Goal: Information Seeking & Learning: Learn about a topic

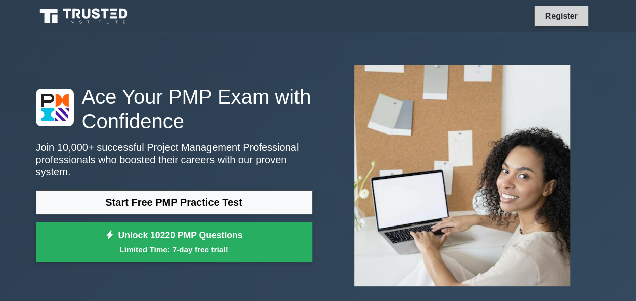
click at [558, 15] on link "Register" at bounding box center [561, 16] width 45 height 13
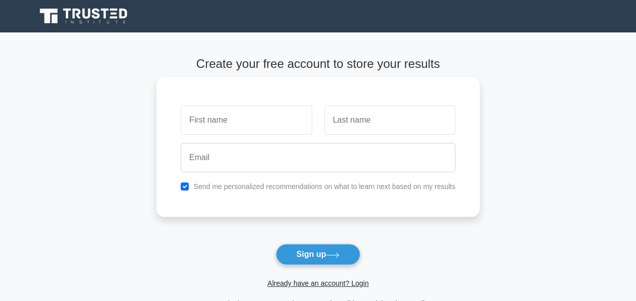
drag, startPoint x: 0, startPoint y: 0, endPoint x: 268, endPoint y: 115, distance: 291.5
click at [268, 115] on input "text" at bounding box center [246, 119] width 131 height 29
type input "Chandra Sekhar"
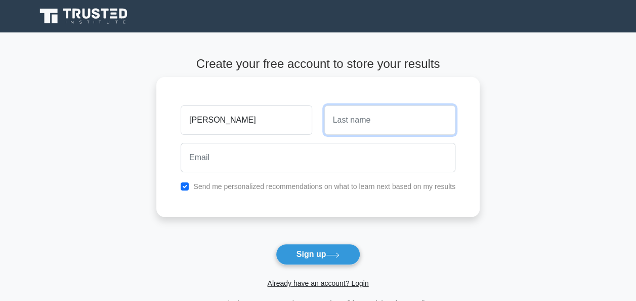
type input "Akula"
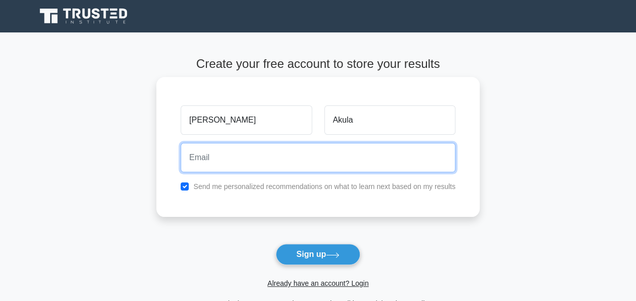
type input "akula1975@gmail.com"
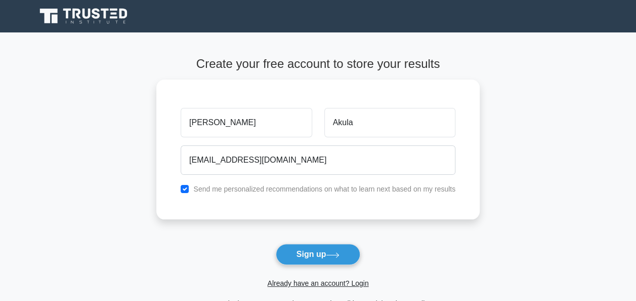
click at [64, 18] on icon at bounding box center [84, 16] width 97 height 19
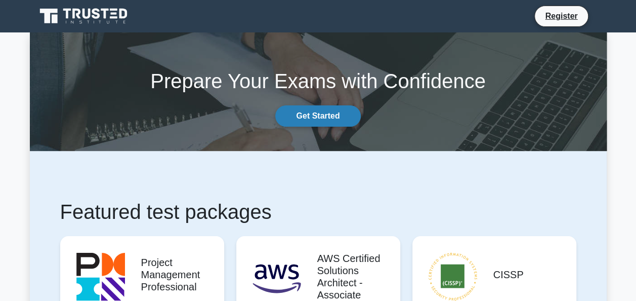
click at [301, 116] on link "Get Started" at bounding box center [317, 115] width 85 height 21
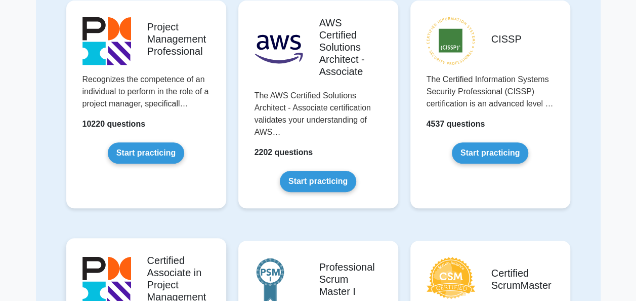
scroll to position [101, 0]
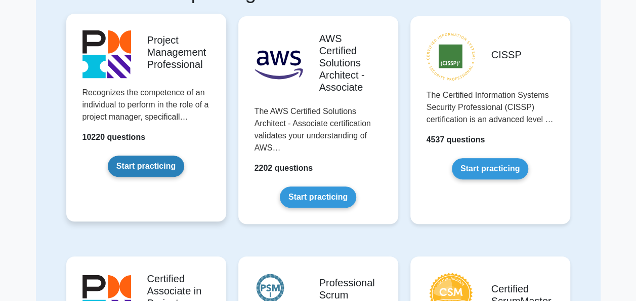
click at [160, 156] on link "Start practicing" at bounding box center [146, 165] width 76 height 21
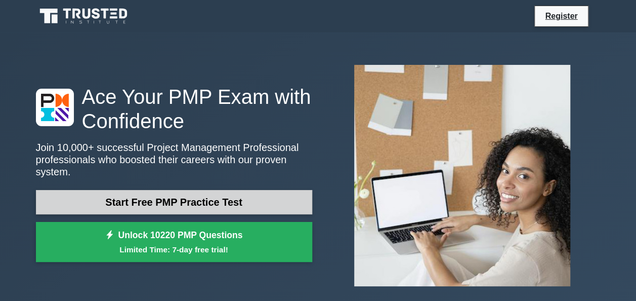
click at [197, 201] on link "Start Free PMP Practice Test" at bounding box center [174, 202] width 276 height 24
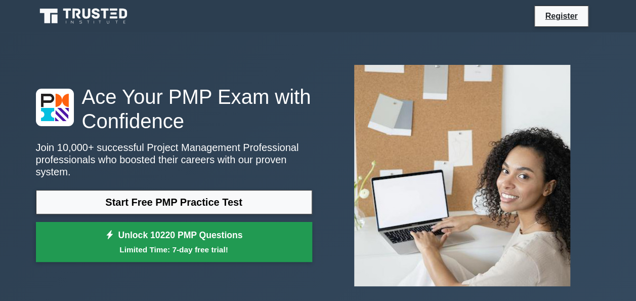
click at [154, 228] on link "Unlock 10220 PMP Questions Limited Time: 7-day free trial!" at bounding box center [174, 242] width 276 height 40
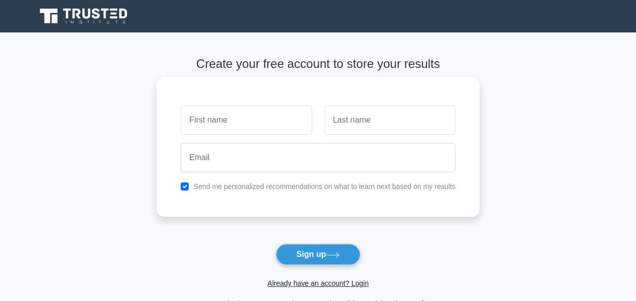
click at [247, 129] on input "text" at bounding box center [246, 119] width 131 height 29
type input "Chandra Sekhar"
type input "Akula"
type input "akula1975@gmail.com"
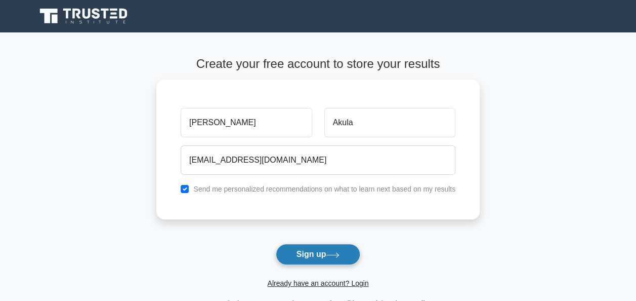
click at [306, 253] on button "Sign up" at bounding box center [318, 253] width 85 height 21
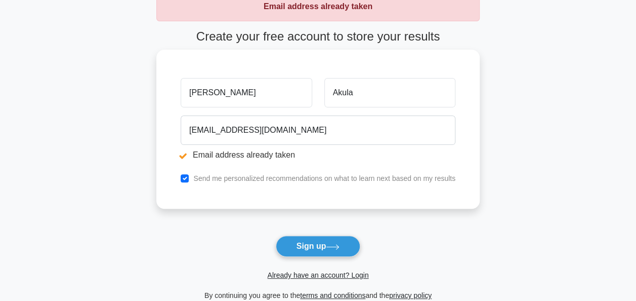
scroll to position [152, 0]
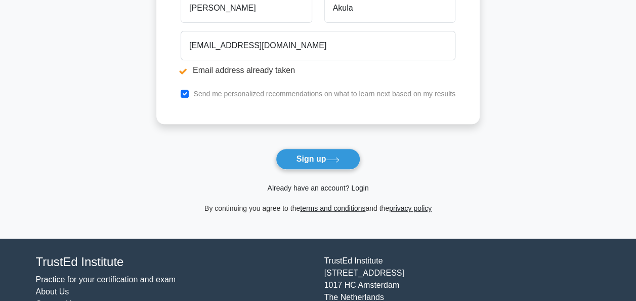
click at [295, 188] on link "Already have an account? Login" at bounding box center [317, 188] width 101 height 8
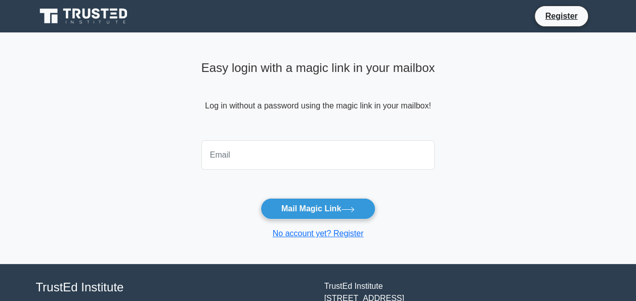
click at [252, 158] on input "email" at bounding box center [318, 154] width 234 height 29
type input "akula1975@gmail.com"
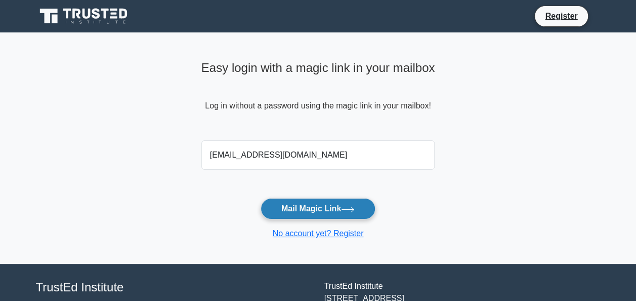
click at [305, 208] on button "Mail Magic Link" at bounding box center [318, 208] width 115 height 21
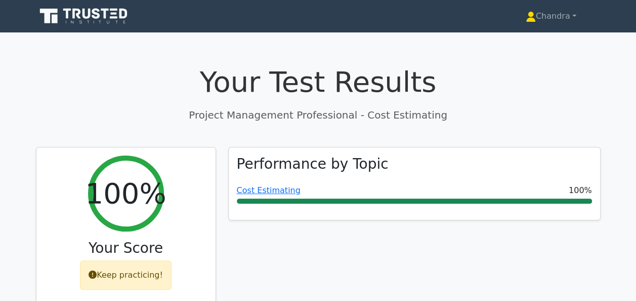
click at [92, 14] on icon at bounding box center [84, 16] width 97 height 19
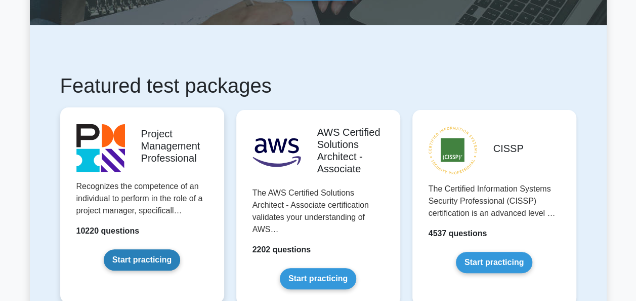
scroll to position [152, 0]
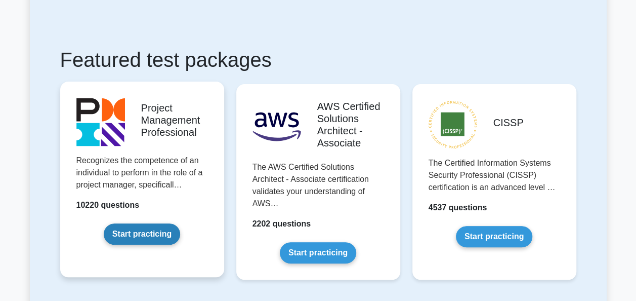
click at [148, 223] on link "Start practicing" at bounding box center [142, 233] width 76 height 21
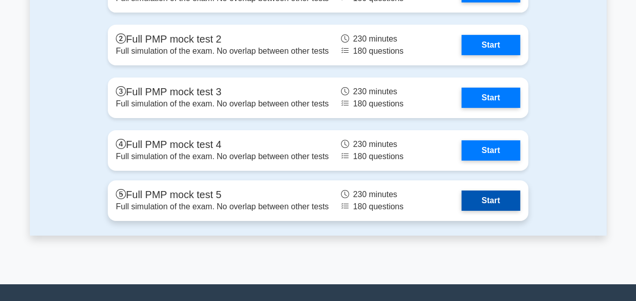
scroll to position [3471, 0]
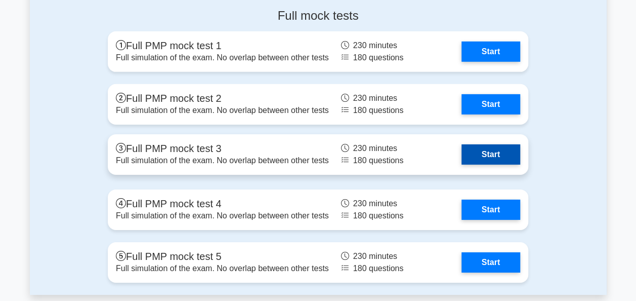
click at [494, 151] on link "Start" at bounding box center [491, 154] width 59 height 20
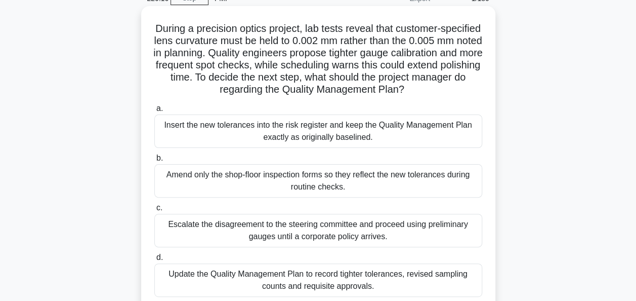
scroll to position [101, 0]
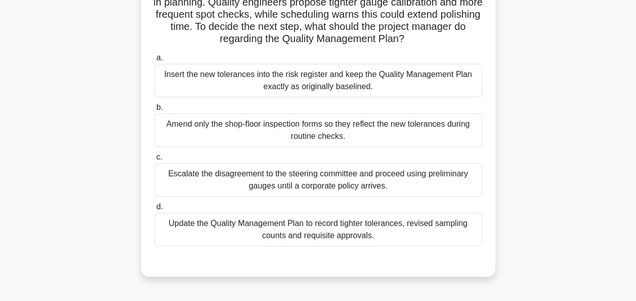
click at [272, 227] on div "Update the Quality Management Plan to record tighter tolerances, revised sampli…" at bounding box center [318, 229] width 328 height 33
click at [154, 210] on input "d. Update the Quality Management Plan to record tighter tolerances, revised sam…" at bounding box center [154, 206] width 0 height 7
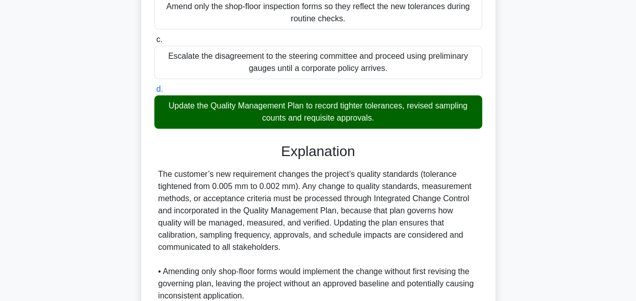
scroll to position [370, 0]
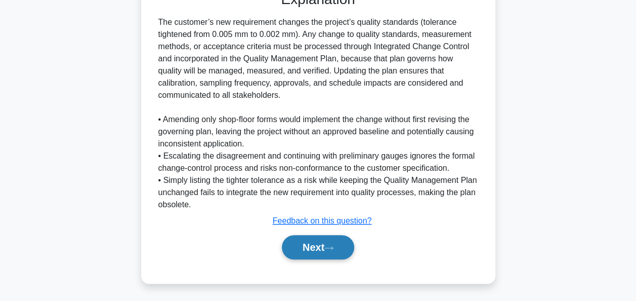
click at [298, 236] on button "Next" at bounding box center [318, 247] width 72 height 24
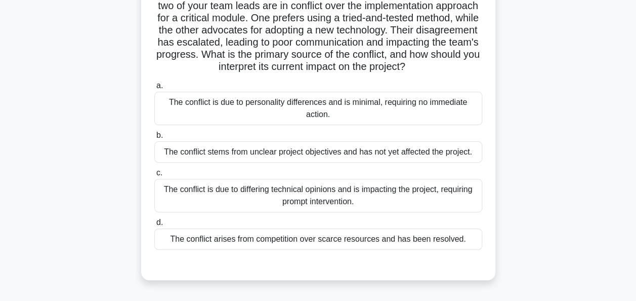
scroll to position [101, 0]
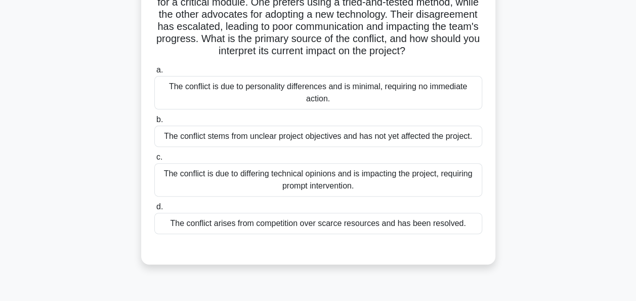
click at [336, 196] on div "The conflict is due to differing technical opinions and is impacting the projec…" at bounding box center [318, 179] width 328 height 33
click at [154, 160] on input "c. The conflict is due to differing technical opinions and is impacting the pro…" at bounding box center [154, 157] width 0 height 7
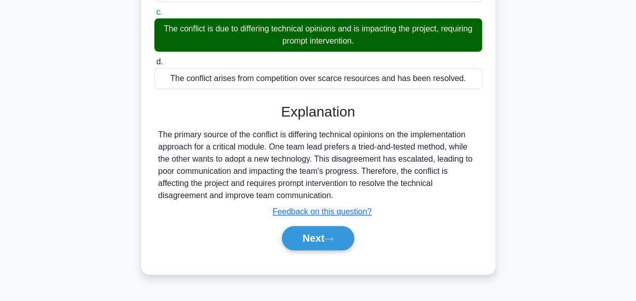
scroll to position [249, 0]
click at [307, 243] on button "Next" at bounding box center [318, 238] width 72 height 24
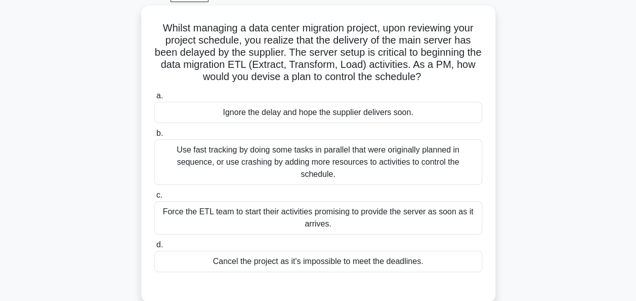
scroll to position [44, 0]
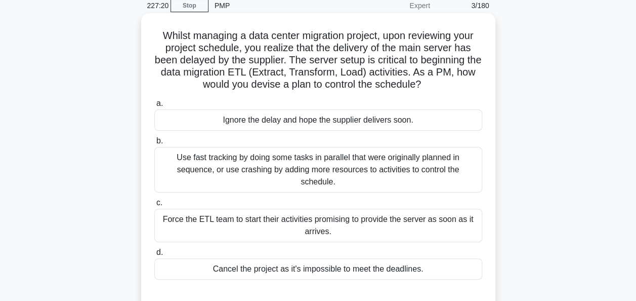
click at [253, 172] on div "Use fast tracking by doing some tasks in parallel that were originally planned …" at bounding box center [318, 170] width 328 height 46
click at [154, 144] on input "b. Use fast tracking by doing some tasks in parallel that were originally plann…" at bounding box center [154, 141] width 0 height 7
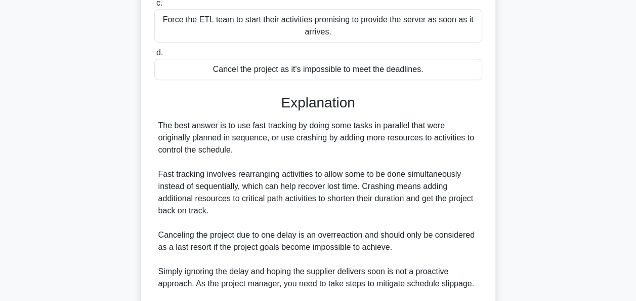
scroll to position [347, 0]
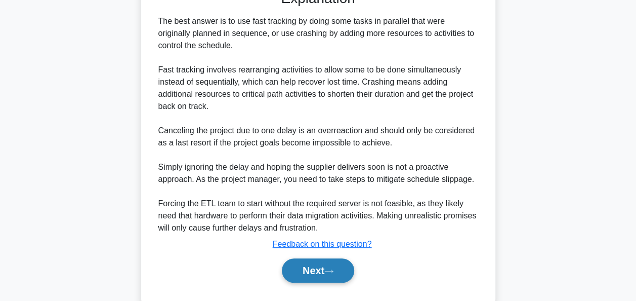
click at [311, 273] on button "Next" at bounding box center [318, 270] width 72 height 24
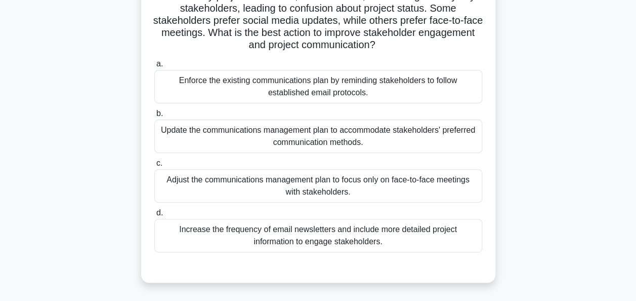
scroll to position [101, 0]
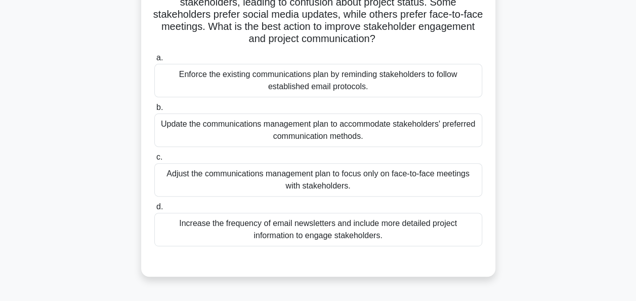
click at [305, 134] on div "Update the communications management plan to accommodate stakeholders' preferre…" at bounding box center [318, 129] width 328 height 33
click at [154, 111] on input "b. Update the communications management plan to accommodate stakeholders' prefe…" at bounding box center [154, 107] width 0 height 7
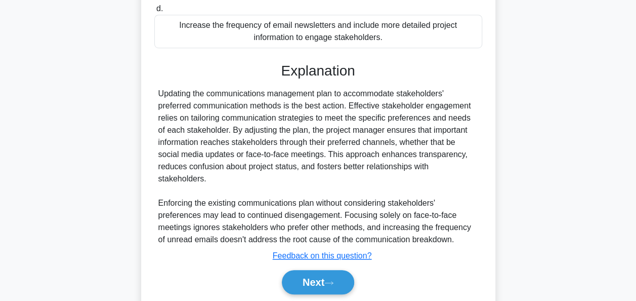
scroll to position [304, 0]
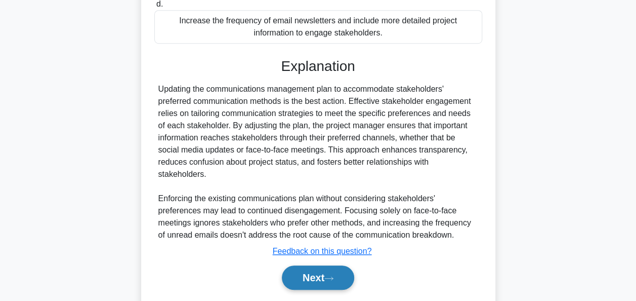
click at [320, 265] on button "Next" at bounding box center [318, 277] width 72 height 24
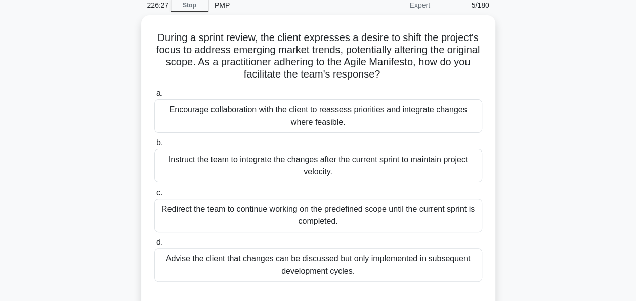
scroll to position [44, 0]
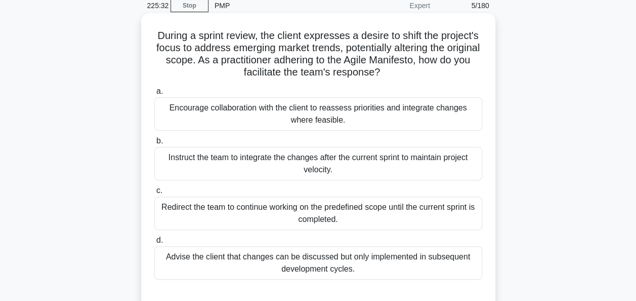
click at [344, 119] on div "Encourage collaboration with the client to reassess priorities and integrate ch…" at bounding box center [318, 113] width 328 height 33
click at [154, 95] on input "a. Encourage collaboration with the client to reassess priorities and integrate…" at bounding box center [154, 91] width 0 height 7
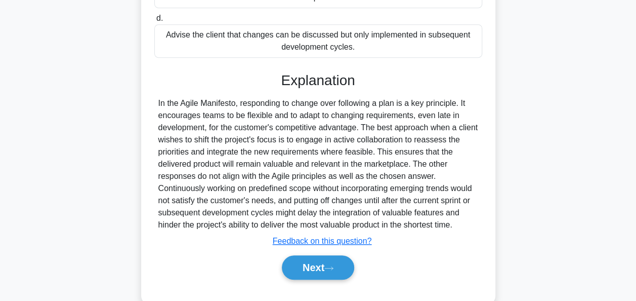
scroll to position [285, 0]
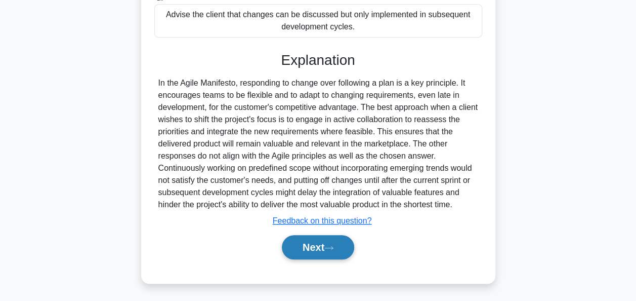
click at [323, 240] on button "Next" at bounding box center [318, 247] width 72 height 24
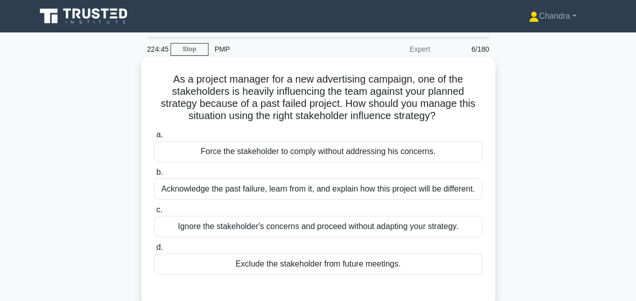
scroll to position [51, 0]
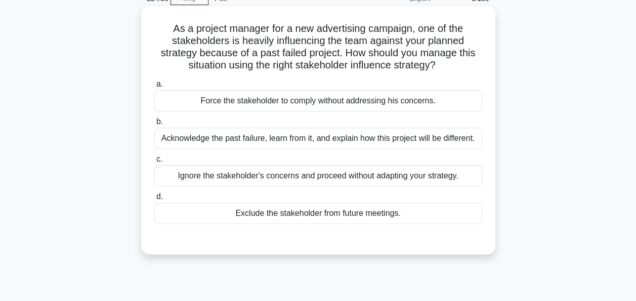
click at [285, 140] on div "Acknowledge the past failure, learn from it, and explain how this project will …" at bounding box center [318, 138] width 328 height 21
click at [154, 125] on input "b. Acknowledge the past failure, learn from it, and explain how this project wi…" at bounding box center [154, 121] width 0 height 7
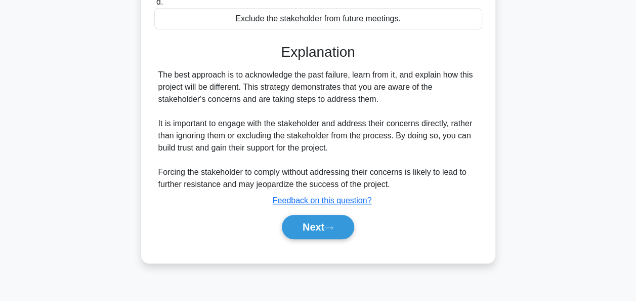
scroll to position [246, 0]
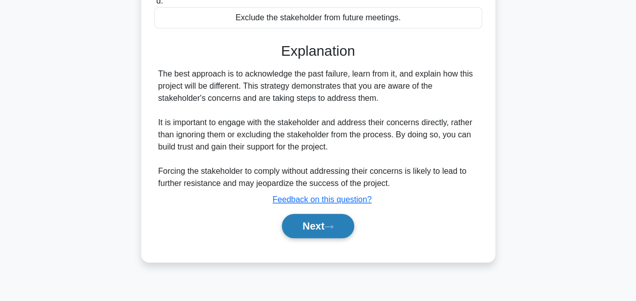
click at [306, 238] on button "Next" at bounding box center [318, 226] width 72 height 24
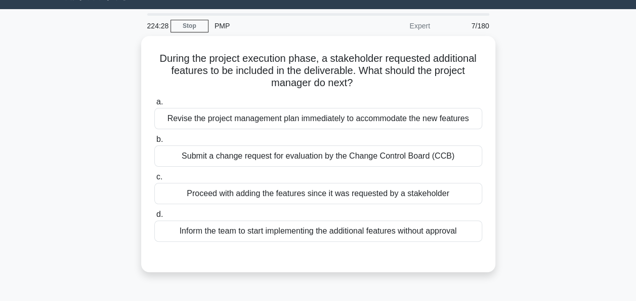
scroll to position [0, 0]
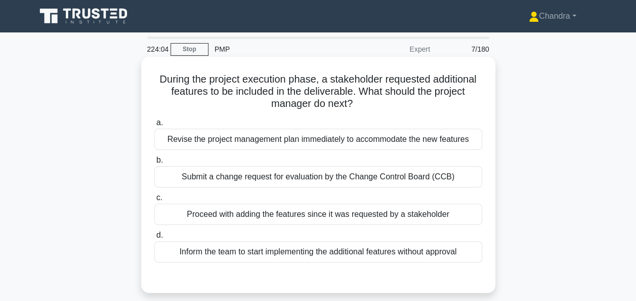
click at [260, 180] on div "Submit a change request for evaluation by the Change Control Board (CCB)" at bounding box center [318, 176] width 328 height 21
click at [154, 163] on input "b. Submit a change request for evaluation by the Change Control Board (CCB)" at bounding box center [154, 160] width 0 height 7
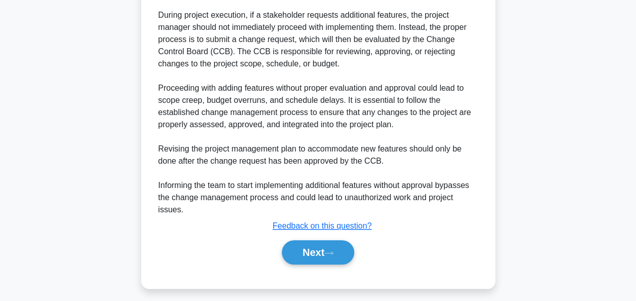
scroll to position [334, 0]
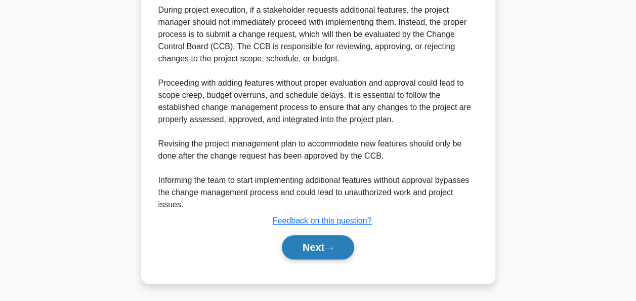
click at [301, 244] on button "Next" at bounding box center [318, 247] width 72 height 24
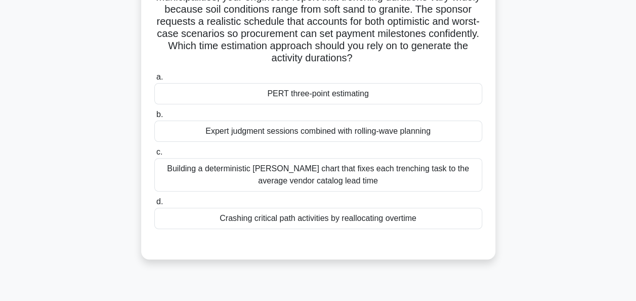
scroll to position [101, 0]
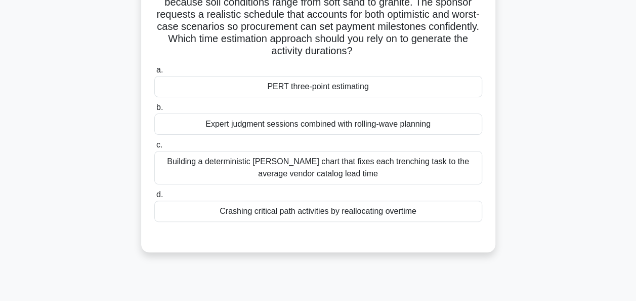
click at [304, 88] on div "PERT three-point estimating" at bounding box center [318, 86] width 328 height 21
click at [154, 73] on input "a. PERT three-point estimating" at bounding box center [154, 70] width 0 height 7
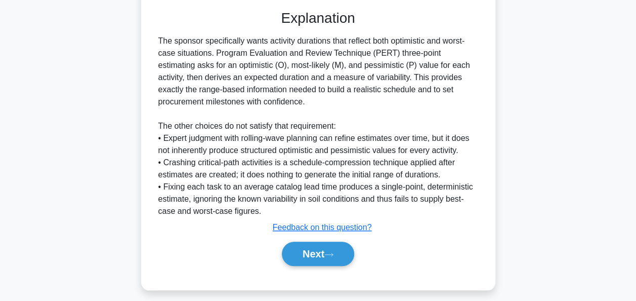
scroll to position [334, 0]
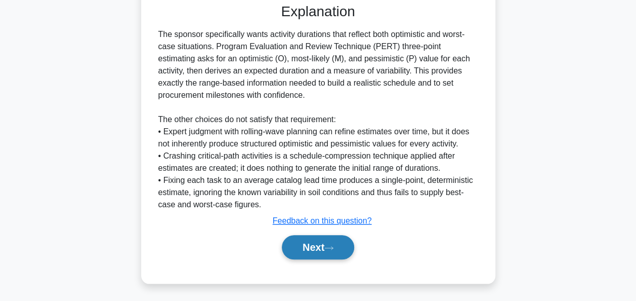
click at [330, 238] on button "Next" at bounding box center [318, 247] width 72 height 24
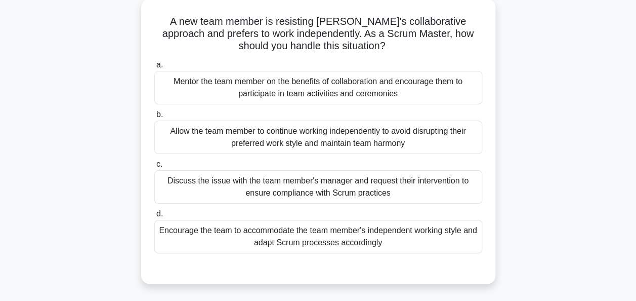
scroll to position [0, 0]
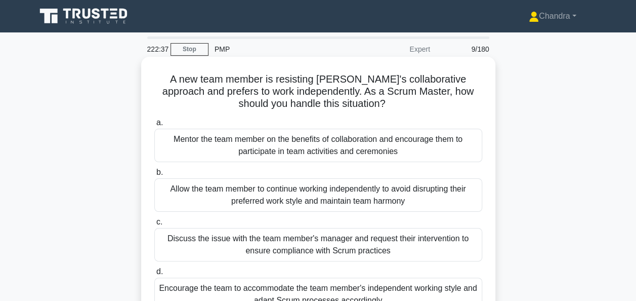
click at [252, 152] on div "Mentor the team member on the benefits of collaboration and encourage them to p…" at bounding box center [318, 145] width 328 height 33
click at [154, 126] on input "a. Mentor the team member on the benefits of collaboration and encourage them t…" at bounding box center [154, 122] width 0 height 7
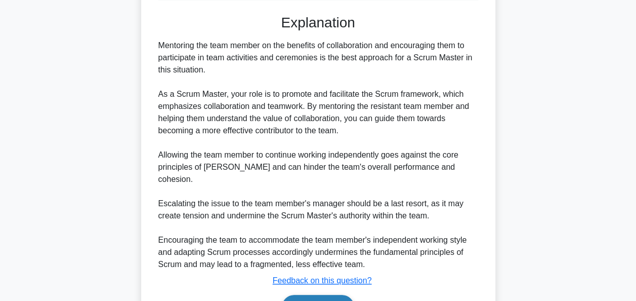
scroll to position [358, 0]
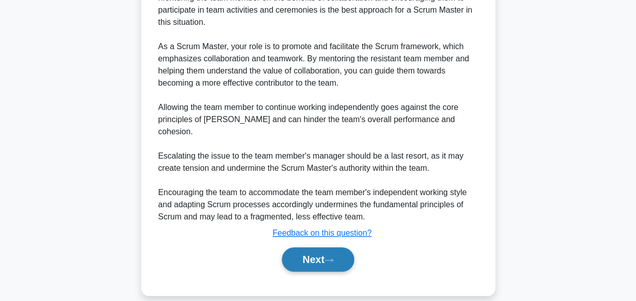
click at [297, 250] on button "Next" at bounding box center [318, 259] width 72 height 24
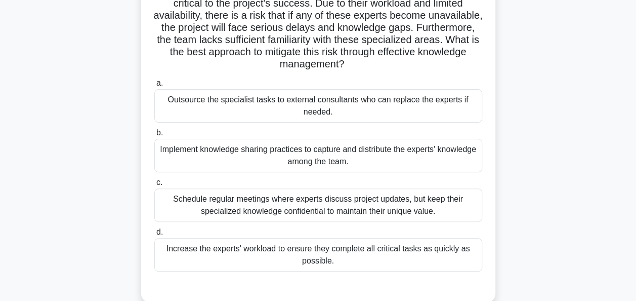
scroll to position [152, 0]
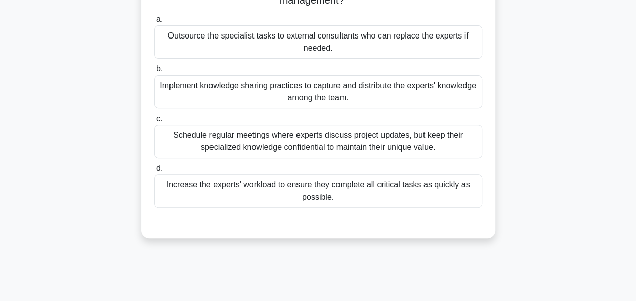
click at [277, 103] on div "Implement knowledge sharing practices to capture and distribute the experts' kn…" at bounding box center [318, 91] width 328 height 33
click at [154, 72] on input "b. Implement knowledge sharing practices to capture and distribute the experts'…" at bounding box center [154, 69] width 0 height 7
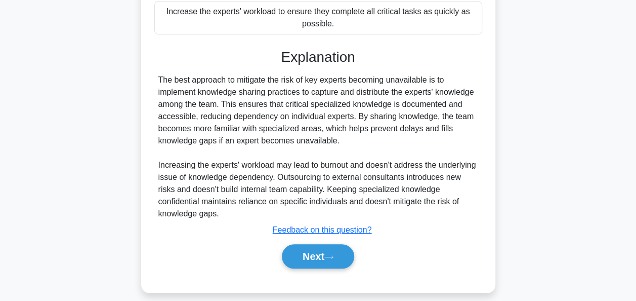
scroll to position [334, 0]
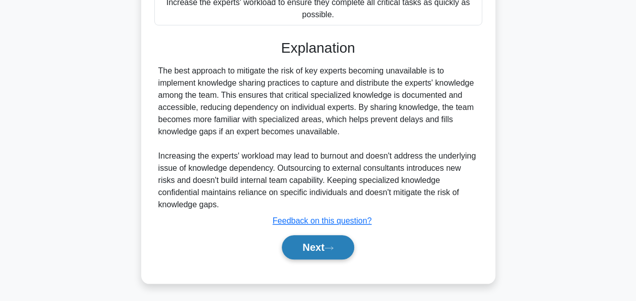
click at [308, 247] on button "Next" at bounding box center [318, 247] width 72 height 24
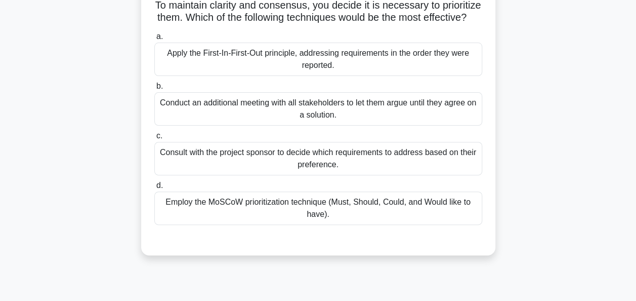
scroll to position [101, 0]
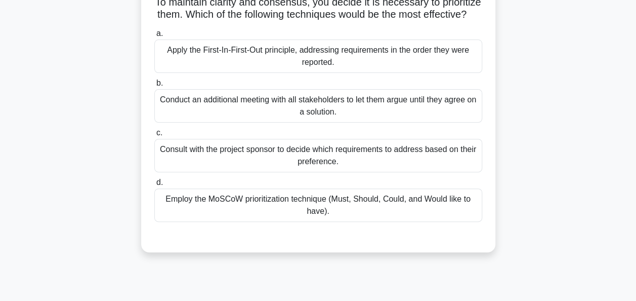
click at [303, 218] on div "Employ the MoSCoW prioritization technique (Must, Should, Could, and Would like…" at bounding box center [318, 204] width 328 height 33
click at [154, 186] on input "d. Employ the MoSCoW prioritization technique (Must, Should, Could, and Would l…" at bounding box center [154, 182] width 0 height 7
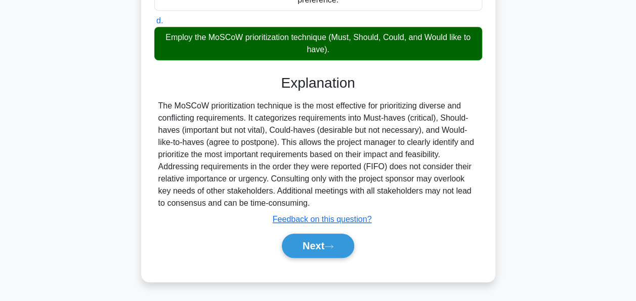
scroll to position [273, 0]
click at [308, 248] on button "Next" at bounding box center [318, 245] width 72 height 24
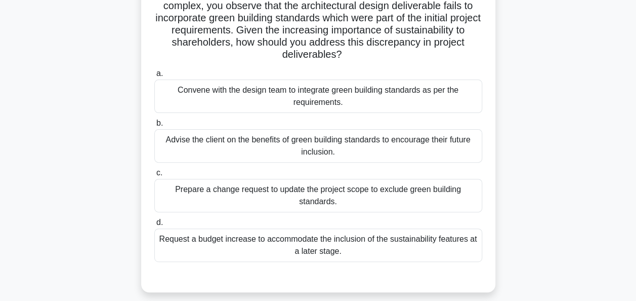
scroll to position [101, 0]
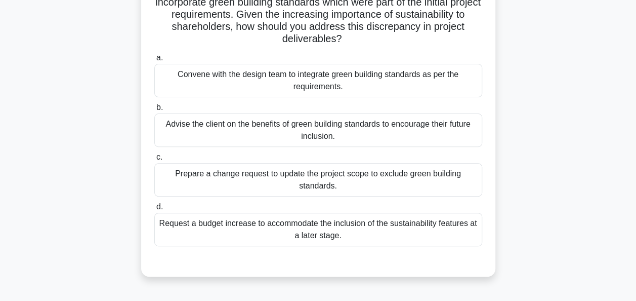
click at [319, 84] on div "Convene with the design team to integrate green building standards as per the r…" at bounding box center [318, 80] width 328 height 33
click at [154, 61] on input "a. Convene with the design team to integrate green building standards as per th…" at bounding box center [154, 58] width 0 height 7
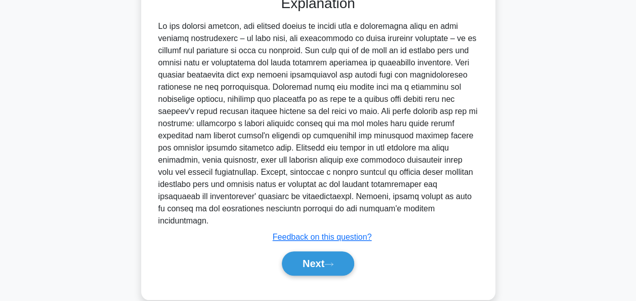
scroll to position [370, 0]
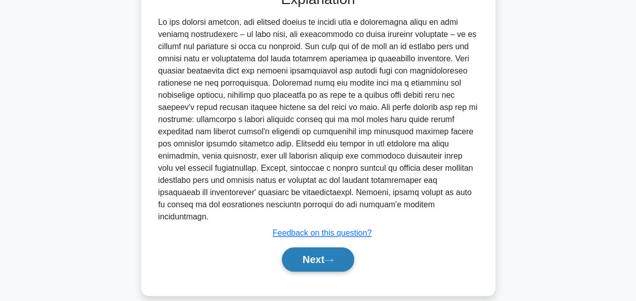
click at [330, 247] on button "Next" at bounding box center [318, 259] width 72 height 24
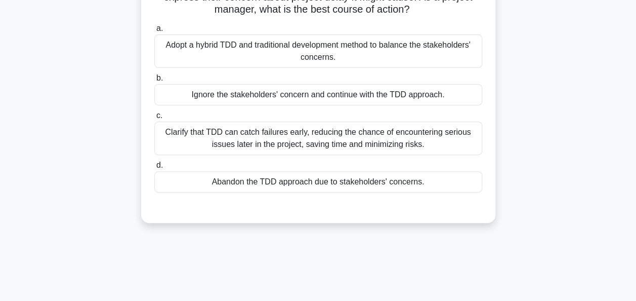
scroll to position [44, 0]
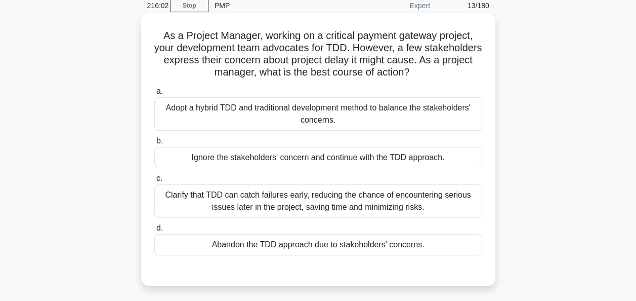
click at [324, 208] on div "Clarify that TDD can catch failures early, reducing the chance of encountering …" at bounding box center [318, 200] width 328 height 33
click at [154, 182] on input "c. Clarify that TDD can catch failures early, reducing the chance of encounteri…" at bounding box center [154, 178] width 0 height 7
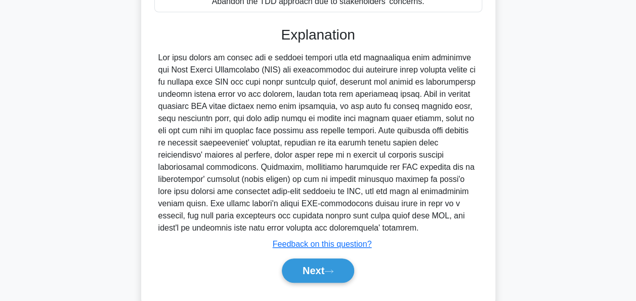
scroll to position [297, 0]
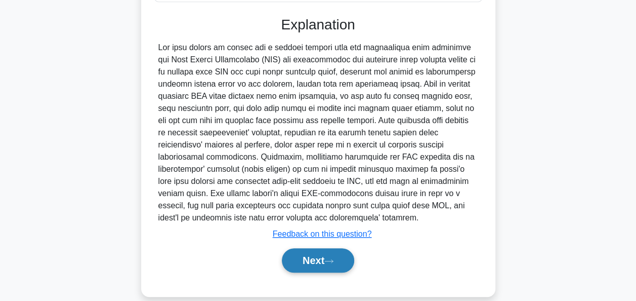
click at [326, 256] on button "Next" at bounding box center [318, 260] width 72 height 24
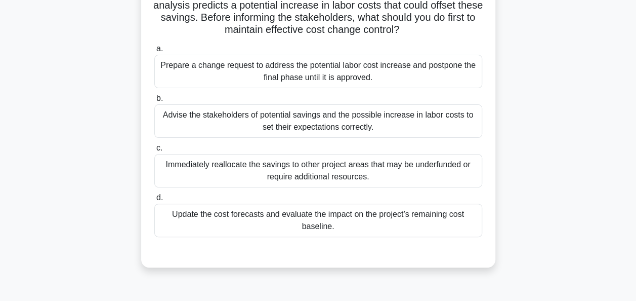
scroll to position [145, 0]
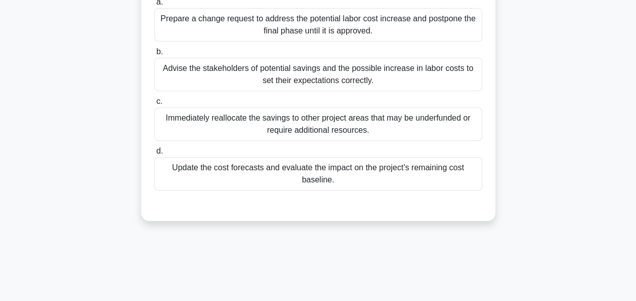
click at [322, 174] on div "Update the cost forecasts and evaluate the impact on the project’s remaining co…" at bounding box center [318, 173] width 328 height 33
click at [154, 154] on input "d. Update the cost forecasts and evaluate the impact on the project’s remaining…" at bounding box center [154, 151] width 0 height 7
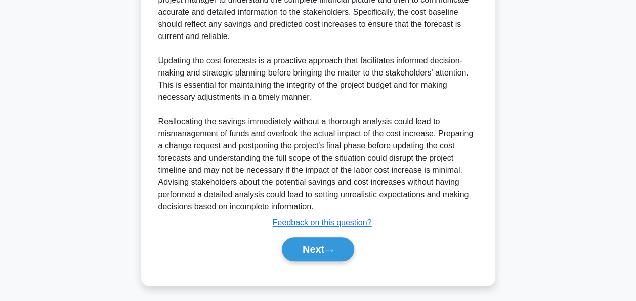
scroll to position [419, 0]
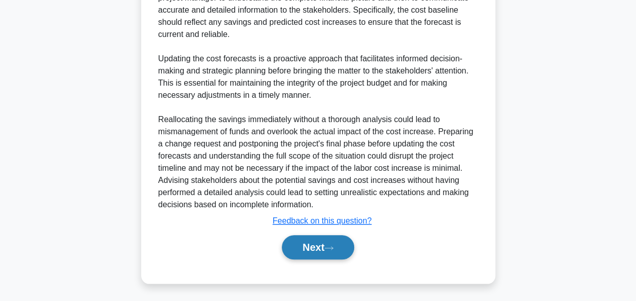
click at [316, 251] on button "Next" at bounding box center [318, 247] width 72 height 24
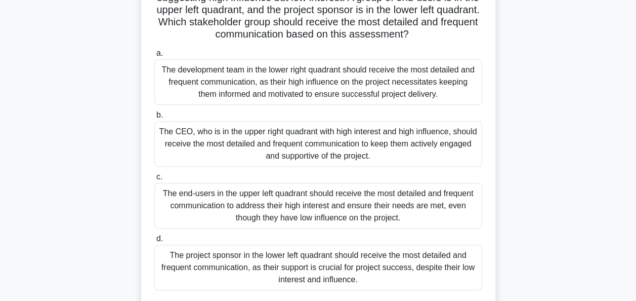
scroll to position [152, 0]
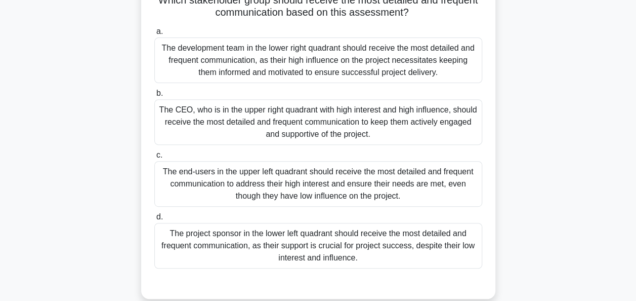
click at [327, 115] on div "The CEO, who is in the upper right quadrant with high interest and high influen…" at bounding box center [318, 122] width 328 height 46
click at [154, 97] on input "b. The CEO, who is in the upper right quadrant with high interest and high infl…" at bounding box center [154, 93] width 0 height 7
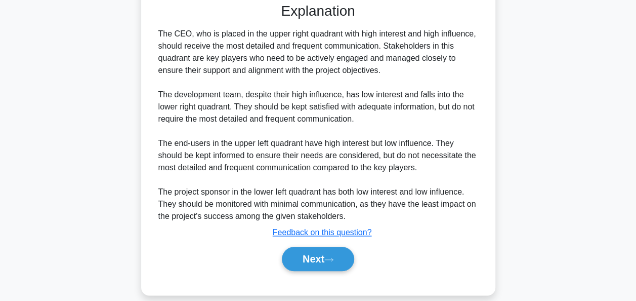
scroll to position [443, 0]
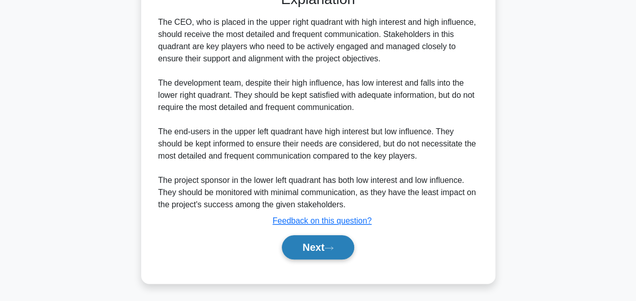
click at [314, 251] on button "Next" at bounding box center [318, 247] width 72 height 24
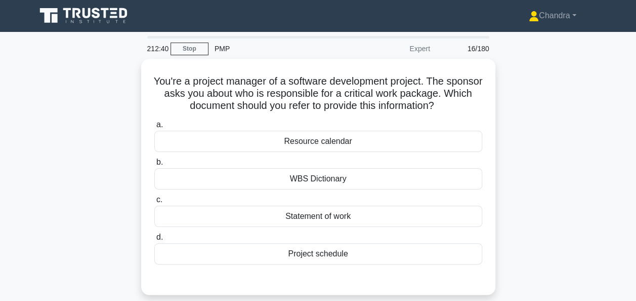
scroll to position [0, 0]
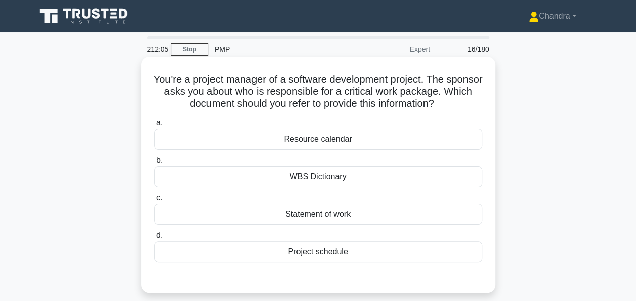
click at [357, 183] on div "WBS Dictionary" at bounding box center [318, 176] width 328 height 21
click at [154, 163] on input "b. WBS Dictionary" at bounding box center [154, 160] width 0 height 7
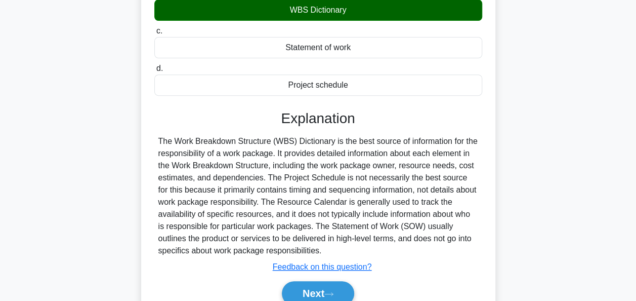
scroll to position [246, 0]
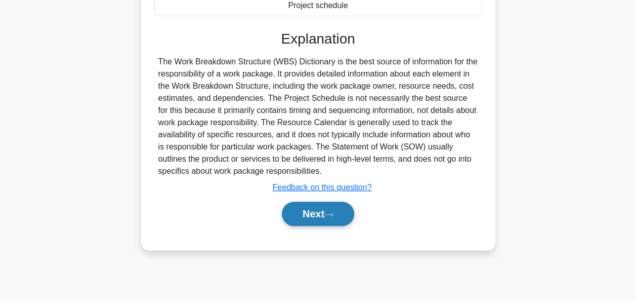
click at [341, 211] on button "Next" at bounding box center [318, 213] width 72 height 24
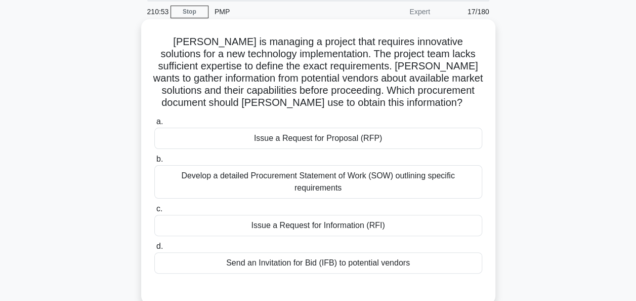
scroll to position [51, 0]
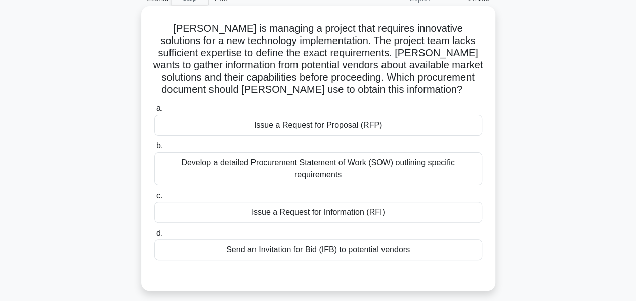
click at [399, 131] on div "Issue a Request for Proposal (RFP)" at bounding box center [318, 124] width 328 height 21
click at [154, 112] on input "a. Issue a Request for Proposal (RFP)" at bounding box center [154, 108] width 0 height 7
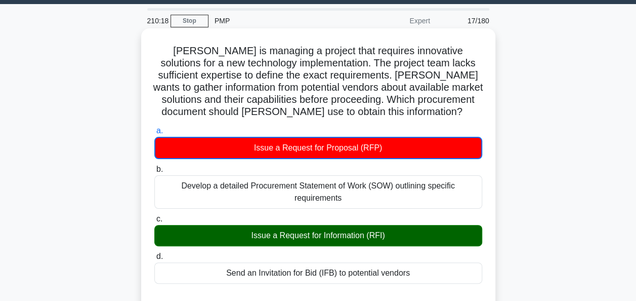
scroll to position [0, 0]
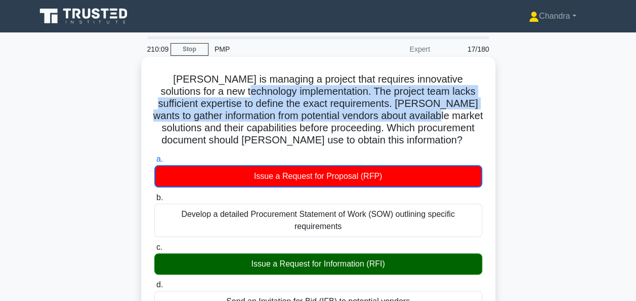
drag, startPoint x: 233, startPoint y: 92, endPoint x: 441, endPoint y: 110, distance: 209.4
click at [441, 110] on h5 "Michael is managing a project that requires innovative solutions for a new tech…" at bounding box center [318, 110] width 330 height 74
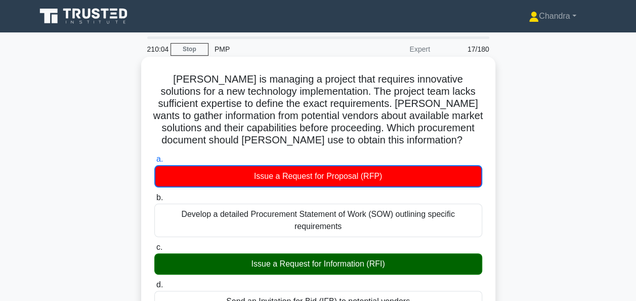
click at [347, 142] on h5 "Michael is managing a project that requires innovative solutions for a new tech…" at bounding box center [318, 110] width 330 height 74
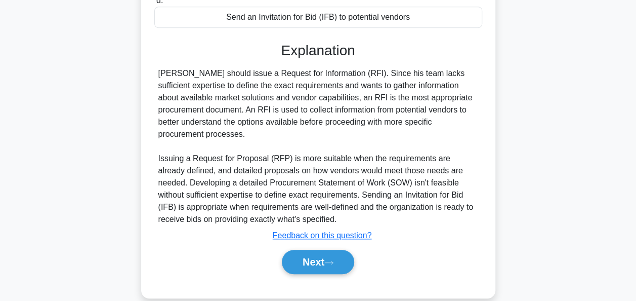
scroll to position [299, 0]
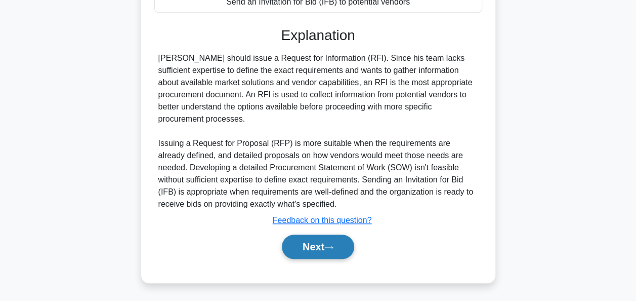
click at [317, 245] on button "Next" at bounding box center [318, 246] width 72 height 24
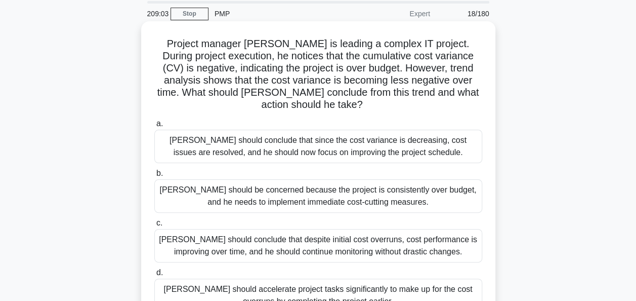
scroll to position [101, 0]
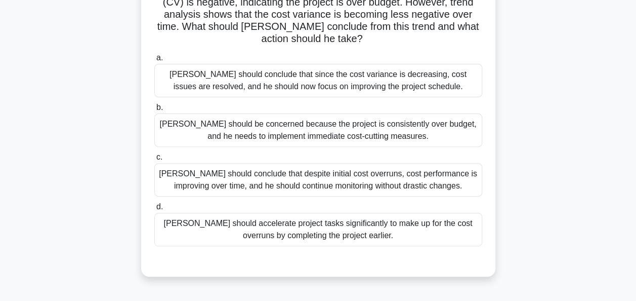
click at [245, 174] on div "David should conclude that despite initial cost overruns, cost performance is i…" at bounding box center [318, 179] width 328 height 33
click at [154, 160] on input "c. David should conclude that despite initial cost overruns, cost performance i…" at bounding box center [154, 157] width 0 height 7
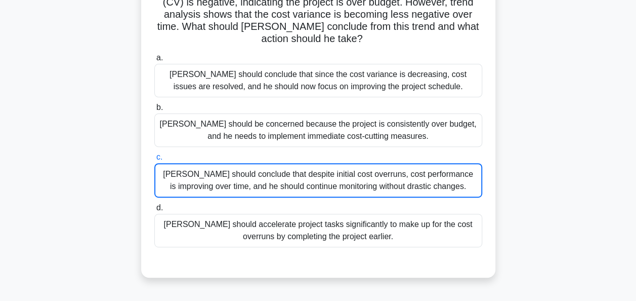
click at [245, 174] on div "David should conclude that despite initial cost overruns, cost performance is i…" at bounding box center [318, 180] width 328 height 34
click at [154, 160] on input "c. David should conclude that despite initial cost overruns, cost performance i…" at bounding box center [154, 157] width 0 height 7
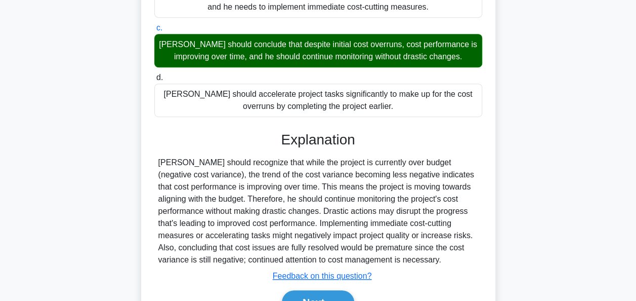
scroll to position [273, 0]
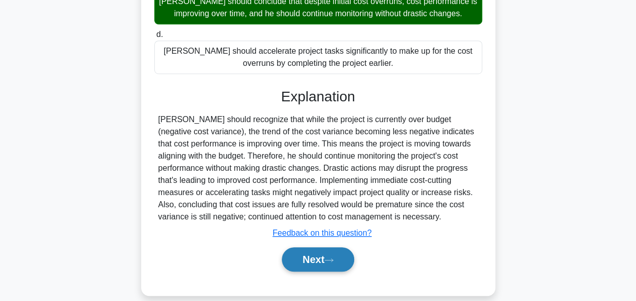
click at [303, 254] on button "Next" at bounding box center [318, 259] width 72 height 24
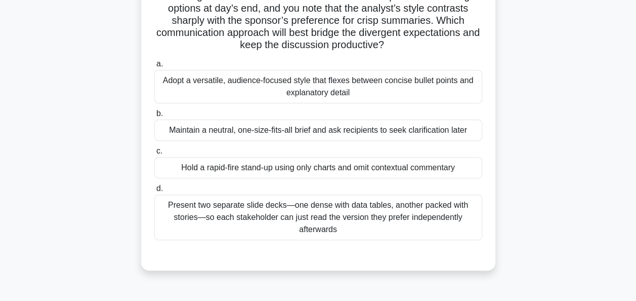
scroll to position [94, 0]
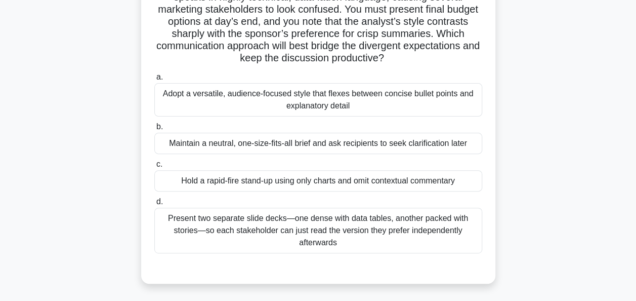
click at [364, 144] on div "Maintain a neutral, one-size-fits-all brief and ask recipients to seek clarific…" at bounding box center [318, 143] width 328 height 21
click at [154, 130] on input "b. Maintain a neutral, one-size-fits-all brief and ask recipients to seek clari…" at bounding box center [154, 126] width 0 height 7
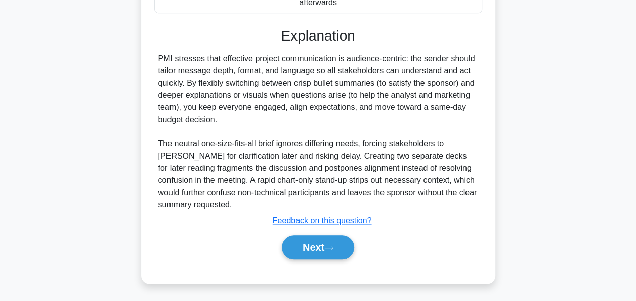
scroll to position [336, 0]
click at [320, 241] on button "Next" at bounding box center [318, 246] width 72 height 24
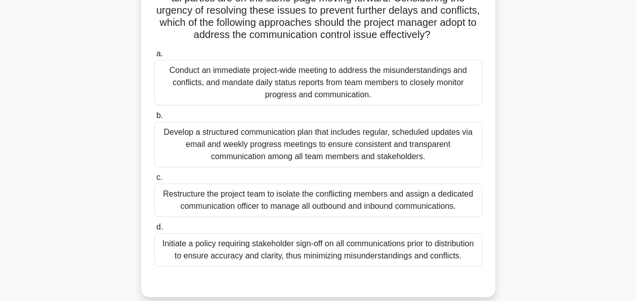
scroll to position [246, 0]
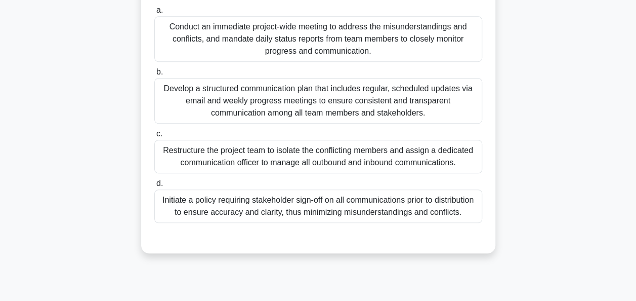
click at [285, 123] on div "Develop a structured communication plan that includes regular, scheduled update…" at bounding box center [318, 101] width 328 height 46
click at [154, 75] on input "b. Develop a structured communication plan that includes regular, scheduled upd…" at bounding box center [154, 72] width 0 height 7
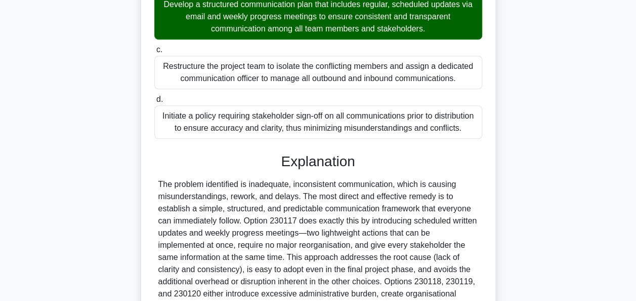
scroll to position [455, 0]
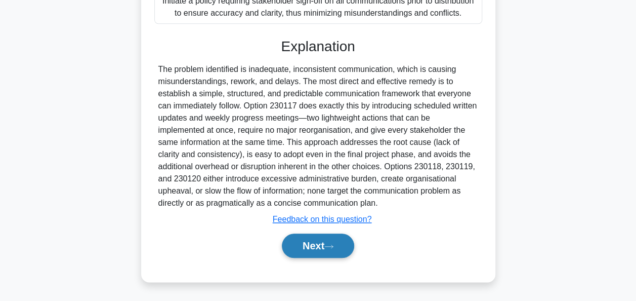
click at [301, 242] on button "Next" at bounding box center [318, 245] width 72 height 24
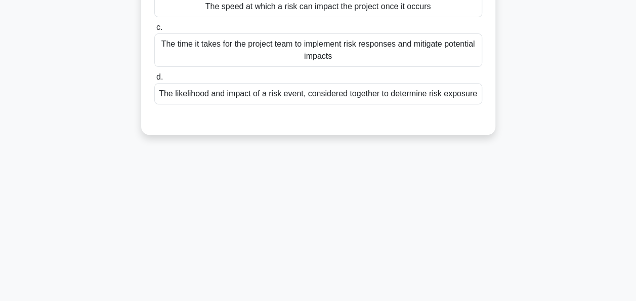
scroll to position [0, 0]
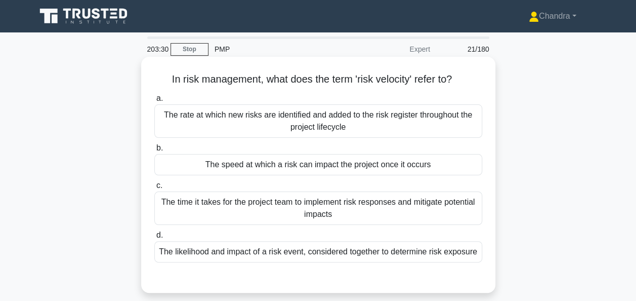
click at [314, 133] on div "The rate at which new risks are identified and added to the risk register throu…" at bounding box center [318, 120] width 328 height 33
click at [154, 102] on input "a. The rate at which new risks are identified and added to the risk register th…" at bounding box center [154, 98] width 0 height 7
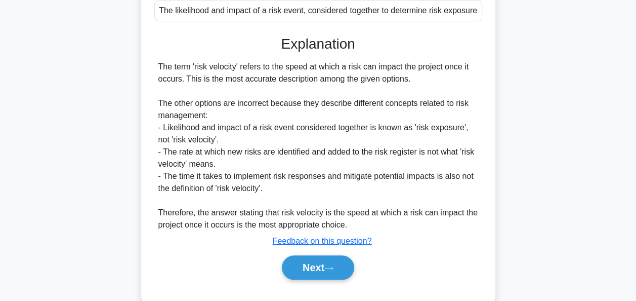
scroll to position [263, 0]
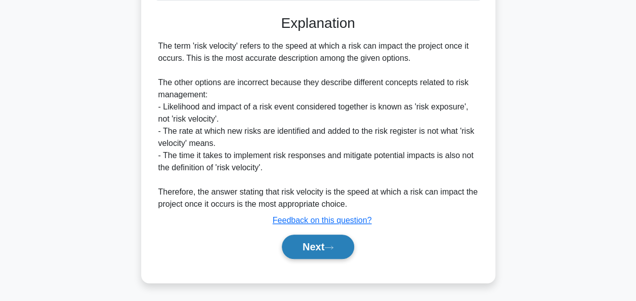
click at [309, 248] on button "Next" at bounding box center [318, 246] width 72 height 24
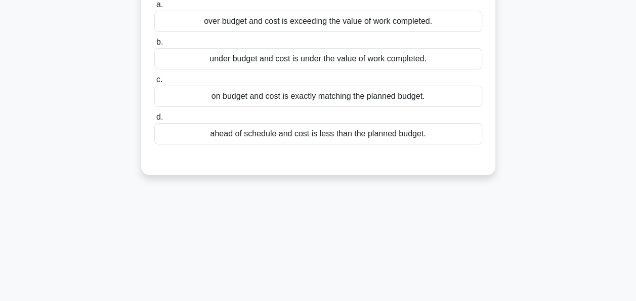
scroll to position [0, 0]
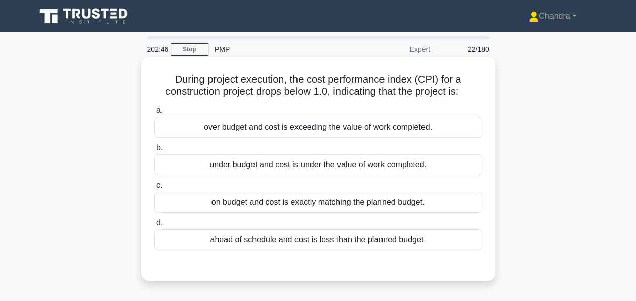
click at [304, 127] on div "over budget and cost is exceeding the value of work completed." at bounding box center [318, 126] width 328 height 21
click at [154, 114] on input "a. over budget and cost is exceeding the value of work completed." at bounding box center [154, 110] width 0 height 7
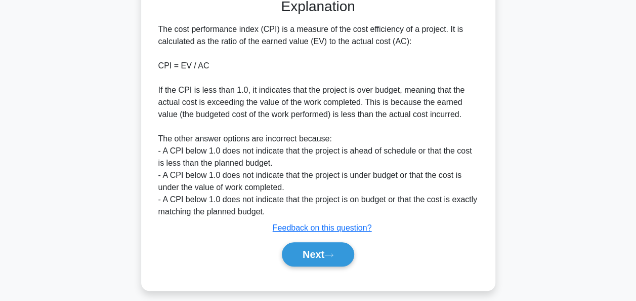
scroll to position [273, 0]
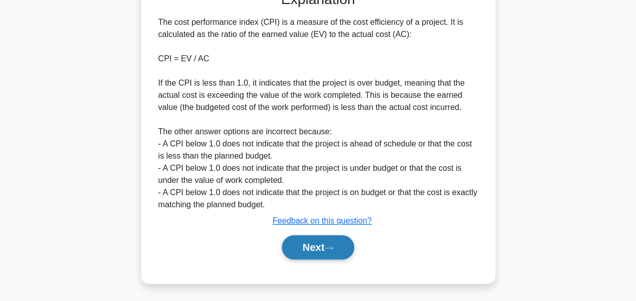
click at [320, 242] on button "Next" at bounding box center [318, 247] width 72 height 24
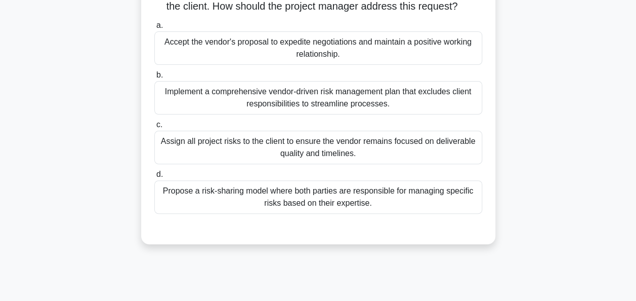
scroll to position [101, 0]
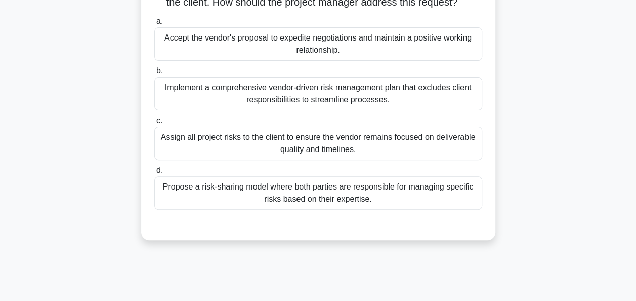
click at [330, 210] on div "Propose a risk-sharing model where both parties are responsible for managing sp…" at bounding box center [318, 192] width 328 height 33
click at [154, 174] on input "d. Propose a risk-sharing model where both parties are responsible for managing…" at bounding box center [154, 170] width 0 height 7
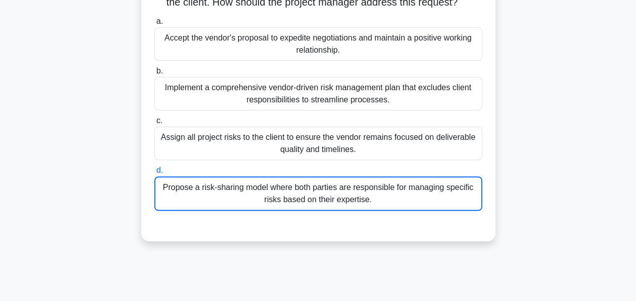
click at [330, 211] on div "Propose a risk-sharing model where both parties are responsible for managing sp…" at bounding box center [318, 193] width 328 height 34
click at [154, 174] on input "d. Propose a risk-sharing model where both parties are responsible for managing…" at bounding box center [154, 170] width 0 height 7
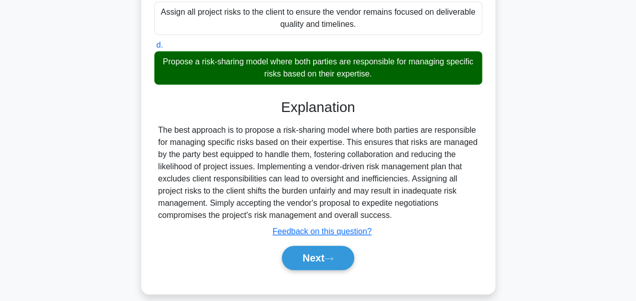
scroll to position [249, 0]
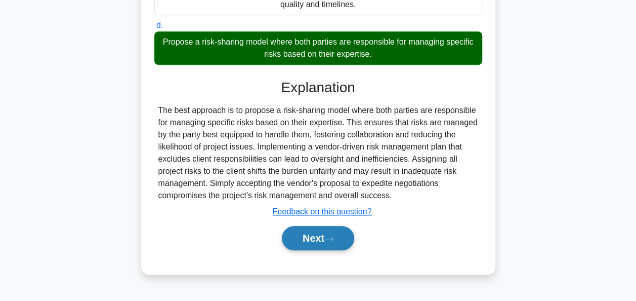
click at [324, 242] on button "Next" at bounding box center [318, 238] width 72 height 24
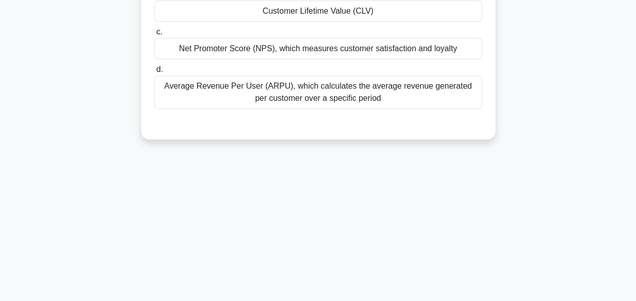
scroll to position [0, 0]
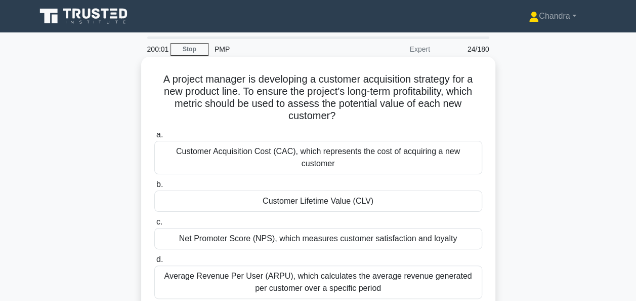
click at [371, 190] on div "Customer Lifetime Value (CLV)" at bounding box center [318, 200] width 328 height 21
click at [154, 188] on input "b. Customer Lifetime Value (CLV)" at bounding box center [154, 184] width 0 height 7
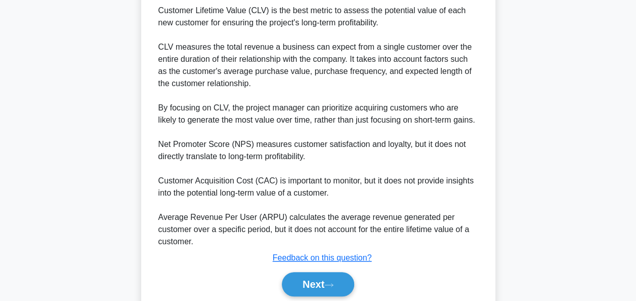
scroll to position [358, 0]
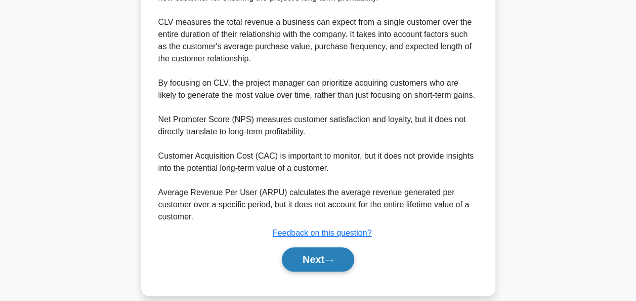
click at [328, 247] on button "Next" at bounding box center [318, 259] width 72 height 24
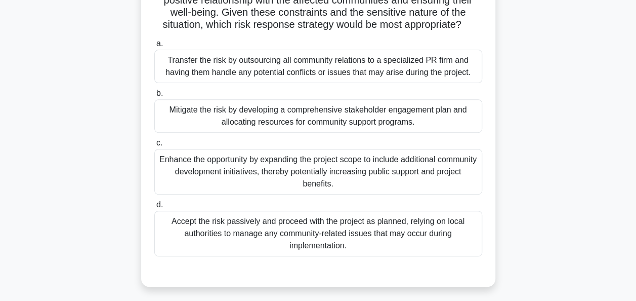
scroll to position [202, 0]
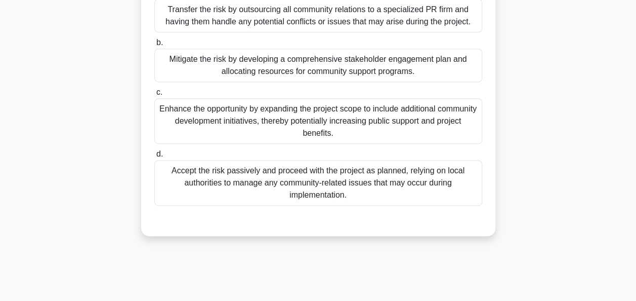
click at [348, 74] on div "Mitigate the risk by developing a comprehensive stakeholder engagement plan and…" at bounding box center [318, 65] width 328 height 33
click at [154, 46] on input "b. Mitigate the risk by developing a comprehensive stakeholder engagement plan …" at bounding box center [154, 42] width 0 height 7
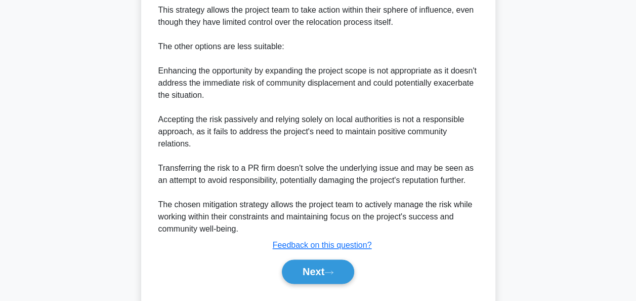
scroll to position [638, 0]
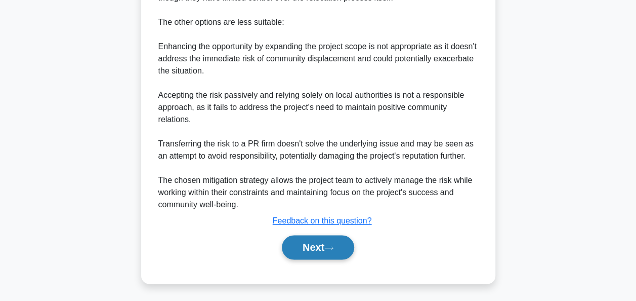
click at [320, 245] on button "Next" at bounding box center [318, 247] width 72 height 24
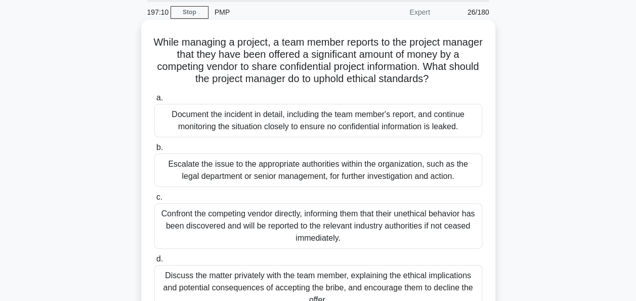
scroll to position [51, 0]
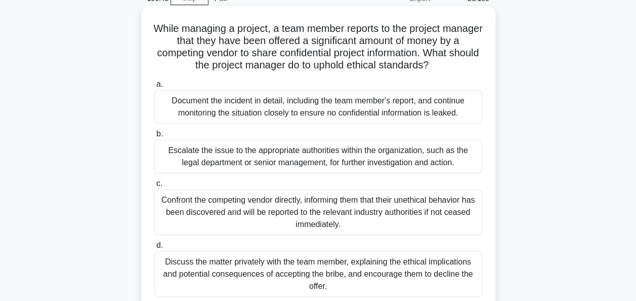
click at [255, 168] on div "Escalate the issue to the appropriate authorities within the organization, such…" at bounding box center [318, 156] width 328 height 33
click at [154, 137] on input "b. Escalate the issue to the appropriate authorities within the organization, s…" at bounding box center [154, 134] width 0 height 7
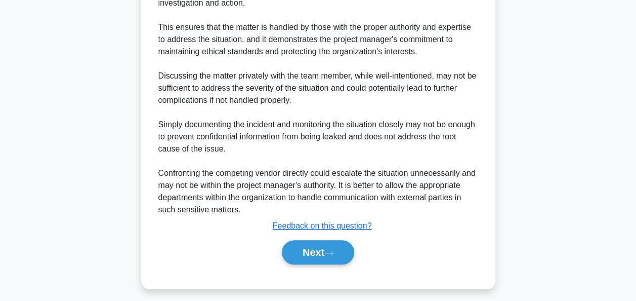
scroll to position [419, 0]
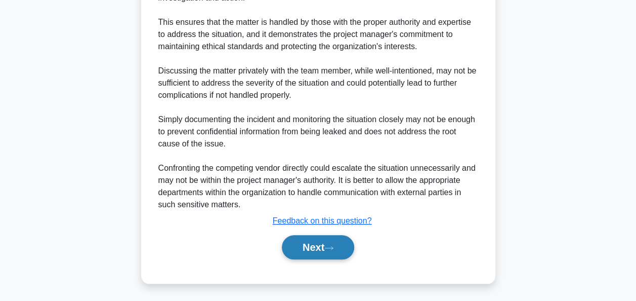
click at [298, 244] on button "Next" at bounding box center [318, 247] width 72 height 24
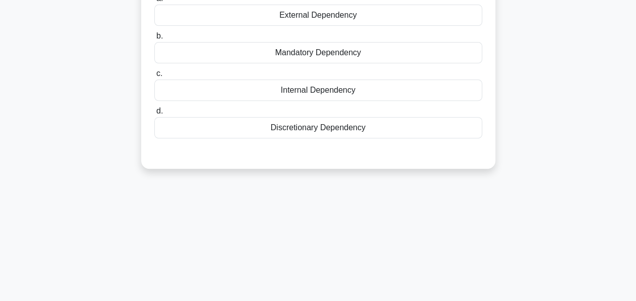
scroll to position [0, 0]
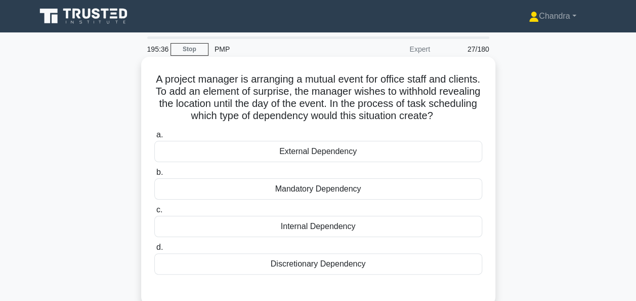
click at [318, 269] on div "Discretionary Dependency" at bounding box center [318, 263] width 328 height 21
click at [154, 251] on input "d. Discretionary Dependency" at bounding box center [154, 247] width 0 height 7
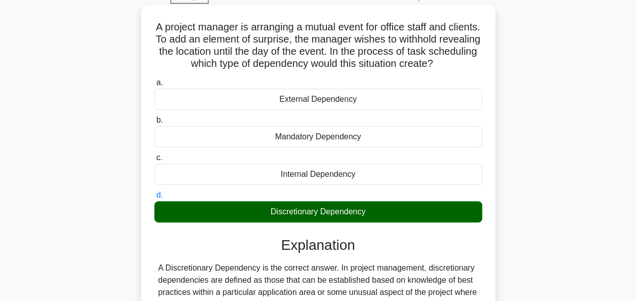
scroll to position [202, 0]
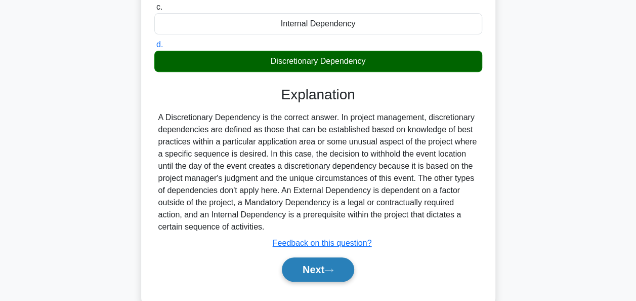
click at [321, 270] on button "Next" at bounding box center [318, 269] width 72 height 24
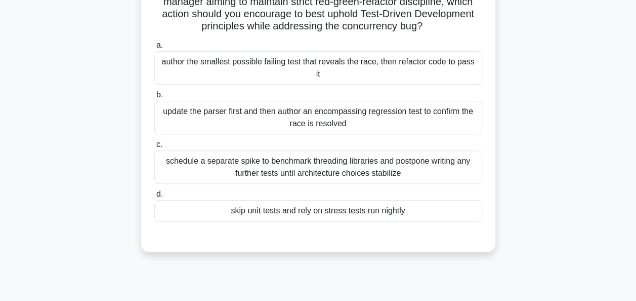
scroll to position [101, 0]
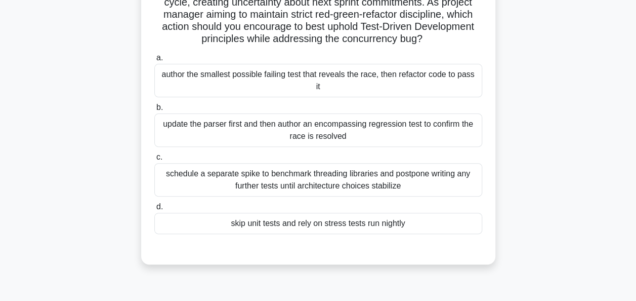
click at [288, 81] on div "author the smallest possible failing test that reveals the race, then refactor …" at bounding box center [318, 80] width 328 height 33
click at [154, 61] on input "a. author the smallest possible failing test that reveals the race, then refact…" at bounding box center [154, 58] width 0 height 7
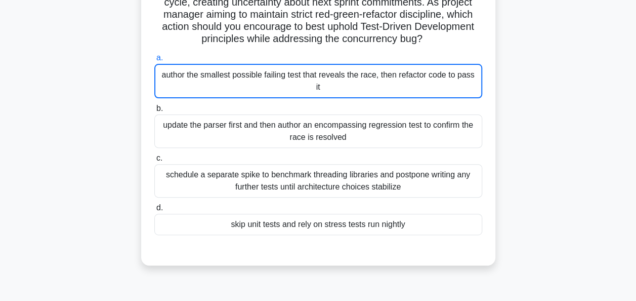
click at [288, 81] on div "author the smallest possible failing test that reveals the race, then refactor …" at bounding box center [318, 81] width 328 height 34
click at [154, 61] on input "a. author the smallest possible failing test that reveals the race, then refact…" at bounding box center [154, 58] width 0 height 7
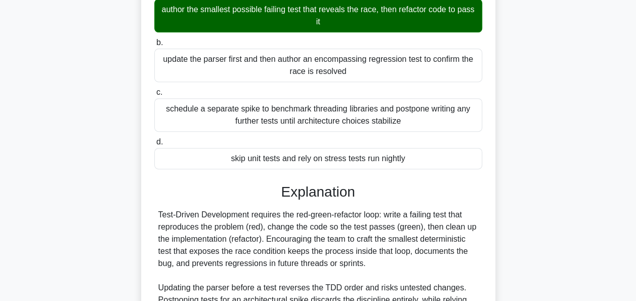
scroll to position [285, 0]
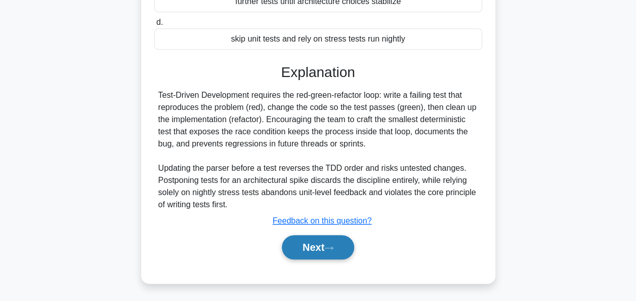
click at [311, 239] on button "Next" at bounding box center [318, 247] width 72 height 24
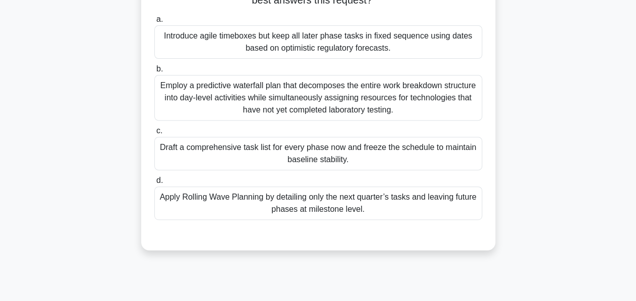
scroll to position [101, 0]
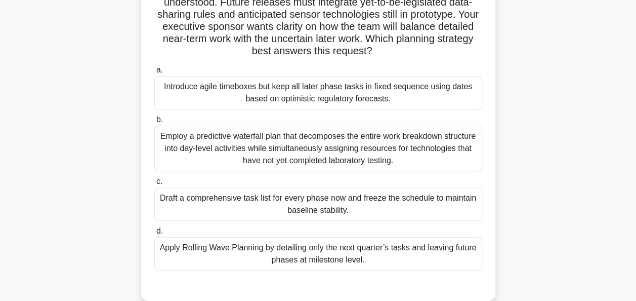
click at [378, 252] on div "Apply Rolling Wave Planning by detailing only the next quarter’s tasks and leav…" at bounding box center [318, 253] width 328 height 33
click at [154, 234] on input "d. Apply Rolling Wave Planning by detailing only the next quarter’s tasks and l…" at bounding box center [154, 231] width 0 height 7
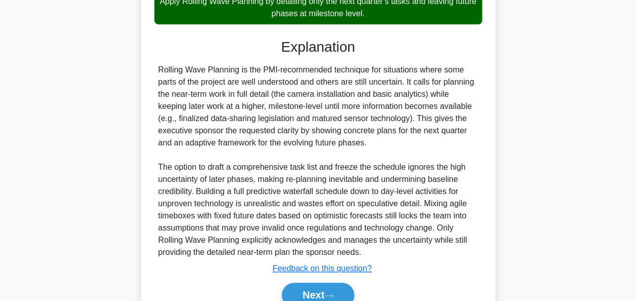
scroll to position [354, 0]
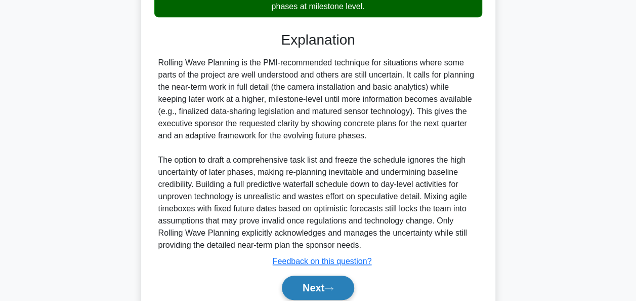
click at [316, 290] on button "Next" at bounding box center [318, 287] width 72 height 24
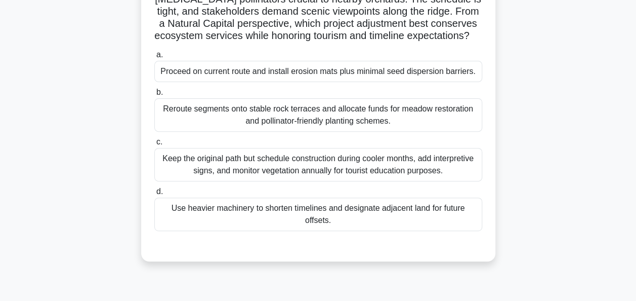
scroll to position [101, 0]
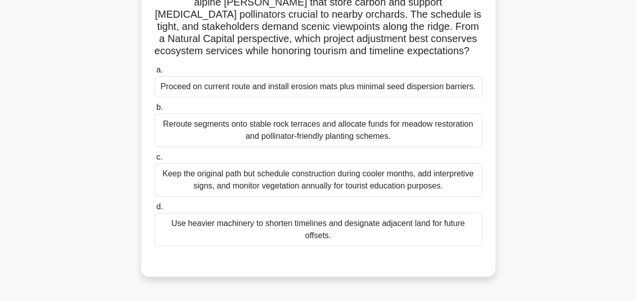
click at [345, 147] on div "Reroute segments onto stable rock terraces and allocate funds for meadow restor…" at bounding box center [318, 129] width 328 height 33
click at [154, 111] on input "b. Reroute segments onto stable rock terraces and allocate funds for meadow res…" at bounding box center [154, 107] width 0 height 7
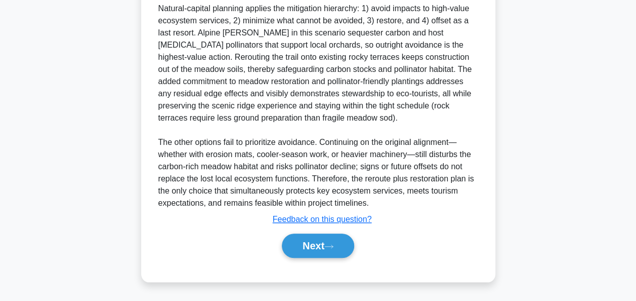
scroll to position [395, 0]
click at [322, 247] on button "Next" at bounding box center [318, 245] width 72 height 24
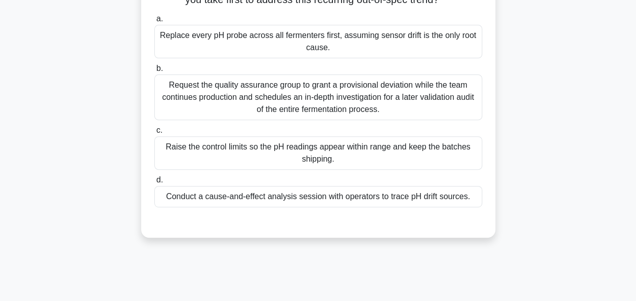
scroll to position [145, 0]
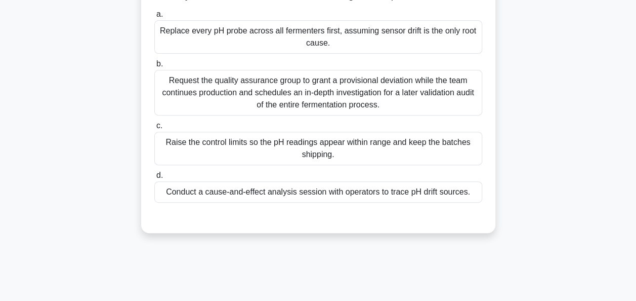
click at [298, 202] on div "Conduct a cause-and-effect analysis session with operators to trace pH drift so…" at bounding box center [318, 191] width 328 height 21
click at [154, 179] on input "d. Conduct a cause-and-effect analysis session with operators to trace pH drift…" at bounding box center [154, 175] width 0 height 7
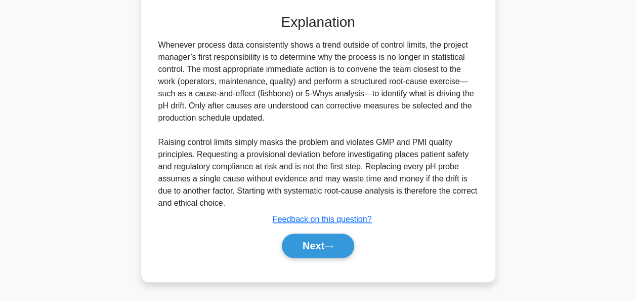
scroll to position [358, 0]
click at [309, 240] on button "Next" at bounding box center [318, 245] width 72 height 24
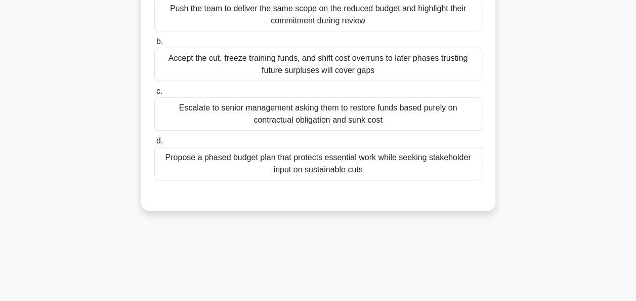
scroll to position [152, 0]
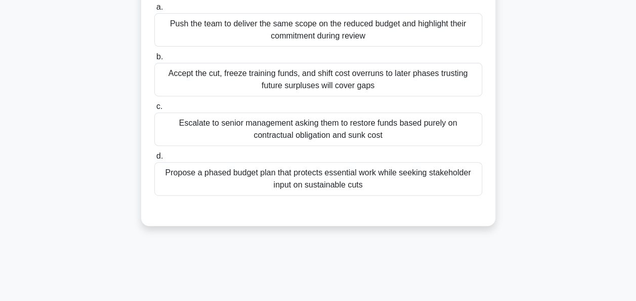
click at [239, 183] on div "Propose a phased budget plan that protects essential work while seeking stakeho…" at bounding box center [318, 178] width 328 height 33
click at [154, 159] on input "d. Propose a phased budget plan that protects essential work while seeking stak…" at bounding box center [154, 156] width 0 height 7
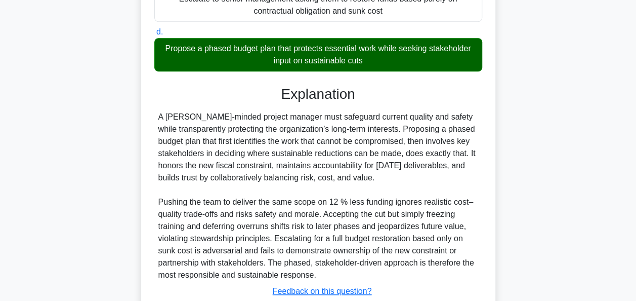
scroll to position [346, 0]
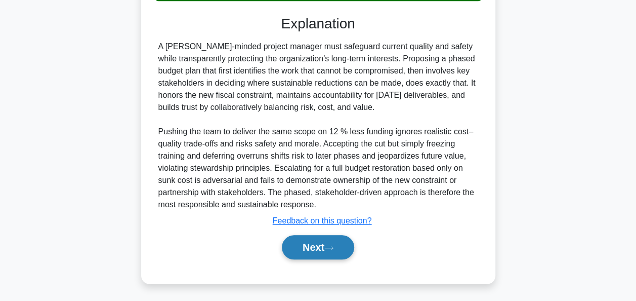
click at [304, 252] on button "Next" at bounding box center [318, 247] width 72 height 24
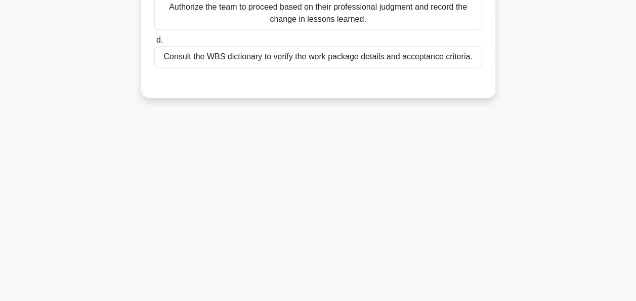
scroll to position [44, 0]
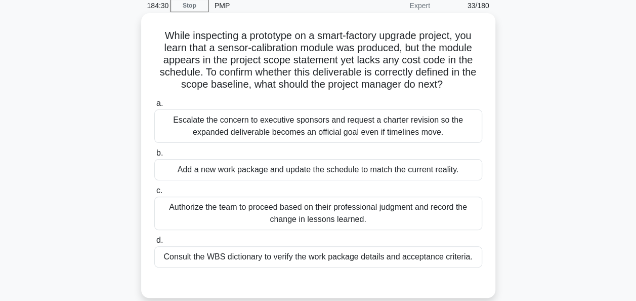
click at [390, 262] on div "Consult the WBS dictionary to verify the work package details and acceptance cr…" at bounding box center [318, 256] width 328 height 21
click at [154, 243] on input "d. Consult the WBS dictionary to verify the work package details and acceptance…" at bounding box center [154, 240] width 0 height 7
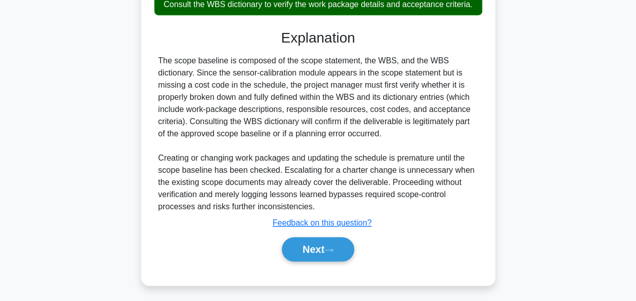
scroll to position [297, 0]
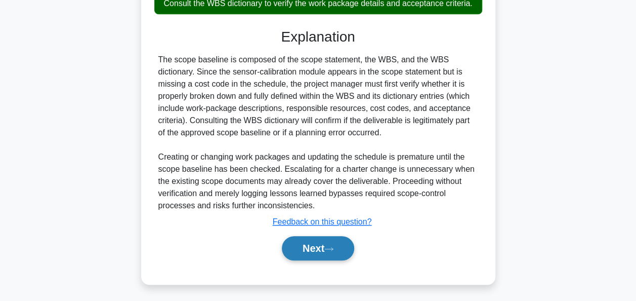
click at [333, 252] on button "Next" at bounding box center [318, 248] width 72 height 24
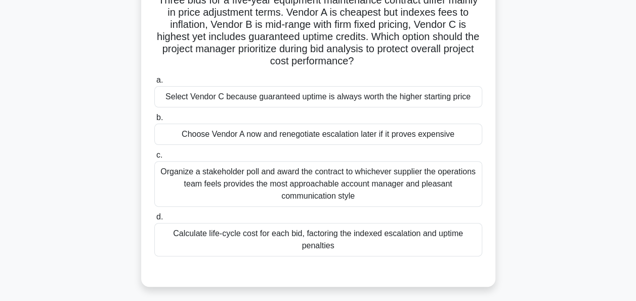
scroll to position [101, 0]
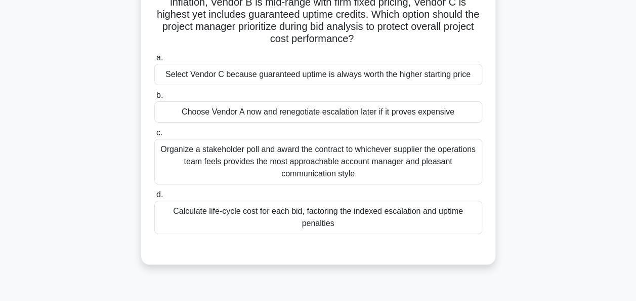
click at [353, 229] on div "Calculate life-cycle cost for each bid, factoring the indexed escalation and up…" at bounding box center [318, 216] width 328 height 33
click at [154, 198] on input "d. Calculate life-cycle cost for each bid, factoring the indexed escalation and…" at bounding box center [154, 194] width 0 height 7
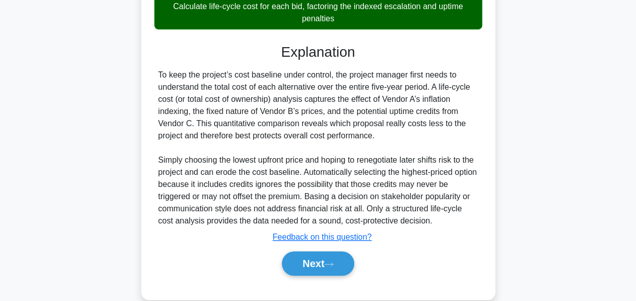
scroll to position [322, 0]
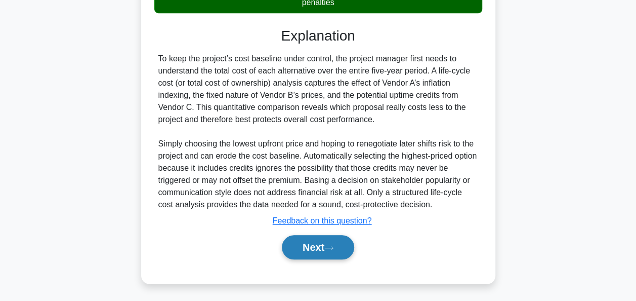
click at [348, 240] on button "Next" at bounding box center [318, 247] width 72 height 24
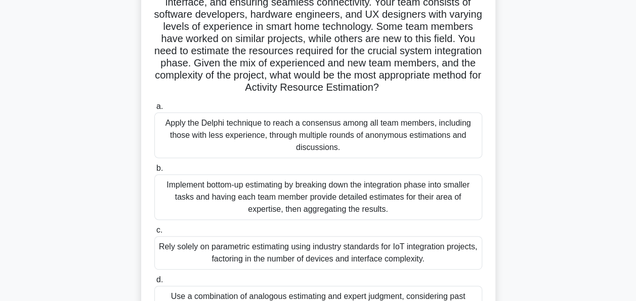
scroll to position [152, 0]
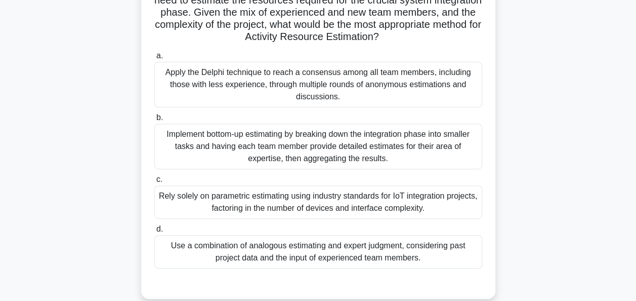
click at [332, 262] on div "Use a combination of analogous estimating and expert judgment, considering past…" at bounding box center [318, 251] width 328 height 33
click at [154, 232] on input "d. Use a combination of analogous estimating and expert judgment, considering p…" at bounding box center [154, 229] width 0 height 7
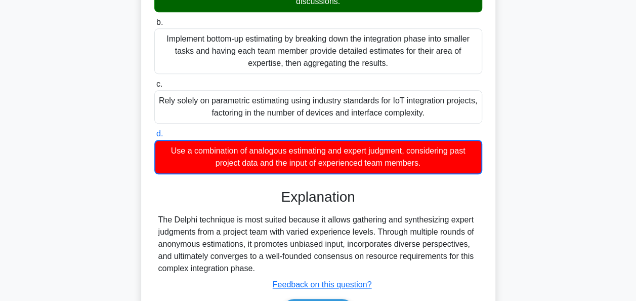
scroll to position [311, 0]
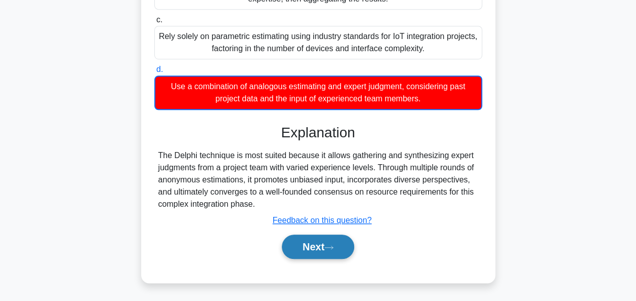
click at [328, 243] on button "Next" at bounding box center [318, 246] width 72 height 24
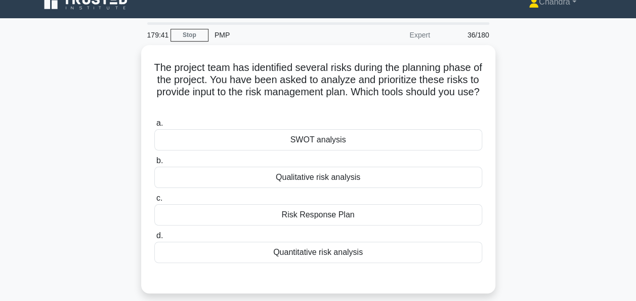
scroll to position [0, 0]
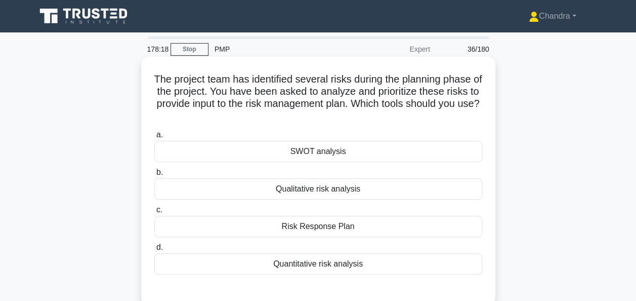
click at [371, 152] on div "SWOT analysis" at bounding box center [318, 151] width 328 height 21
click at [154, 138] on input "a. SWOT analysis" at bounding box center [154, 135] width 0 height 7
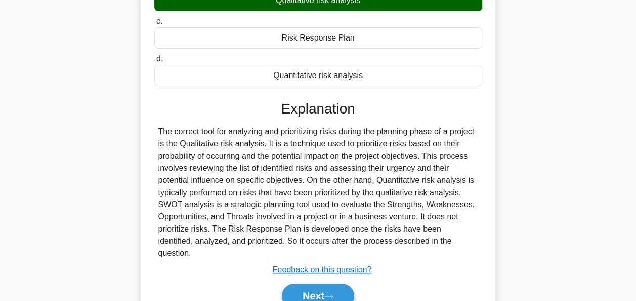
scroll to position [202, 0]
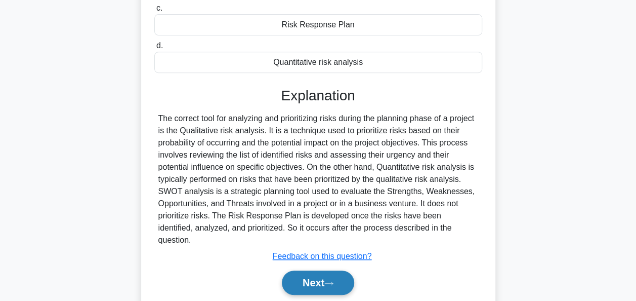
click at [340, 270] on button "Next" at bounding box center [318, 282] width 72 height 24
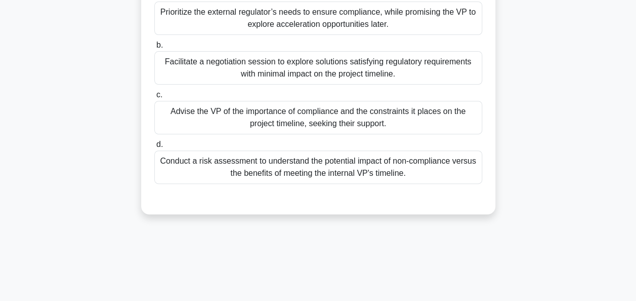
scroll to position [152, 0]
click at [372, 84] on div "Facilitate a negotiation session to explore solutions satisfying regulatory req…" at bounding box center [318, 67] width 328 height 33
click at [154, 48] on input "b. Facilitate a negotiation session to explore solutions satisfying regulatory …" at bounding box center [154, 45] width 0 height 7
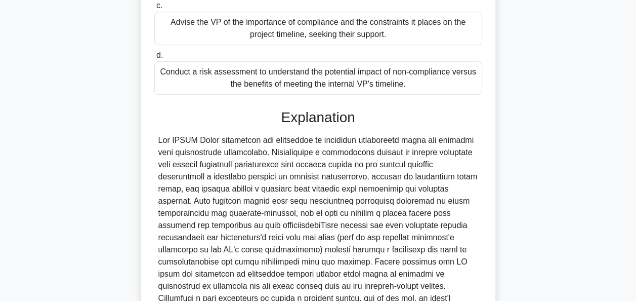
scroll to position [370, 0]
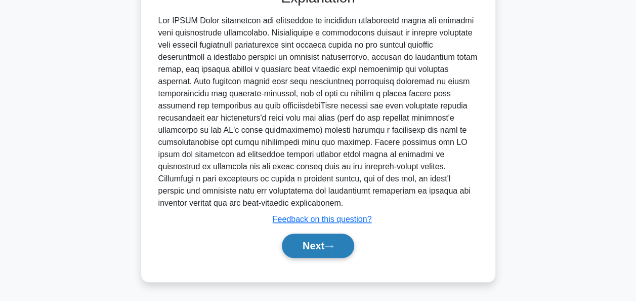
click at [335, 243] on button "Next" at bounding box center [318, 245] width 72 height 24
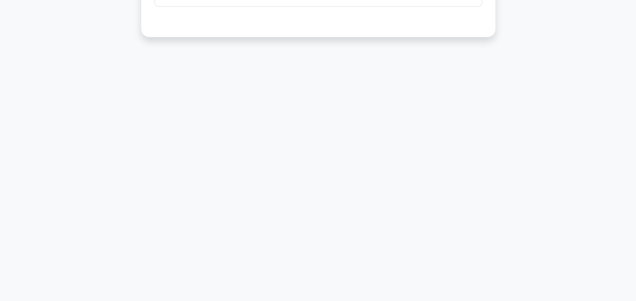
scroll to position [0, 0]
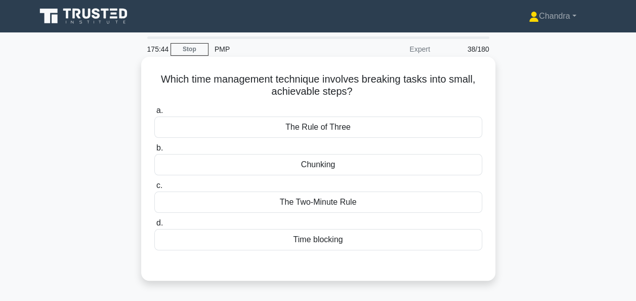
click at [347, 132] on div "The Rule of Three" at bounding box center [318, 126] width 328 height 21
click at [154, 114] on input "a. The Rule of Three" at bounding box center [154, 110] width 0 height 7
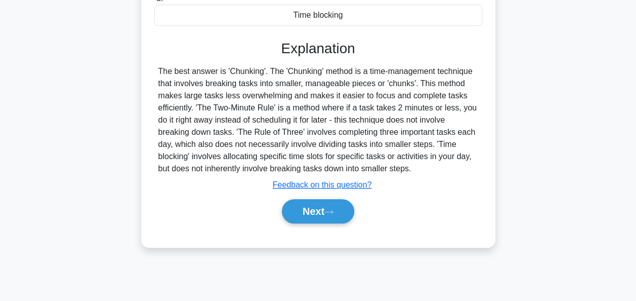
scroll to position [246, 0]
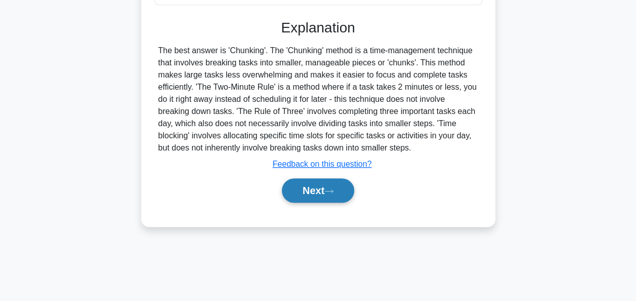
click at [337, 181] on button "Next" at bounding box center [318, 190] width 72 height 24
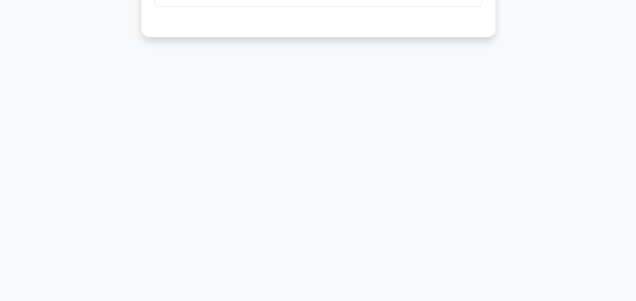
scroll to position [0, 0]
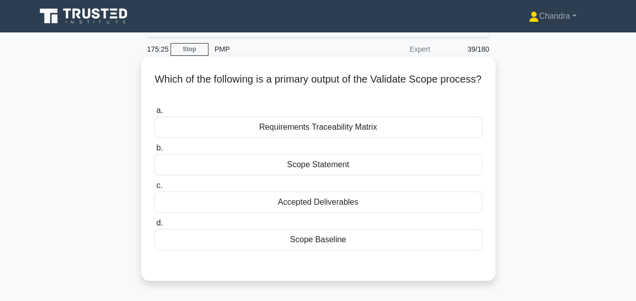
click at [341, 203] on div "Accepted Deliverables" at bounding box center [318, 201] width 328 height 21
click at [154, 189] on input "c. Accepted Deliverables" at bounding box center [154, 185] width 0 height 7
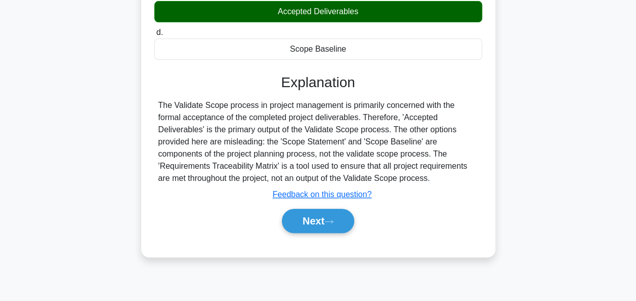
scroll to position [246, 0]
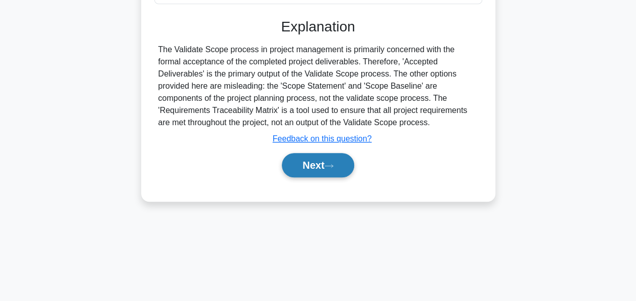
click at [327, 169] on button "Next" at bounding box center [318, 165] width 72 height 24
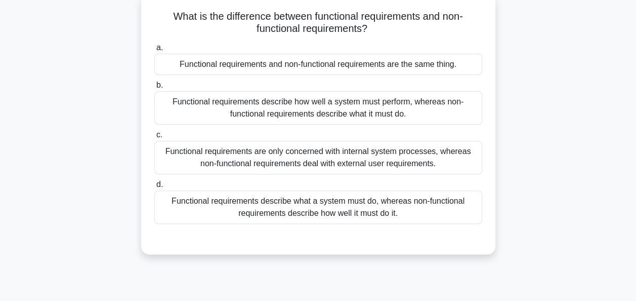
scroll to position [44, 0]
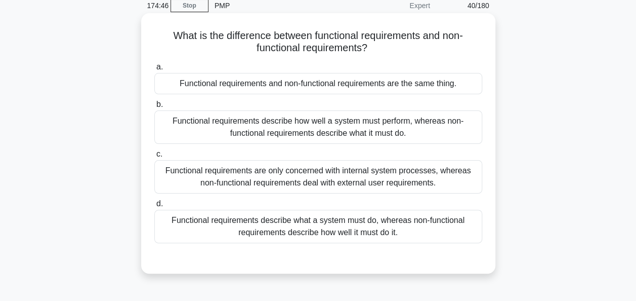
click at [277, 222] on div "Functional requirements describe what a system must do, whereas non-functional …" at bounding box center [318, 226] width 328 height 33
click at [154, 207] on input "d. Functional requirements describe what a system must do, whereas non-function…" at bounding box center [154, 203] width 0 height 7
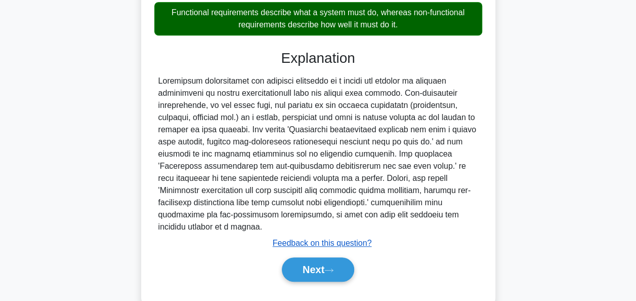
scroll to position [261, 0]
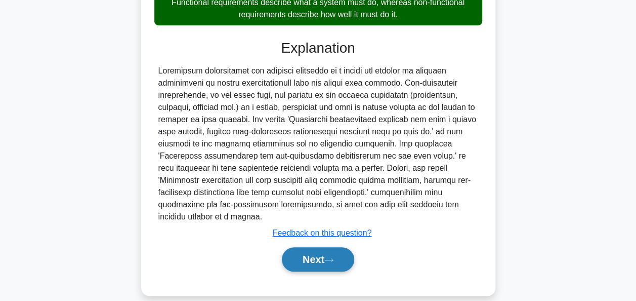
click at [296, 248] on button "Next" at bounding box center [318, 259] width 72 height 24
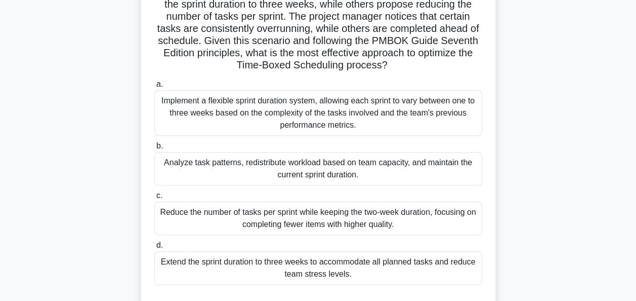
scroll to position [145, 0]
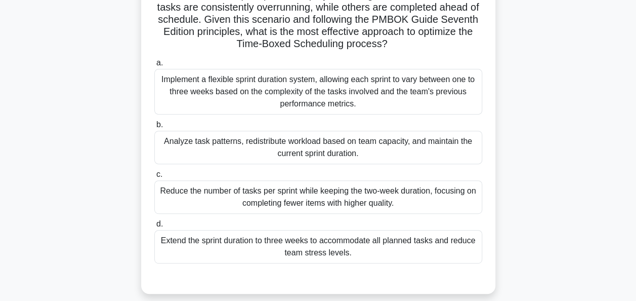
click at [259, 147] on div "Analyze task patterns, redistribute workload based on team capacity, and mainta…" at bounding box center [318, 147] width 328 height 33
click at [154, 128] on input "b. Analyze task patterns, redistribute workload based on team capacity, and mai…" at bounding box center [154, 124] width 0 height 7
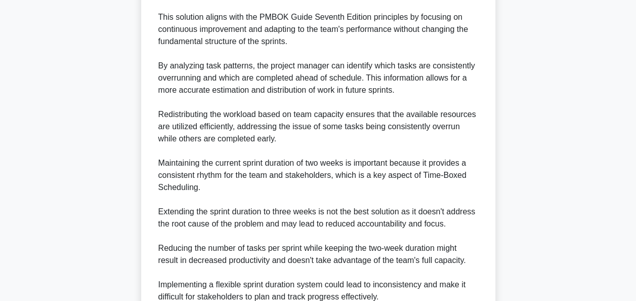
scroll to position [600, 0]
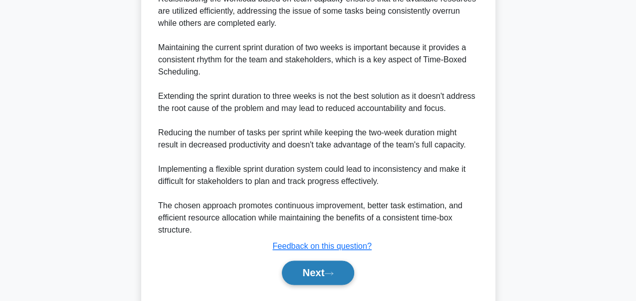
click at [287, 271] on button "Next" at bounding box center [318, 272] width 72 height 24
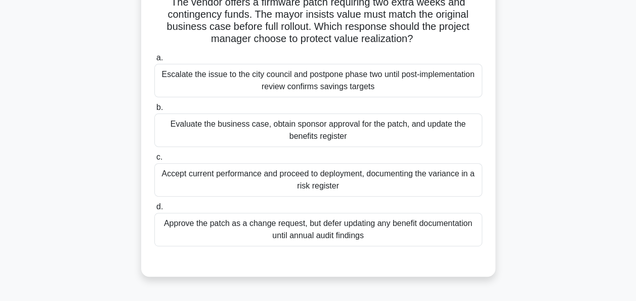
scroll to position [152, 0]
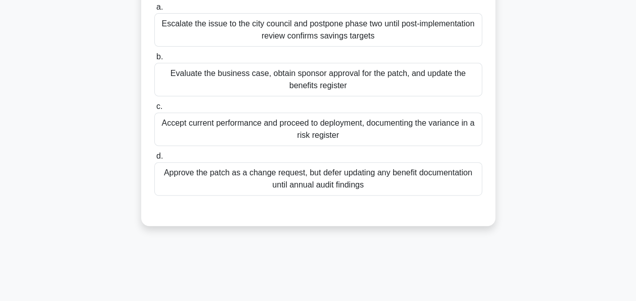
click at [370, 86] on div "Evaluate the business case, obtain sponsor approval for the patch, and update t…" at bounding box center [318, 79] width 328 height 33
click at [154, 60] on input "b. Evaluate the business case, obtain sponsor approval for the patch, and updat…" at bounding box center [154, 57] width 0 height 7
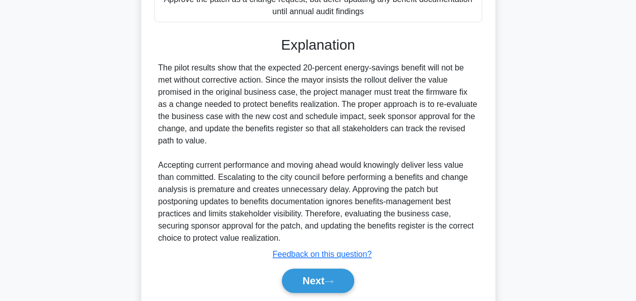
scroll to position [358, 0]
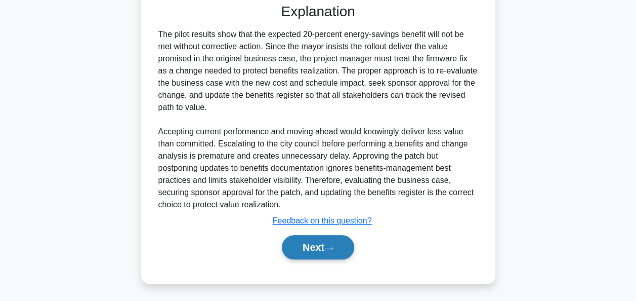
click at [324, 242] on button "Next" at bounding box center [318, 247] width 72 height 24
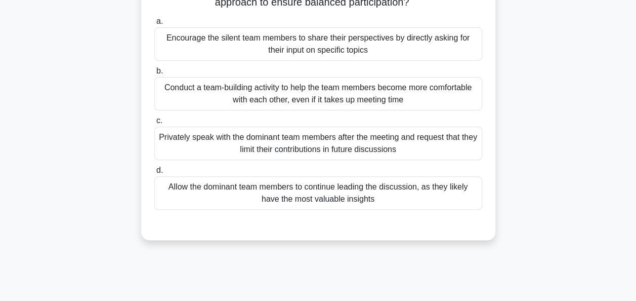
scroll to position [51, 0]
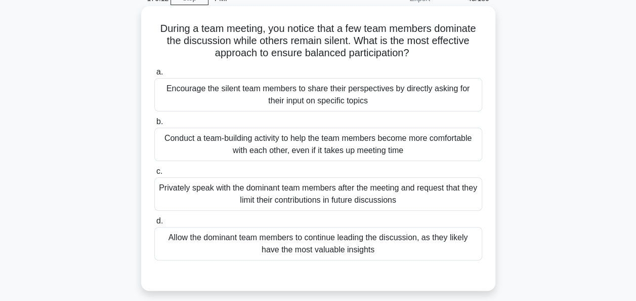
click at [342, 103] on div "Encourage the silent team members to share their perspectives by directly askin…" at bounding box center [318, 94] width 328 height 33
click at [154, 75] on input "a. Encourage the silent team members to share their perspectives by directly as…" at bounding box center [154, 72] width 0 height 7
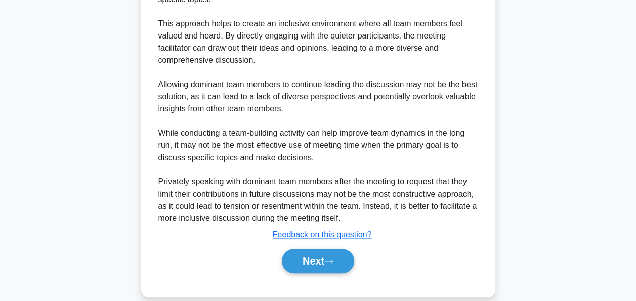
scroll to position [395, 0]
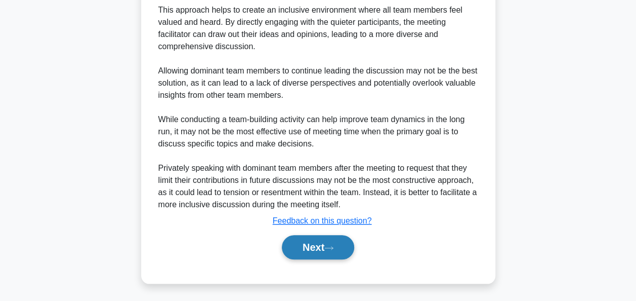
click at [317, 241] on button "Next" at bounding box center [318, 247] width 72 height 24
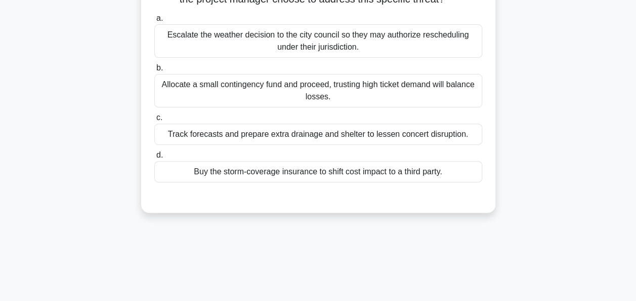
scroll to position [145, 0]
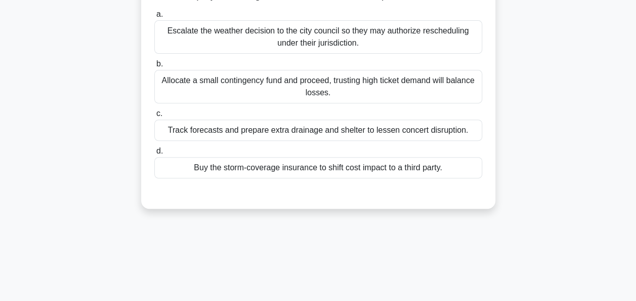
click at [358, 178] on div "Buy the storm-coverage insurance to shift cost impact to a third party." at bounding box center [318, 167] width 328 height 21
click at [154, 154] on input "d. Buy the storm-coverage insurance to shift cost impact to a third party." at bounding box center [154, 151] width 0 height 7
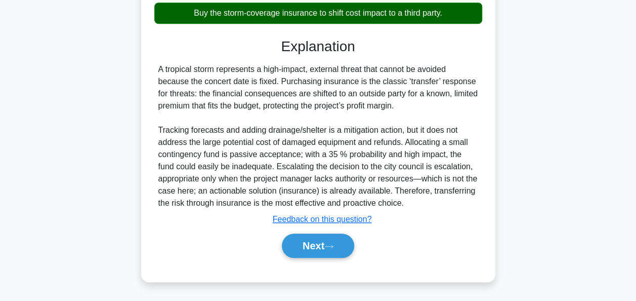
scroll to position [310, 0]
click at [334, 247] on icon at bounding box center [328, 246] width 9 height 6
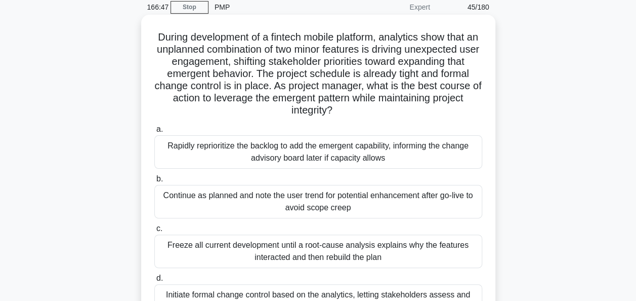
scroll to position [152, 0]
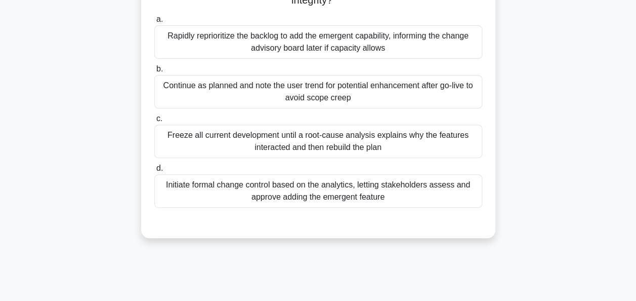
click at [266, 199] on div "Initiate formal change control based on the analytics, letting stakeholders ass…" at bounding box center [318, 190] width 328 height 33
click at [154, 172] on input "d. Initiate formal change control based on the analytics, letting stakeholders …" at bounding box center [154, 168] width 0 height 7
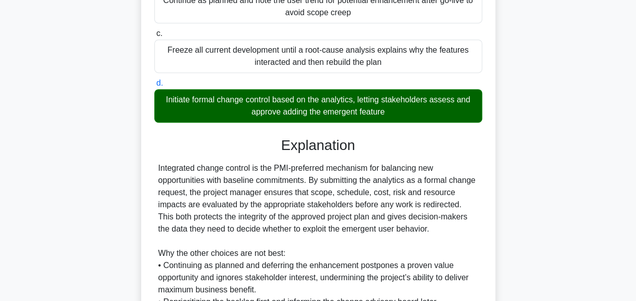
scroll to position [395, 0]
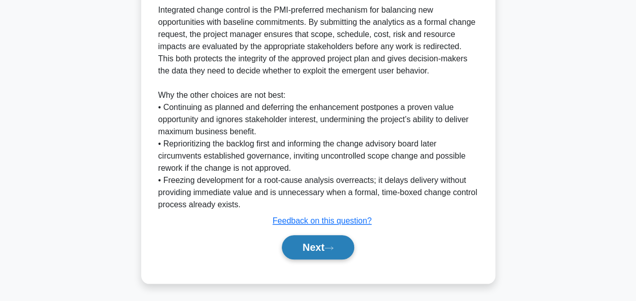
click at [297, 255] on button "Next" at bounding box center [318, 247] width 72 height 24
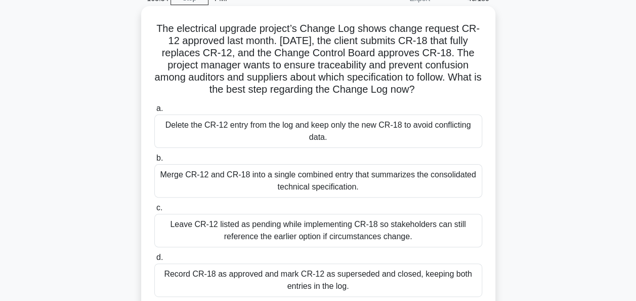
scroll to position [101, 0]
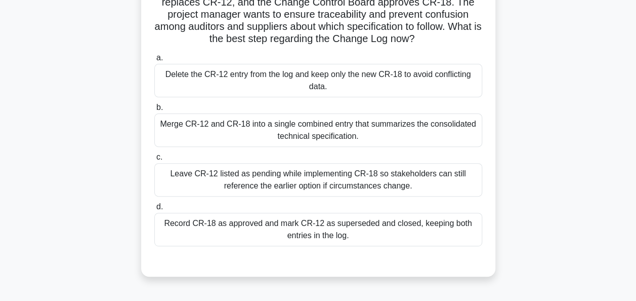
click at [344, 230] on div "Record CR-18 as approved and mark CR-12 as superseded and closed, keeping both …" at bounding box center [318, 229] width 328 height 33
click at [154, 210] on input "d. Record CR-18 as approved and mark CR-12 as superseded and closed, keeping bo…" at bounding box center [154, 206] width 0 height 7
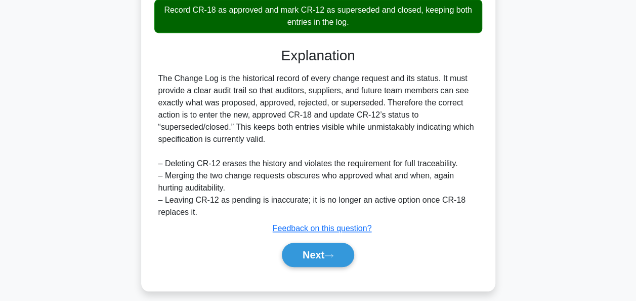
scroll to position [322, 0]
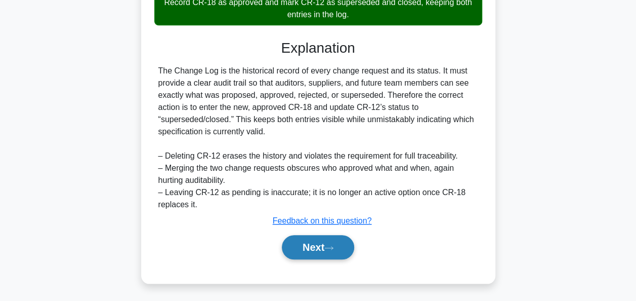
click at [329, 245] on icon at bounding box center [328, 248] width 9 height 6
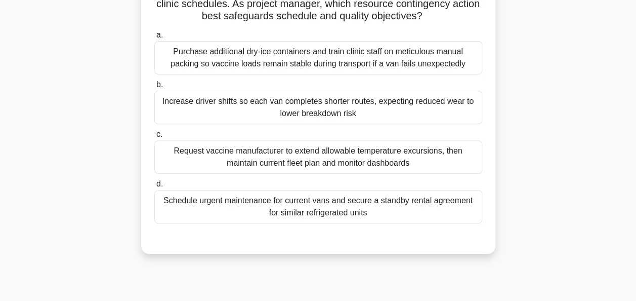
scroll to position [152, 0]
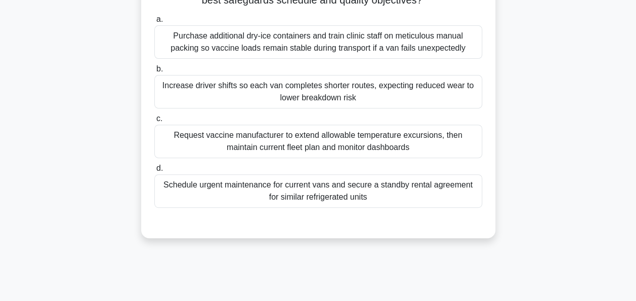
click at [272, 57] on div "Purchase additional dry-ice containers and train clinic staff on meticulous man…" at bounding box center [318, 41] width 328 height 33
click at [154, 23] on input "a. Purchase additional dry-ice containers and train clinic staff on meticulous …" at bounding box center [154, 19] width 0 height 7
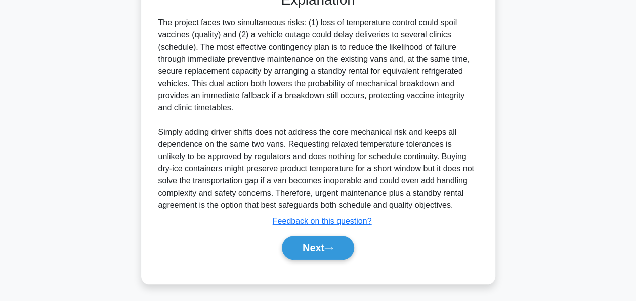
scroll to position [396, 0]
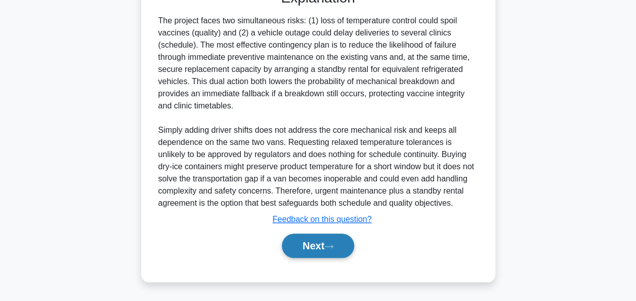
click at [303, 241] on button "Next" at bounding box center [318, 245] width 72 height 24
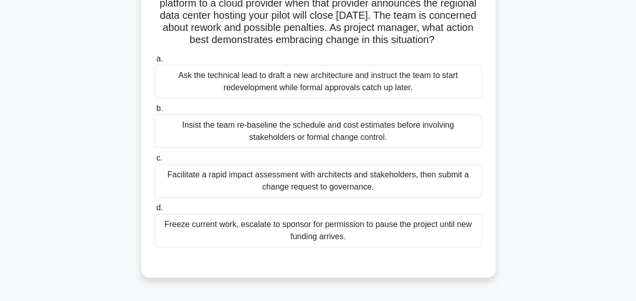
scroll to position [101, 0]
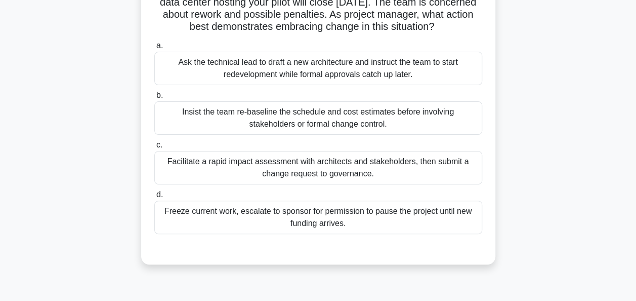
click at [274, 184] on div "Facilitate a rapid impact assessment with architects and stakeholders, then sub…" at bounding box center [318, 167] width 328 height 33
click at [154, 148] on input "c. Facilitate a rapid impact assessment with architects and stakeholders, then …" at bounding box center [154, 145] width 0 height 7
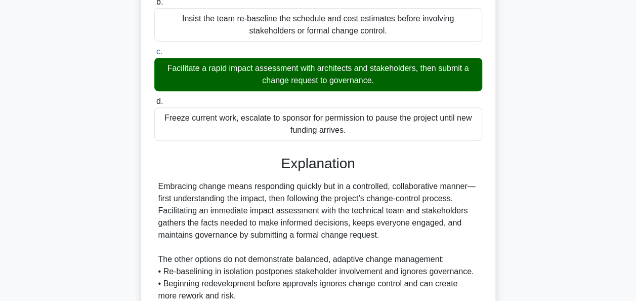
scroll to position [322, 0]
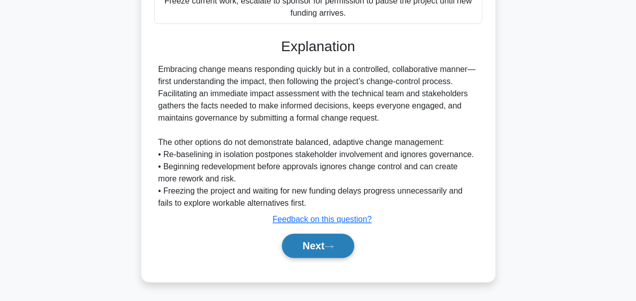
click at [284, 251] on button "Next" at bounding box center [318, 245] width 72 height 24
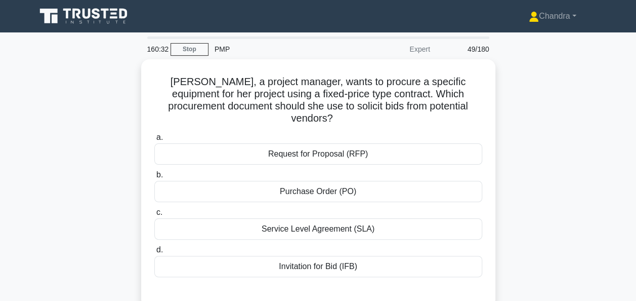
scroll to position [0, 0]
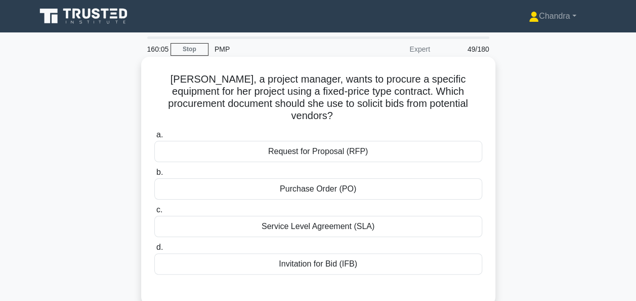
click at [289, 257] on div "Invitation for Bid (IFB)" at bounding box center [318, 263] width 328 height 21
click at [154, 251] on input "d. Invitation for Bid (IFB)" at bounding box center [154, 247] width 0 height 7
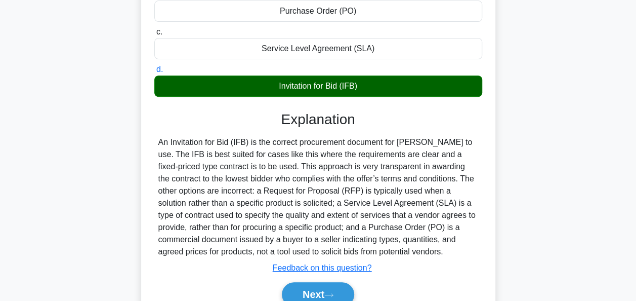
scroll to position [246, 0]
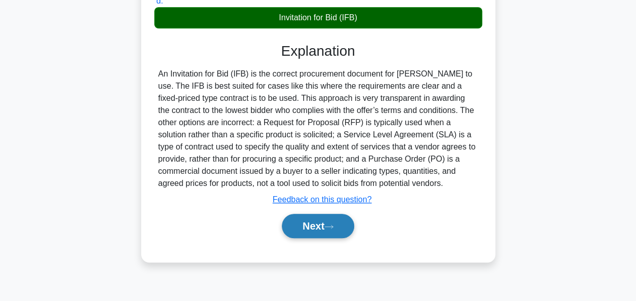
click at [304, 215] on button "Next" at bounding box center [318, 226] width 72 height 24
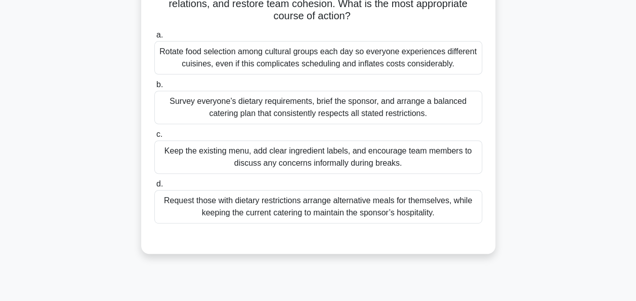
scroll to position [195, 0]
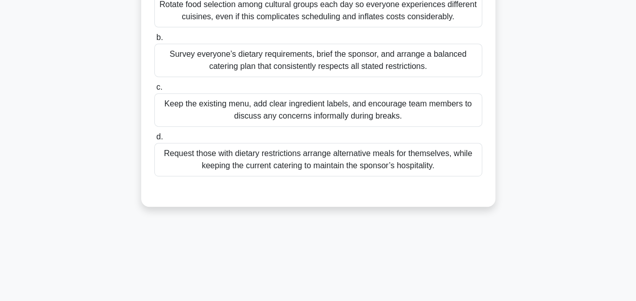
click at [257, 65] on div "Survey everyone’s dietary requirements, brief the sponsor, and arrange a balanc…" at bounding box center [318, 60] width 328 height 33
click at [154, 41] on input "b. Survey everyone’s dietary requirements, brief the sponsor, and arrange a bal…" at bounding box center [154, 37] width 0 height 7
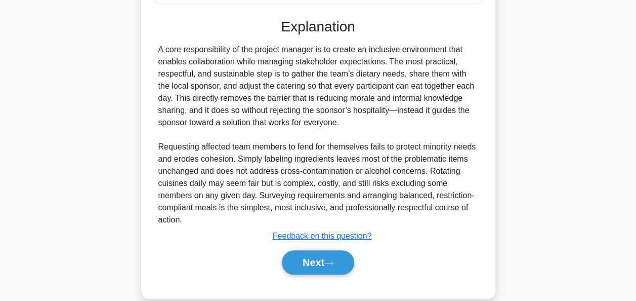
scroll to position [383, 0]
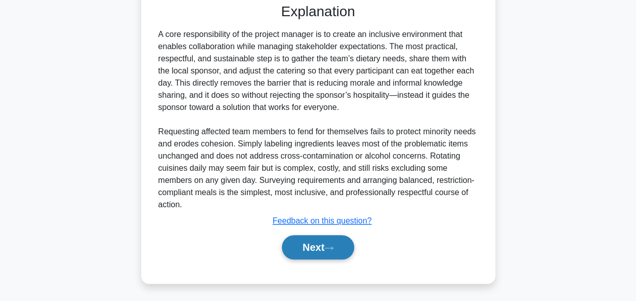
click at [317, 253] on button "Next" at bounding box center [318, 247] width 72 height 24
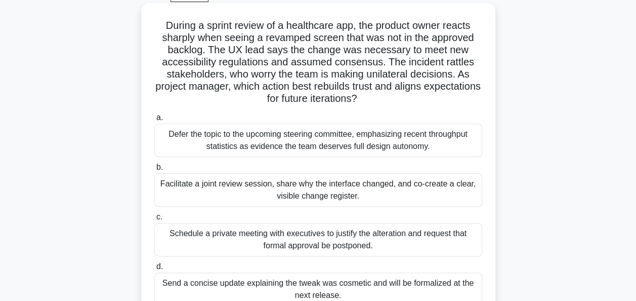
scroll to position [101, 0]
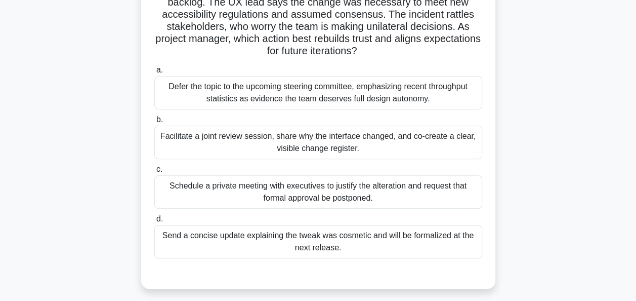
click at [251, 148] on div "Facilitate a joint review session, share why the interface changed, and co-crea…" at bounding box center [318, 142] width 328 height 33
click at [154, 123] on input "b. Facilitate a joint review session, share why the interface changed, and co-c…" at bounding box center [154, 119] width 0 height 7
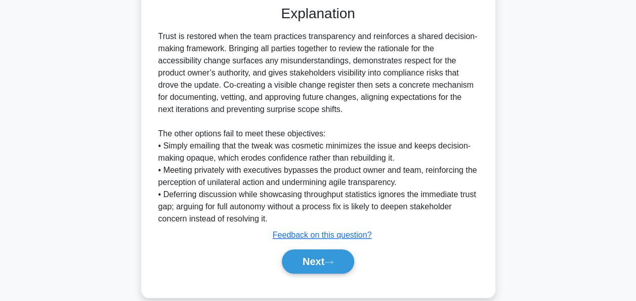
scroll to position [383, 0]
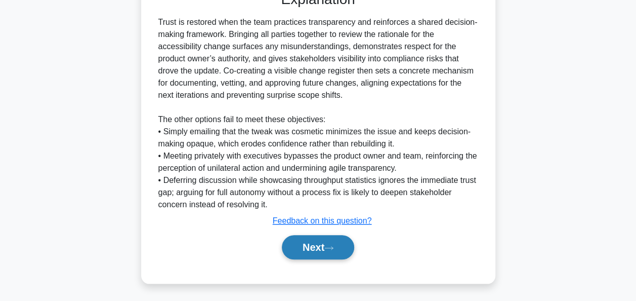
click at [299, 252] on button "Next" at bounding box center [318, 247] width 72 height 24
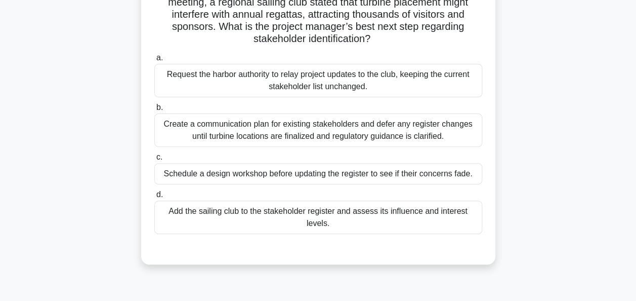
scroll to position [152, 0]
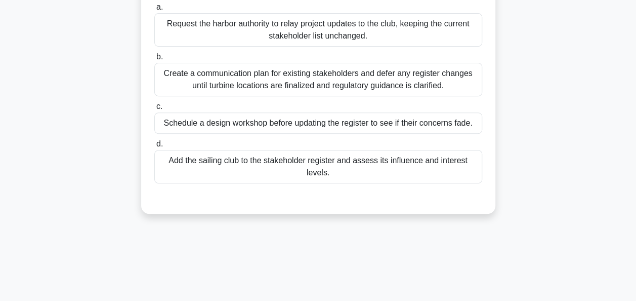
click at [298, 172] on div "Add the sailing club to the stakeholder register and assess its influence and i…" at bounding box center [318, 166] width 328 height 33
click at [154, 147] on input "d. Add the sailing club to the stakeholder register and assess its influence an…" at bounding box center [154, 144] width 0 height 7
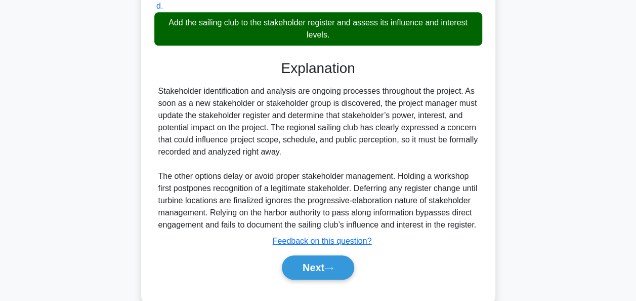
scroll to position [322, 0]
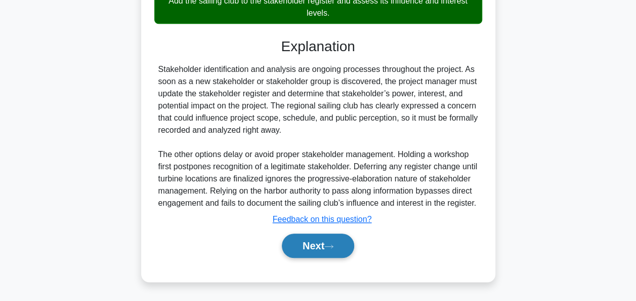
click at [309, 245] on button "Next" at bounding box center [318, 245] width 72 height 24
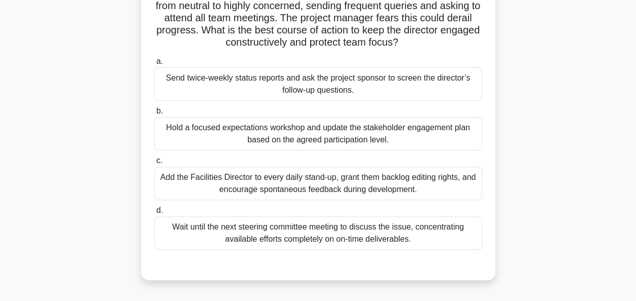
scroll to position [101, 0]
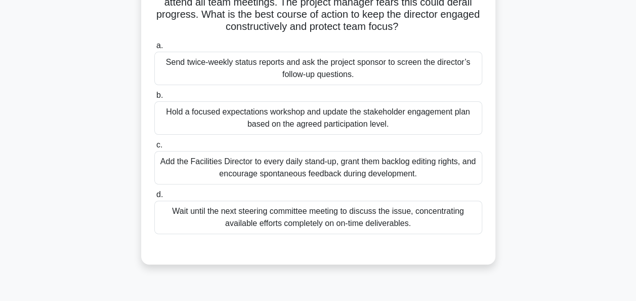
click at [268, 129] on div "Hold a focused expectations workshop and update the stakeholder engagement plan…" at bounding box center [318, 117] width 328 height 33
click at [154, 99] on input "b. Hold a focused expectations workshop and update the stakeholder engagement p…" at bounding box center [154, 95] width 0 height 7
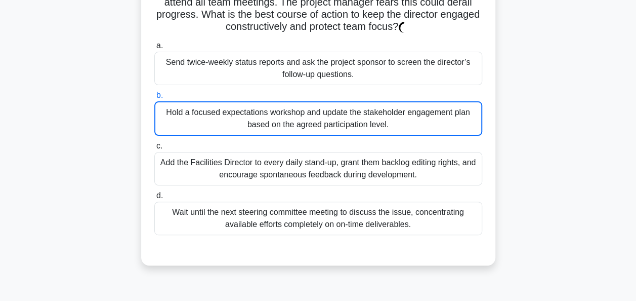
click at [268, 129] on div "Hold a focused expectations workshop and update the stakeholder engagement plan…" at bounding box center [318, 118] width 328 height 34
click at [154, 99] on input "b. Hold a focused expectations workshop and update the stakeholder engagement p…" at bounding box center [154, 95] width 0 height 7
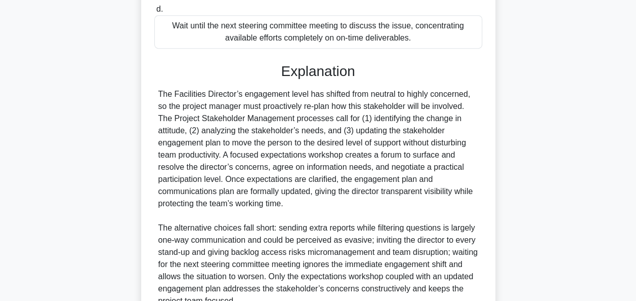
scroll to position [383, 0]
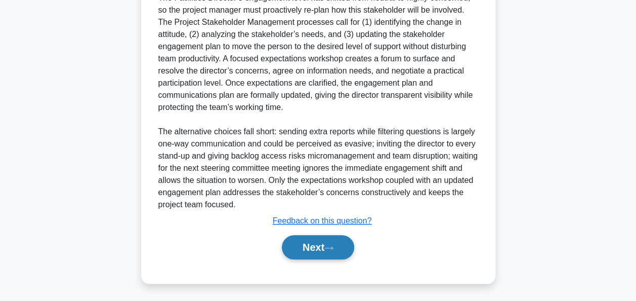
click at [305, 245] on button "Next" at bounding box center [318, 247] width 72 height 24
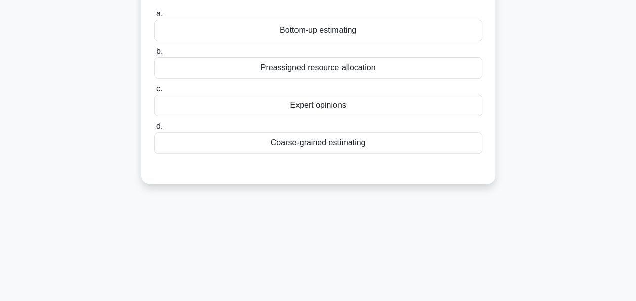
scroll to position [0, 0]
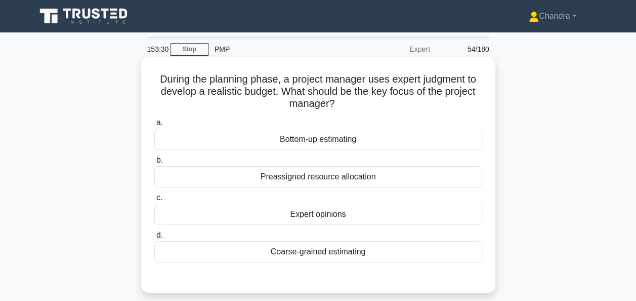
click at [315, 217] on div "Expert opinions" at bounding box center [318, 213] width 328 height 21
click at [154, 201] on input "c. Expert opinions" at bounding box center [154, 197] width 0 height 7
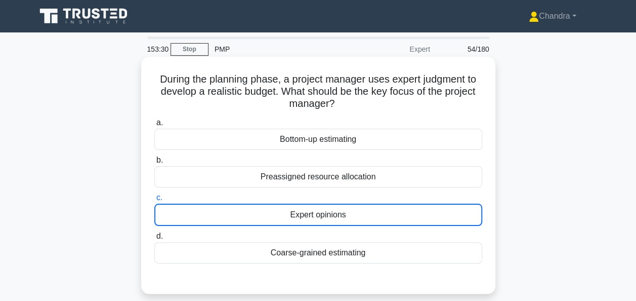
click at [315, 217] on div "Expert opinions" at bounding box center [318, 214] width 328 height 22
click at [154, 201] on input "c. Expert opinions" at bounding box center [154, 197] width 0 height 7
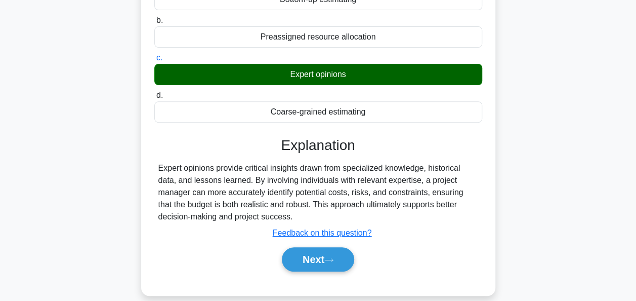
scroll to position [246, 0]
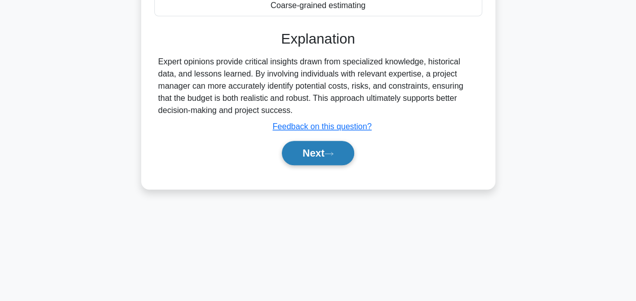
click at [314, 161] on button "Next" at bounding box center [318, 153] width 72 height 24
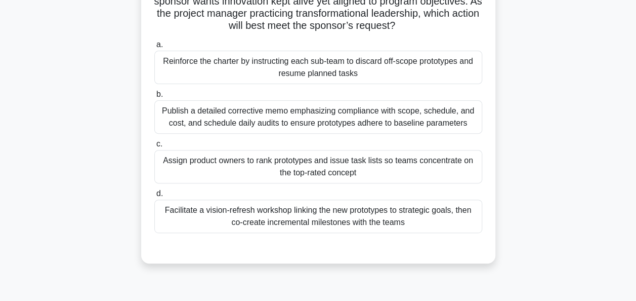
scroll to position [152, 0]
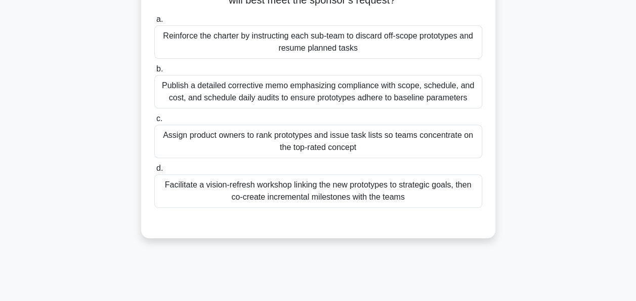
click at [276, 199] on div "Facilitate a vision-refresh workshop linking the new prototypes to strategic go…" at bounding box center [318, 190] width 328 height 33
click at [154, 172] on input "d. Facilitate a vision-refresh workshop linking the new prototypes to strategic…" at bounding box center [154, 168] width 0 height 7
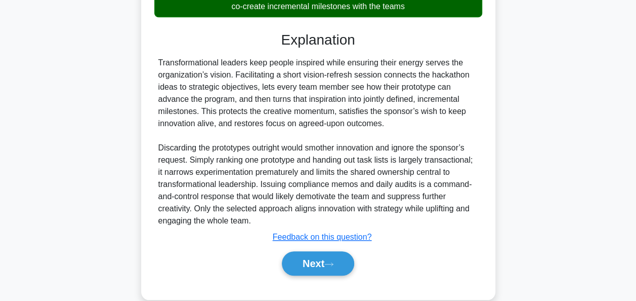
scroll to position [358, 0]
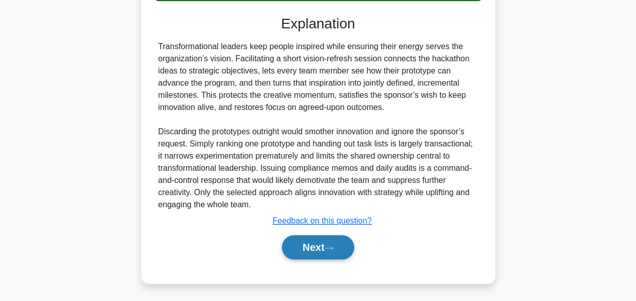
click at [315, 245] on button "Next" at bounding box center [318, 247] width 72 height 24
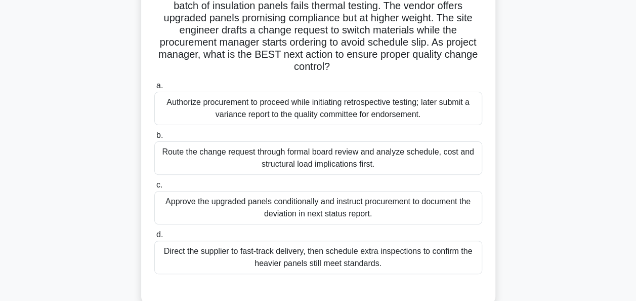
scroll to position [101, 0]
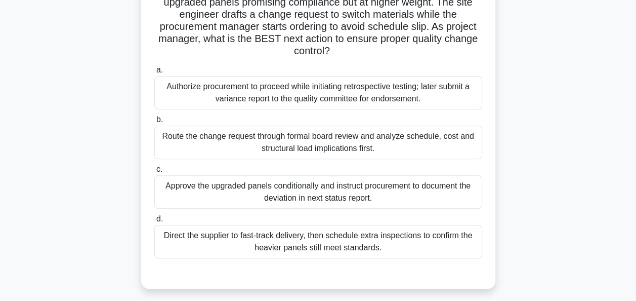
click at [281, 151] on div "Route the change request through formal board review and analyze schedule, cost…" at bounding box center [318, 142] width 328 height 33
click at [154, 123] on input "b. Route the change request through formal board review and analyze schedule, c…" at bounding box center [154, 119] width 0 height 7
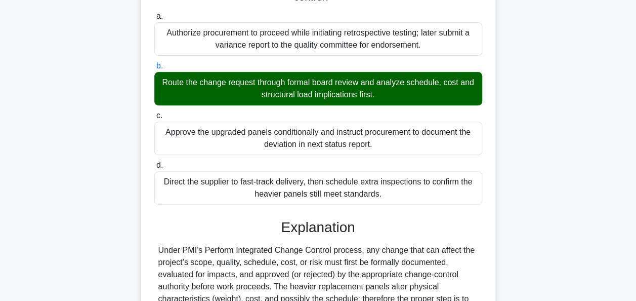
scroll to position [346, 0]
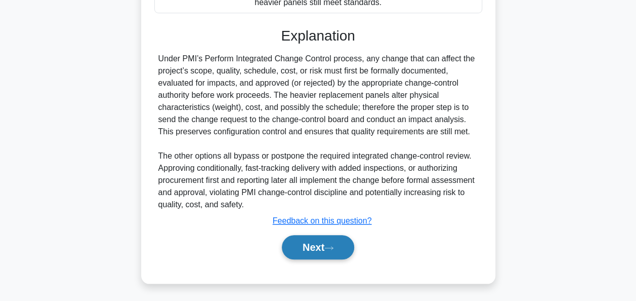
click at [299, 245] on button "Next" at bounding box center [318, 247] width 72 height 24
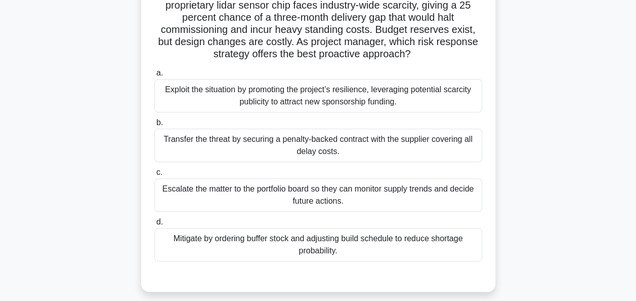
scroll to position [101, 0]
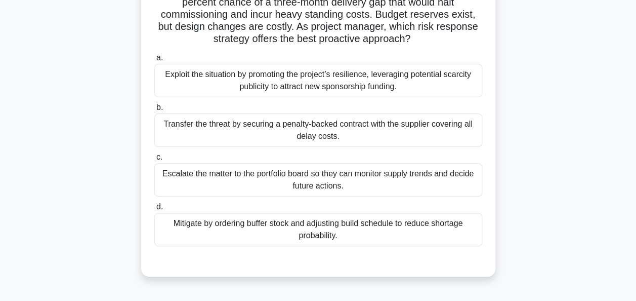
click at [357, 232] on div "Mitigate by ordering buffer stock and adjusting build schedule to reduce shorta…" at bounding box center [318, 229] width 328 height 33
click at [154, 210] on input "d. Mitigate by ordering buffer stock and adjusting build schedule to reduce sho…" at bounding box center [154, 206] width 0 height 7
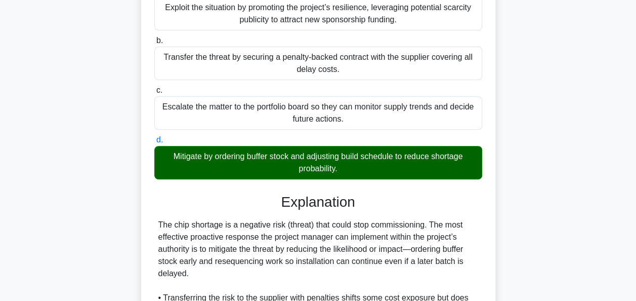
scroll to position [304, 0]
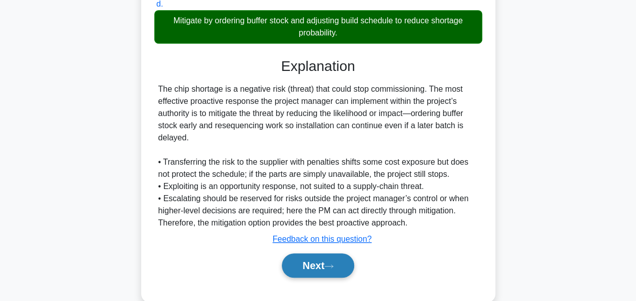
click at [334, 263] on icon at bounding box center [328, 266] width 9 height 6
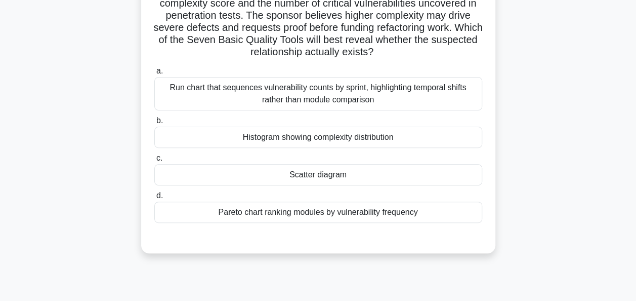
scroll to position [101, 0]
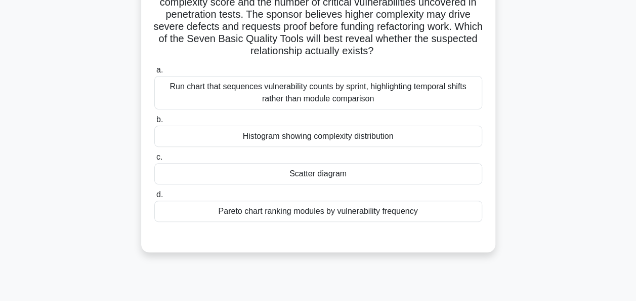
click at [297, 211] on div "Pareto chart ranking modules by vulnerability frequency" at bounding box center [318, 210] width 328 height 21
click at [154, 198] on input "d. Pareto chart ranking modules by vulnerability frequency" at bounding box center [154, 194] width 0 height 7
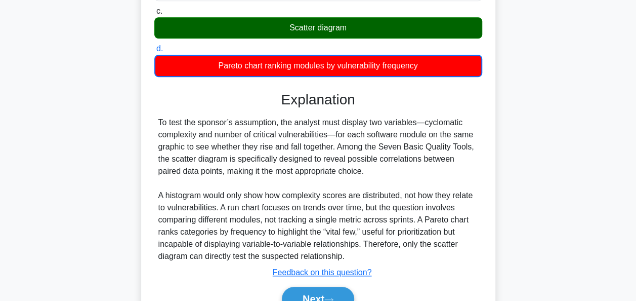
scroll to position [253, 0]
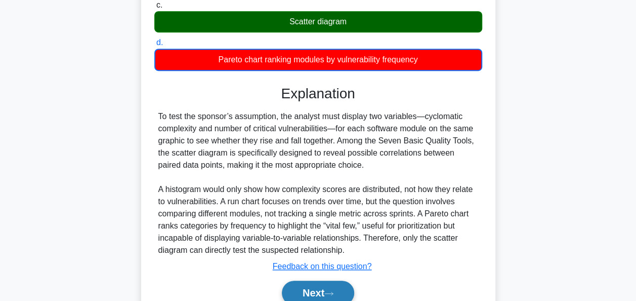
click at [319, 294] on button "Next" at bounding box center [318, 292] width 72 height 24
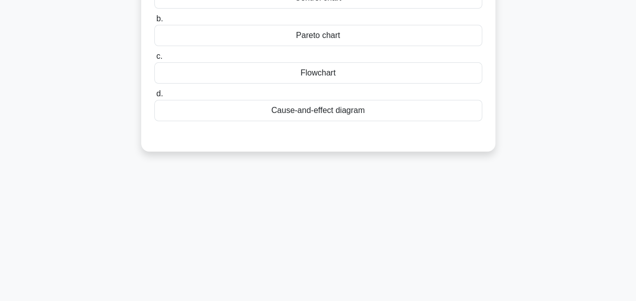
scroll to position [0, 0]
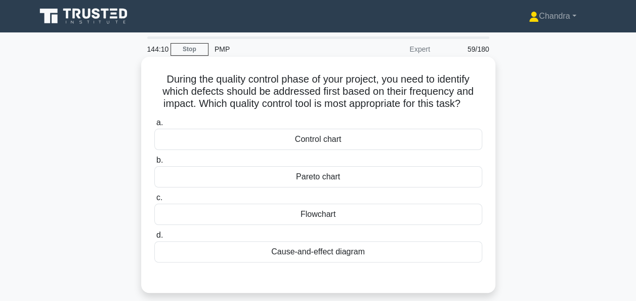
click at [335, 140] on div "Control chart" at bounding box center [318, 139] width 328 height 21
click at [154, 126] on input "a. Control chart" at bounding box center [154, 122] width 0 height 7
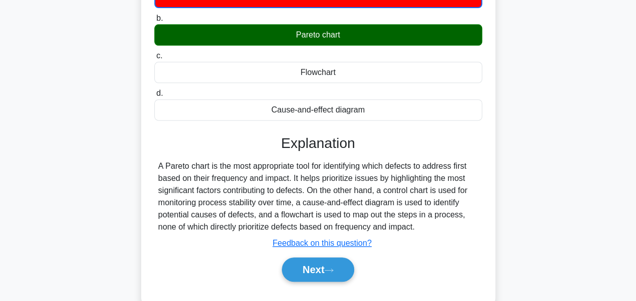
scroll to position [152, 0]
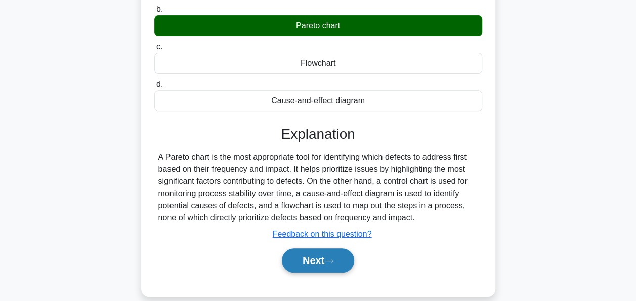
click at [328, 268] on button "Next" at bounding box center [318, 260] width 72 height 24
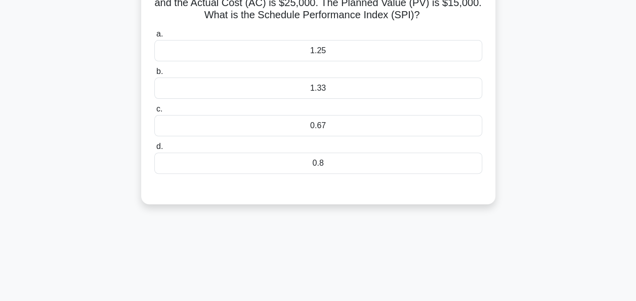
scroll to position [0, 0]
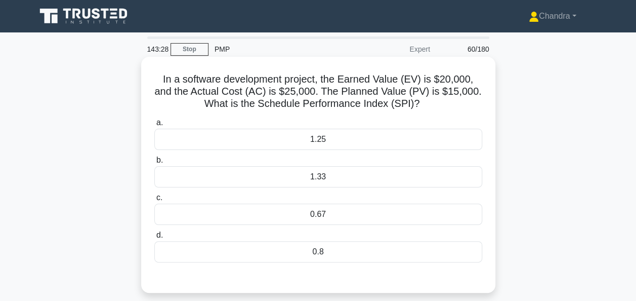
click at [321, 142] on div "1.25" at bounding box center [318, 139] width 328 height 21
click at [154, 126] on input "a. 1.25" at bounding box center [154, 122] width 0 height 7
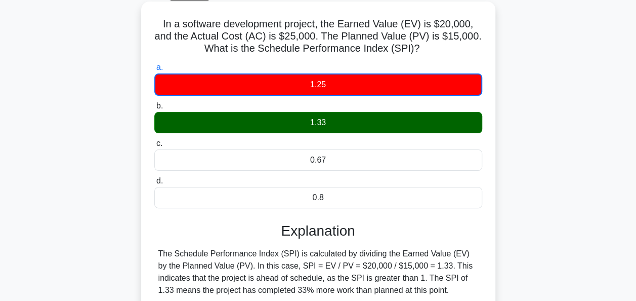
scroll to position [246, 0]
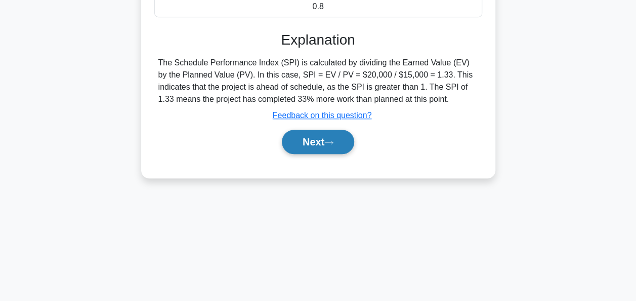
click at [316, 145] on button "Next" at bounding box center [318, 142] width 72 height 24
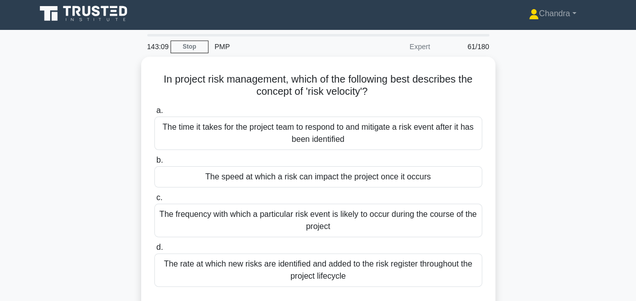
scroll to position [0, 0]
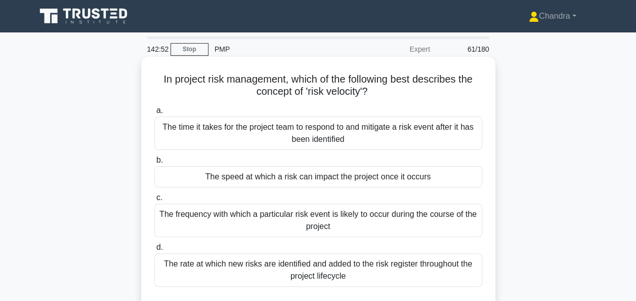
click at [244, 177] on div "The speed at which a risk can impact the project once it occurs" at bounding box center [318, 176] width 328 height 21
click at [154, 163] on input "b. The speed at which a risk can impact the project once it occurs" at bounding box center [154, 160] width 0 height 7
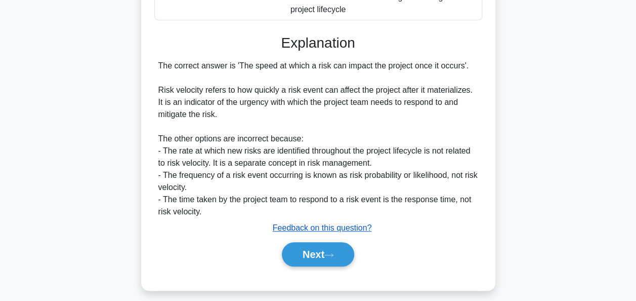
scroll to position [273, 0]
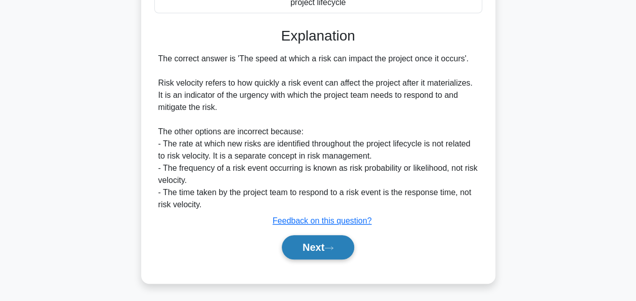
click at [306, 251] on button "Next" at bounding box center [318, 247] width 72 height 24
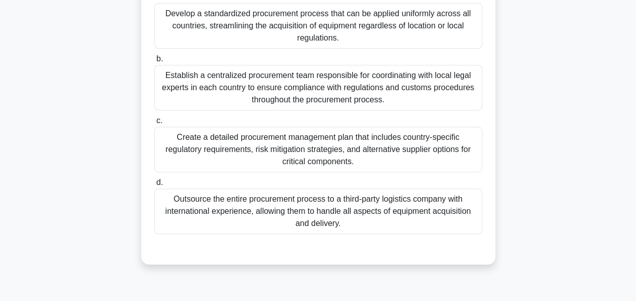
scroll to position [202, 0]
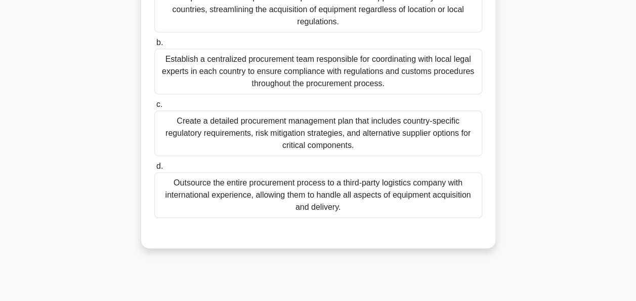
click at [299, 62] on div "Establish a centralized procurement team responsible for coordinating with loca…" at bounding box center [318, 72] width 328 height 46
click at [154, 46] on input "b. Establish a centralized procurement team responsible for coordinating with l…" at bounding box center [154, 42] width 0 height 7
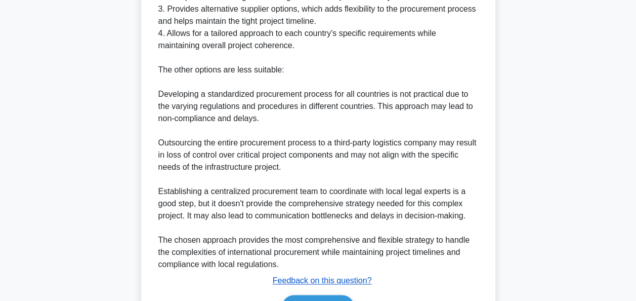
scroll to position [627, 0]
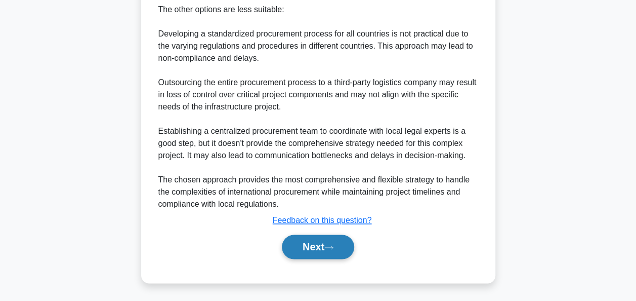
click at [312, 244] on button "Next" at bounding box center [318, 246] width 72 height 24
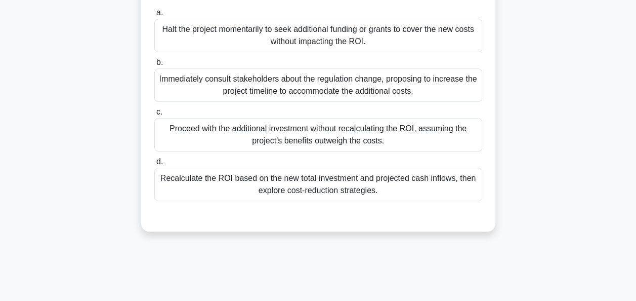
scroll to position [202, 0]
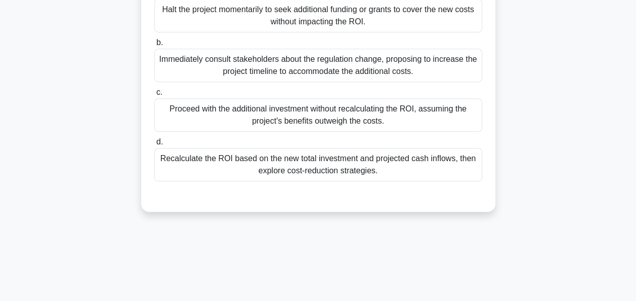
click at [422, 181] on div "Recalculate the ROI based on the new total investment and projected cash inflow…" at bounding box center [318, 164] width 328 height 33
click at [154, 145] on input "d. Recalculate the ROI based on the new total investment and projected cash inf…" at bounding box center [154, 142] width 0 height 7
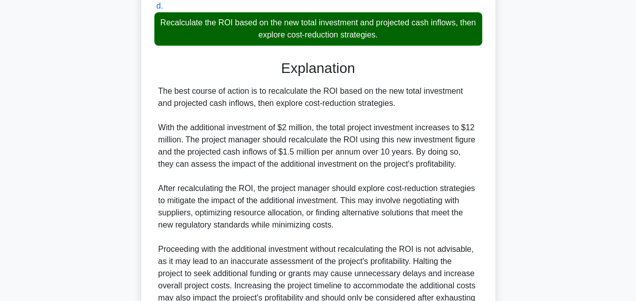
scroll to position [455, 0]
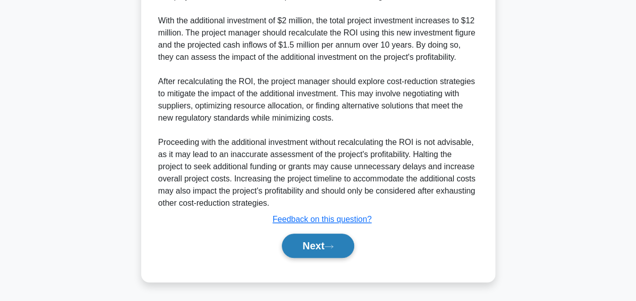
click at [331, 248] on icon at bounding box center [328, 246] width 9 height 6
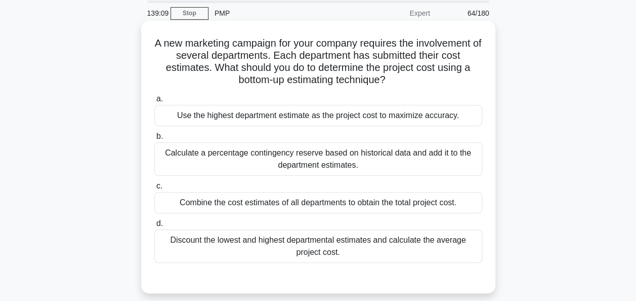
scroll to position [51, 0]
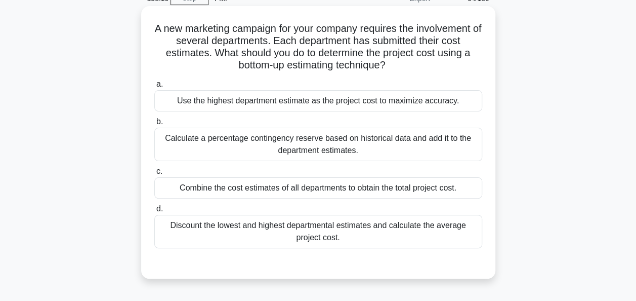
click at [313, 149] on div "Calculate a percentage contingency reserve based on historical data and add it …" at bounding box center [318, 144] width 328 height 33
click at [154, 125] on input "b. Calculate a percentage contingency reserve based on historical data and add …" at bounding box center [154, 121] width 0 height 7
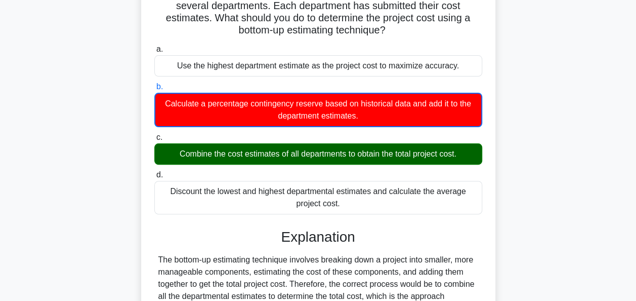
scroll to position [251, 0]
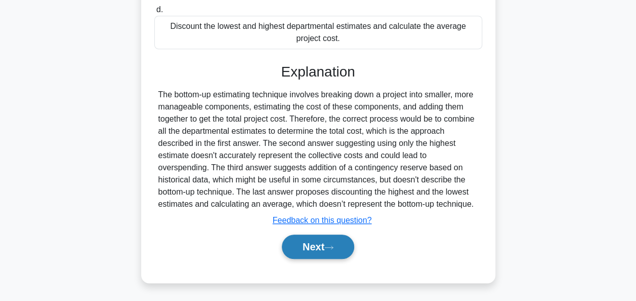
click at [326, 248] on button "Next" at bounding box center [318, 246] width 72 height 24
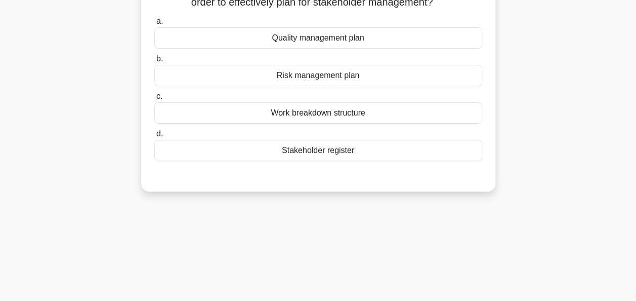
scroll to position [0, 0]
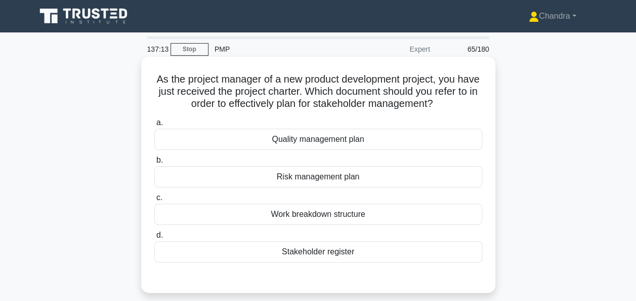
click at [383, 254] on div "Stakeholder register" at bounding box center [318, 251] width 328 height 21
click at [154, 238] on input "d. Stakeholder register" at bounding box center [154, 235] width 0 height 7
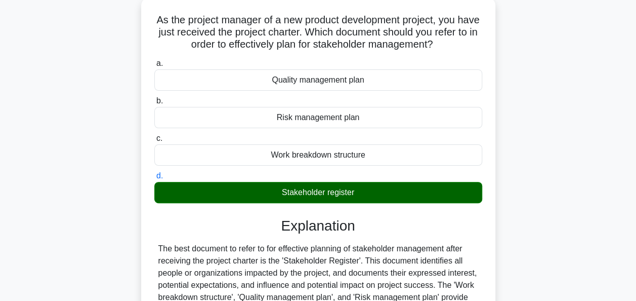
scroll to position [202, 0]
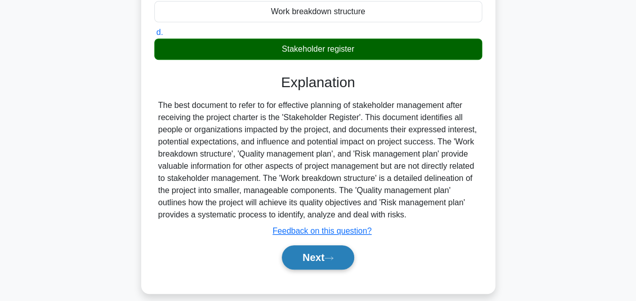
click at [332, 258] on icon at bounding box center [328, 258] width 9 height 6
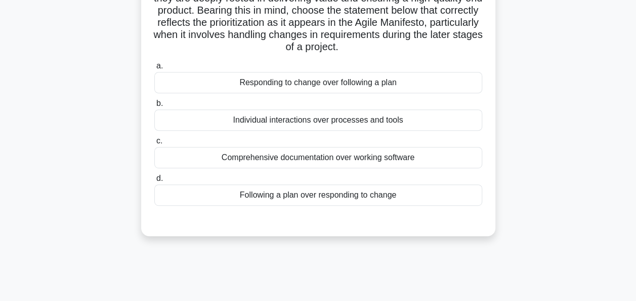
click at [382, 93] on div "Responding to change over following a plan" at bounding box center [318, 82] width 328 height 21
click at [154, 69] on input "a. Responding to change over following a plan" at bounding box center [154, 66] width 0 height 7
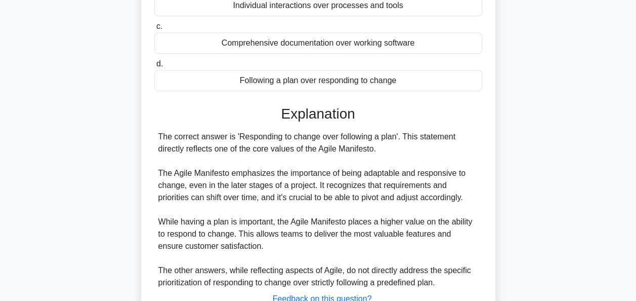
scroll to position [407, 0]
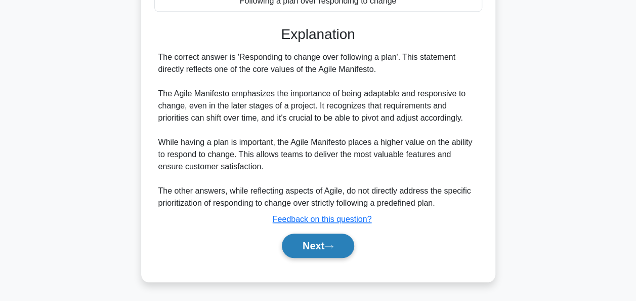
click at [331, 245] on icon at bounding box center [328, 246] width 9 height 6
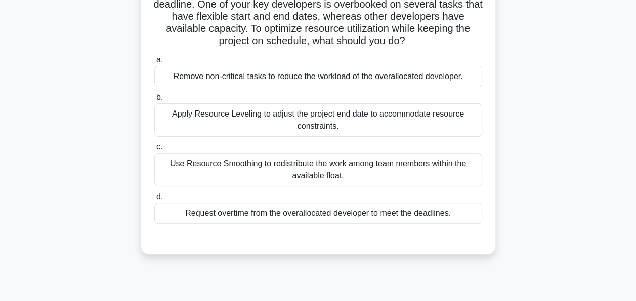
scroll to position [101, 0]
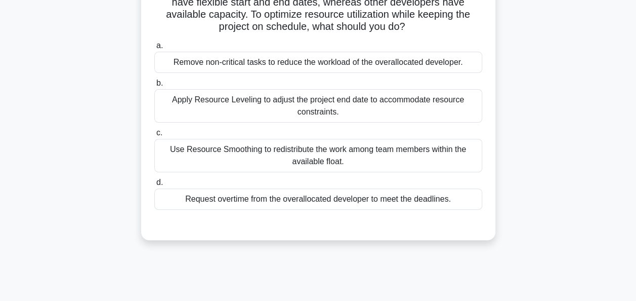
click at [268, 154] on div "Use Resource Smoothing to redistribute the work among team members within the a…" at bounding box center [318, 155] width 328 height 33
click at [154, 136] on input "c. Use Resource Smoothing to redistribute the work among team members within th…" at bounding box center [154, 133] width 0 height 7
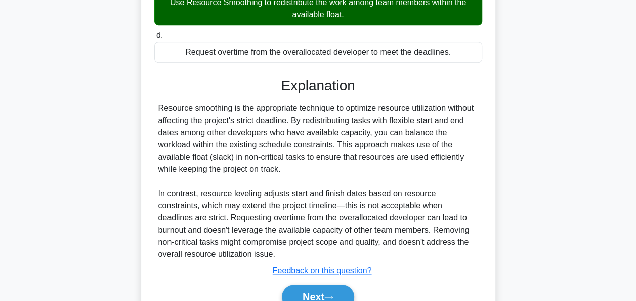
scroll to position [298, 0]
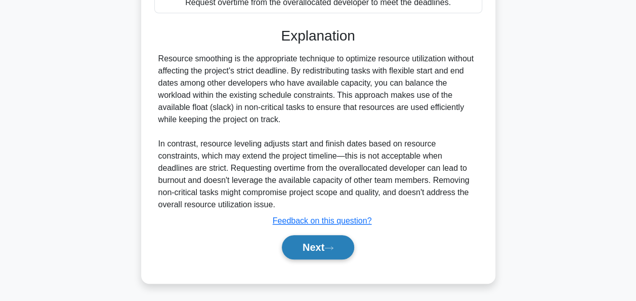
click at [301, 242] on button "Next" at bounding box center [318, 247] width 72 height 24
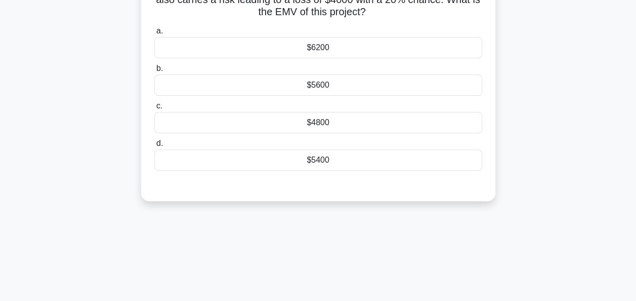
scroll to position [0, 0]
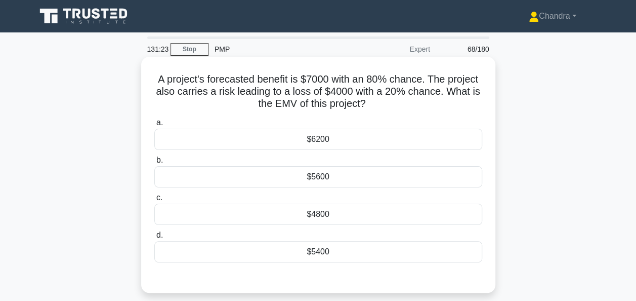
click at [327, 175] on div "$5600" at bounding box center [318, 176] width 328 height 21
click at [154, 163] on input "b. $5600" at bounding box center [154, 160] width 0 height 7
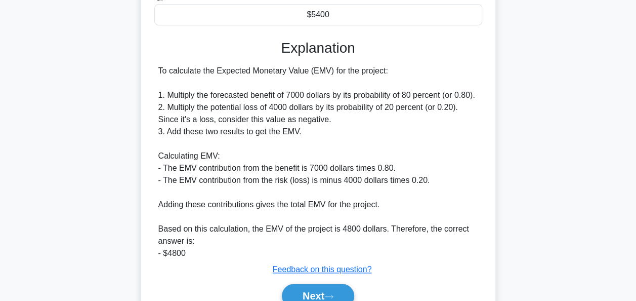
scroll to position [287, 0]
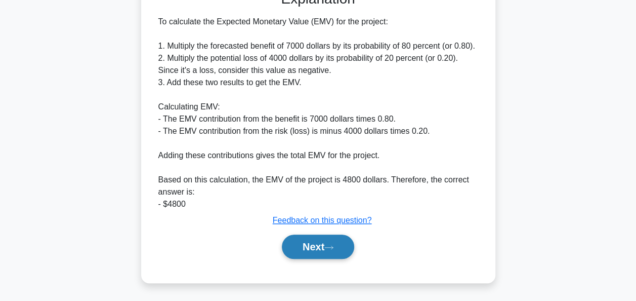
click at [321, 250] on button "Next" at bounding box center [318, 246] width 72 height 24
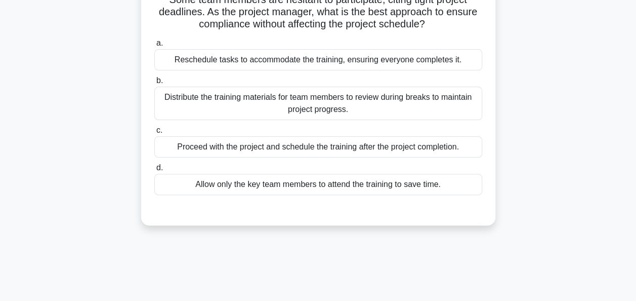
scroll to position [0, 0]
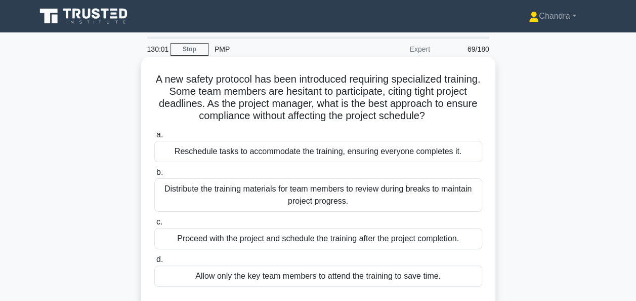
click at [272, 156] on div "Reschedule tasks to accommodate the training, ensuring everyone completes it." at bounding box center [318, 151] width 328 height 21
click at [154, 138] on input "a. Reschedule tasks to accommodate the training, ensuring everyone completes it." at bounding box center [154, 135] width 0 height 7
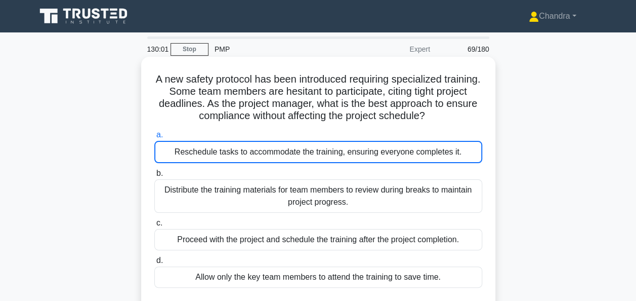
click at [272, 156] on div "Reschedule tasks to accommodate the training, ensuring everyone completes it." at bounding box center [318, 152] width 328 height 22
click at [154, 138] on input "a. Reschedule tasks to accommodate the training, ensuring everyone completes it." at bounding box center [154, 135] width 0 height 7
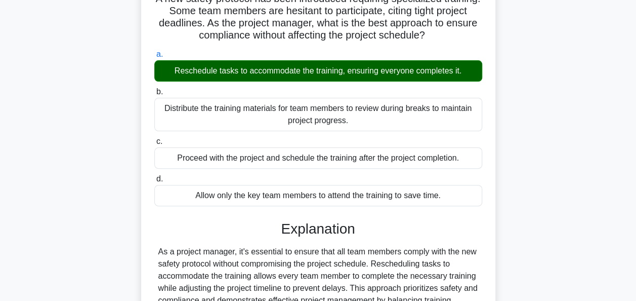
scroll to position [246, 0]
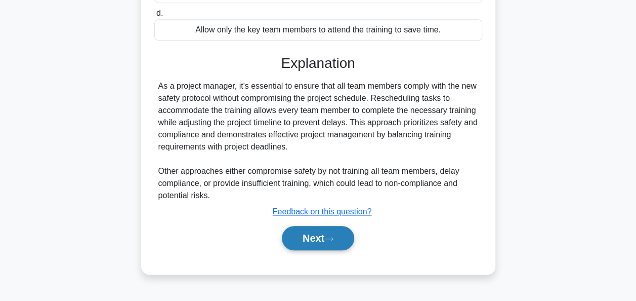
click at [308, 227] on button "Next" at bounding box center [318, 238] width 72 height 24
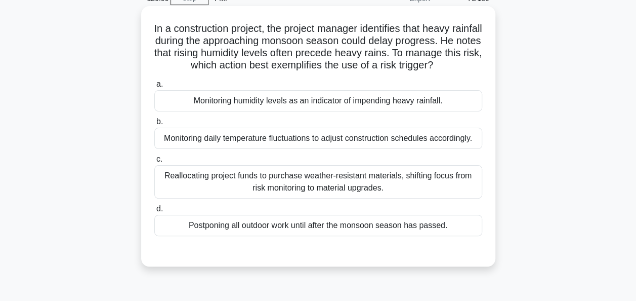
scroll to position [101, 0]
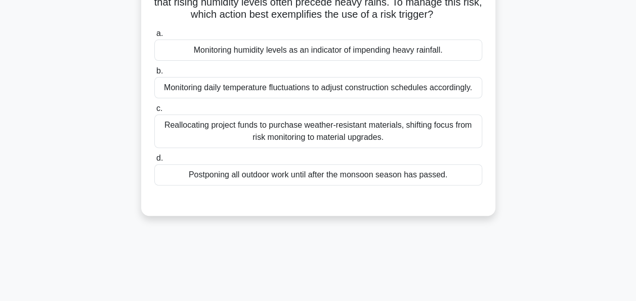
click at [250, 61] on div "Monitoring humidity levels as an indicator of impending heavy rainfall." at bounding box center [318, 49] width 328 height 21
click at [154, 37] on input "a. Monitoring humidity levels as an indicator of impending heavy rainfall." at bounding box center [154, 33] width 0 height 7
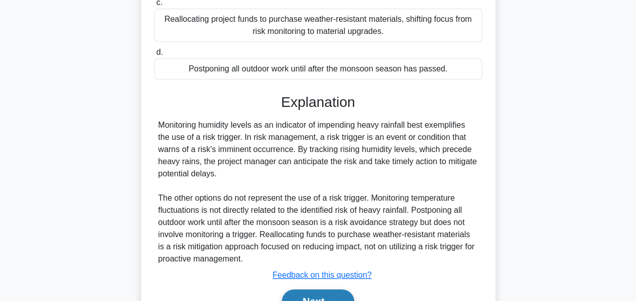
scroll to position [273, 0]
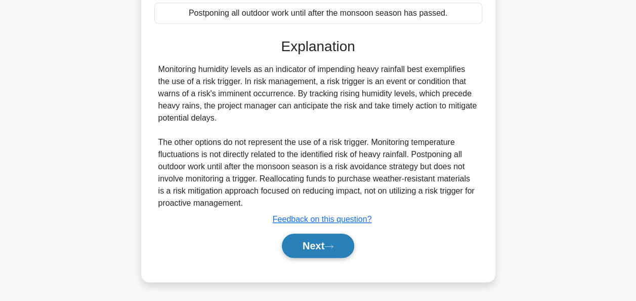
click at [307, 242] on button "Next" at bounding box center [318, 245] width 72 height 24
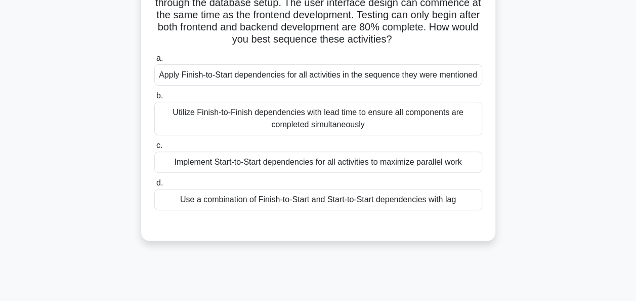
scroll to position [0, 0]
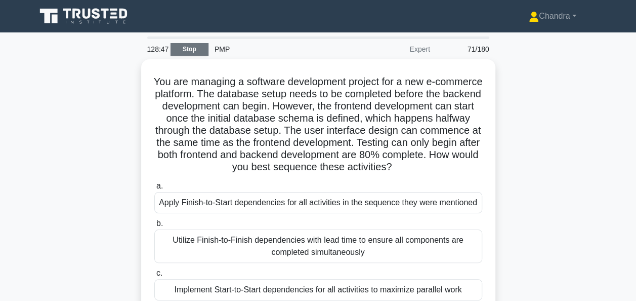
click at [193, 51] on link "Stop" at bounding box center [190, 49] width 38 height 13
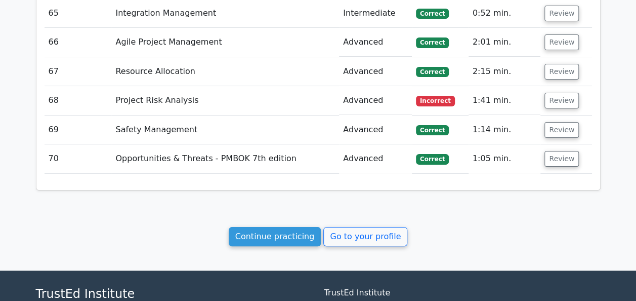
scroll to position [3846, 0]
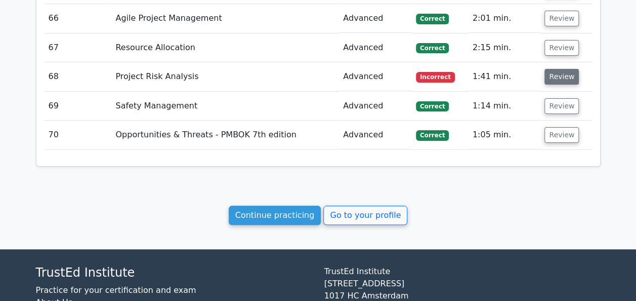
click at [545, 69] on button "Review" at bounding box center [562, 77] width 34 height 16
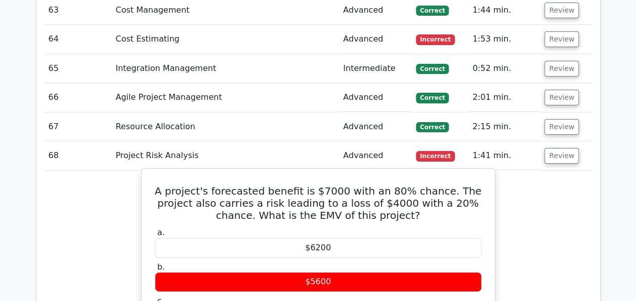
scroll to position [3695, 0]
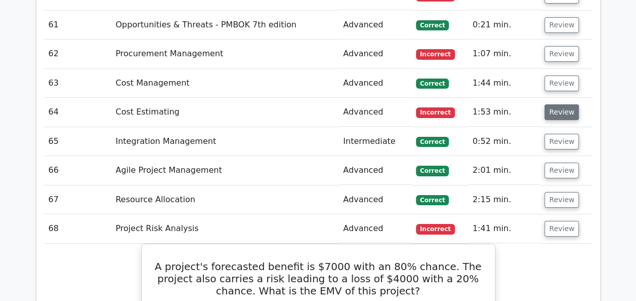
click at [563, 104] on button "Review" at bounding box center [562, 112] width 34 height 16
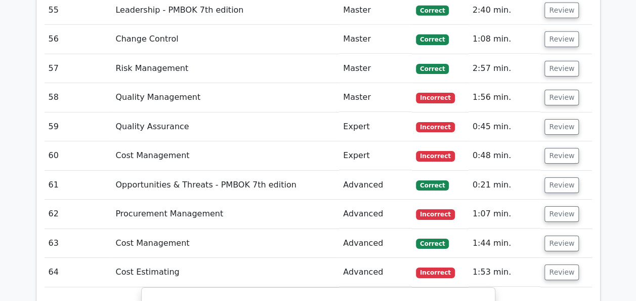
scroll to position [3593, 0]
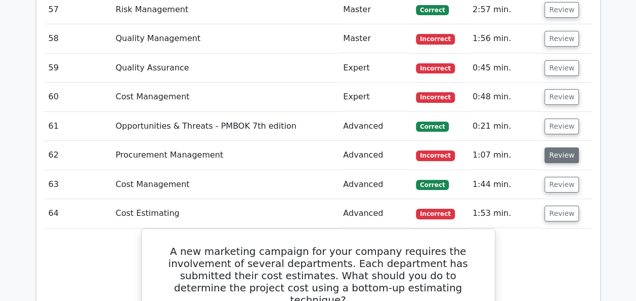
click at [572, 147] on button "Review" at bounding box center [562, 155] width 34 height 16
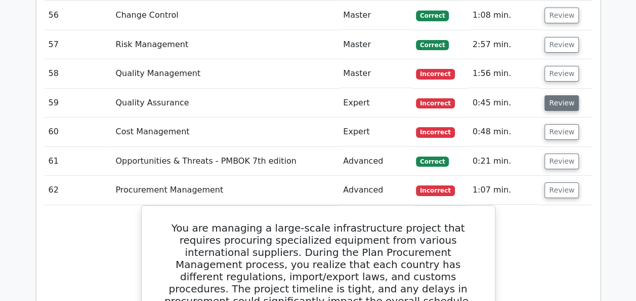
scroll to position [3543, 0]
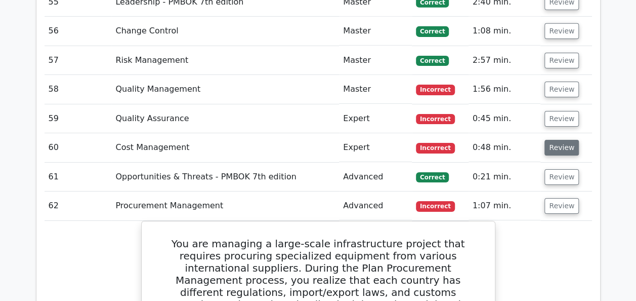
click at [560, 140] on button "Review" at bounding box center [562, 148] width 34 height 16
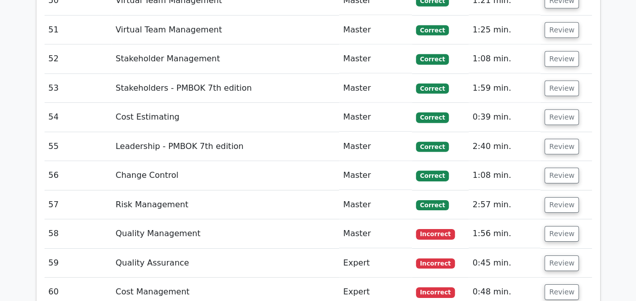
scroll to position [3492, 0]
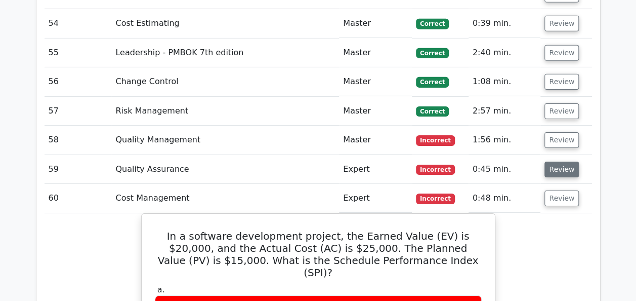
click at [563, 161] on button "Review" at bounding box center [562, 169] width 34 height 16
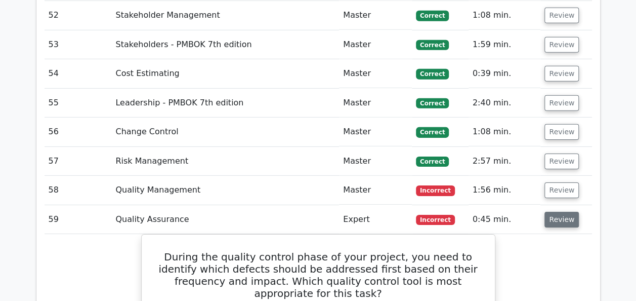
scroll to position [3442, 0]
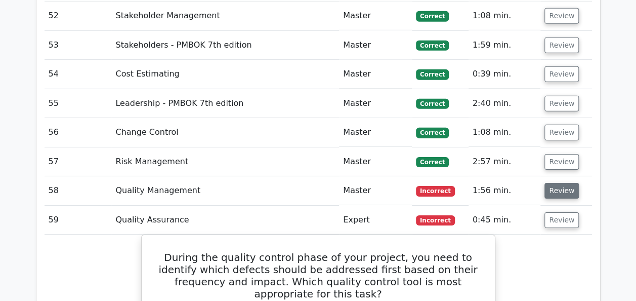
click at [564, 183] on button "Review" at bounding box center [562, 191] width 34 height 16
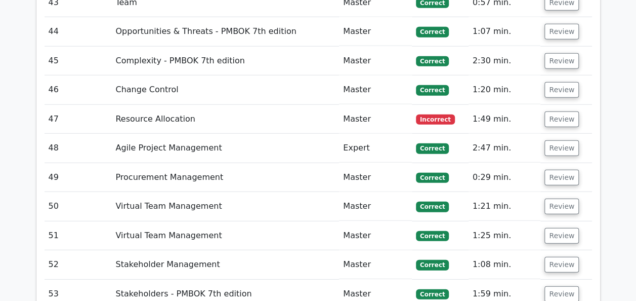
scroll to position [3138, 0]
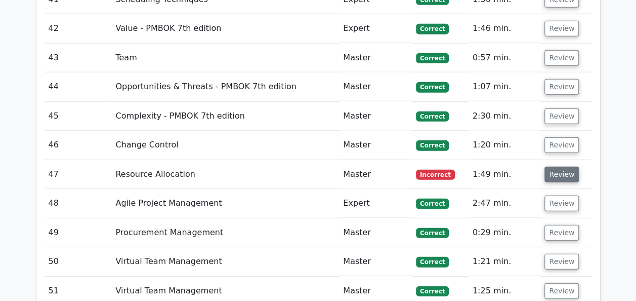
click at [563, 167] on button "Review" at bounding box center [562, 175] width 34 height 16
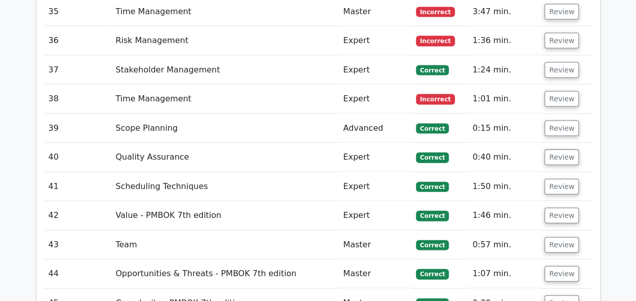
scroll to position [2935, 0]
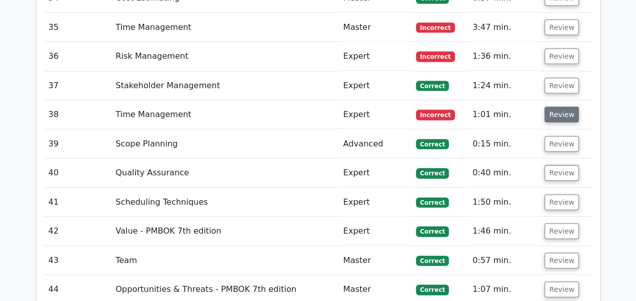
click at [570, 107] on button "Review" at bounding box center [562, 115] width 34 height 16
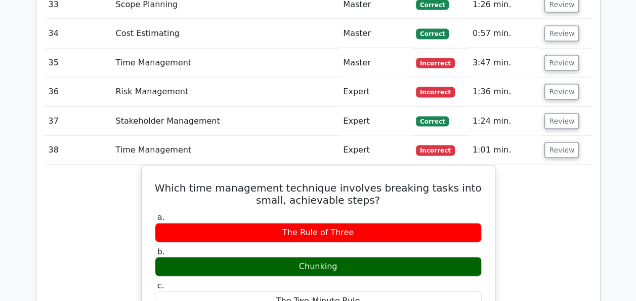
scroll to position [2885, 0]
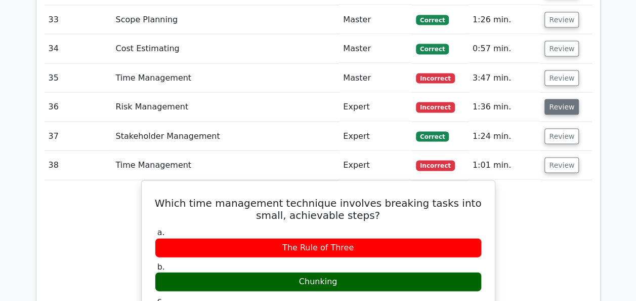
click at [555, 99] on button "Review" at bounding box center [562, 107] width 34 height 16
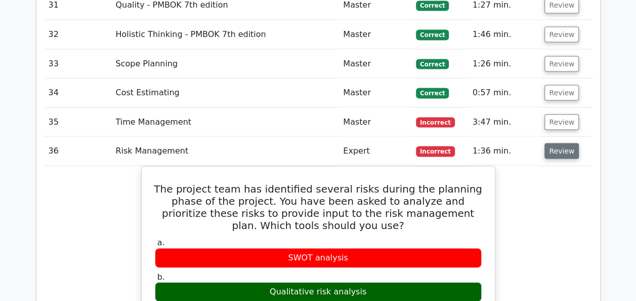
scroll to position [2784, 0]
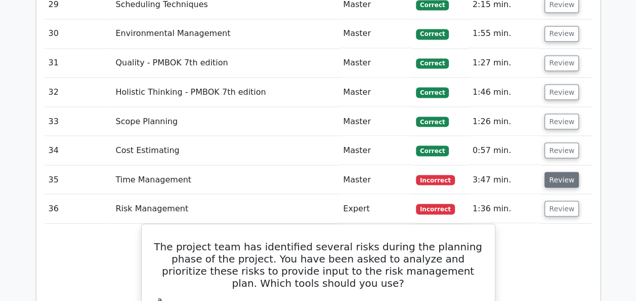
click at [560, 172] on button "Review" at bounding box center [562, 180] width 34 height 16
click at [559, 172] on button "Review" at bounding box center [562, 180] width 34 height 16
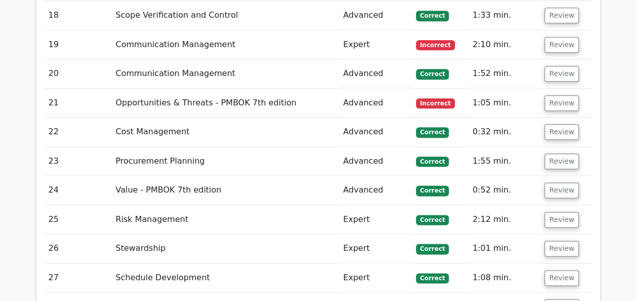
scroll to position [2429, 0]
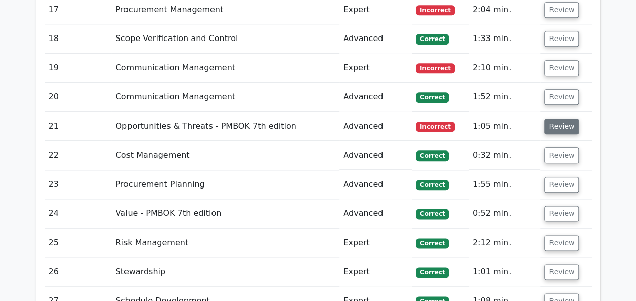
click at [564, 118] on button "Review" at bounding box center [562, 126] width 34 height 16
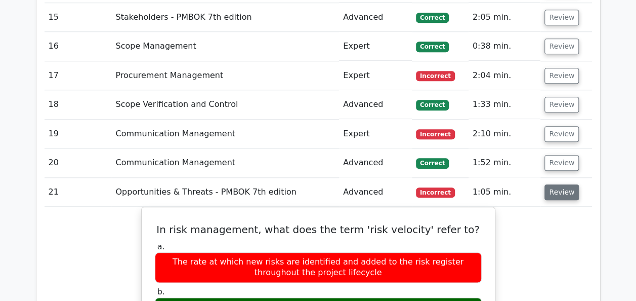
scroll to position [2328, 0]
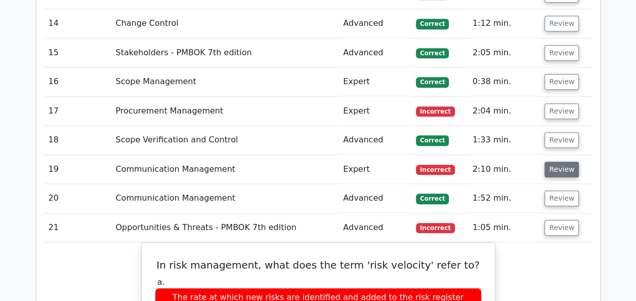
click at [554, 161] on button "Review" at bounding box center [562, 169] width 34 height 16
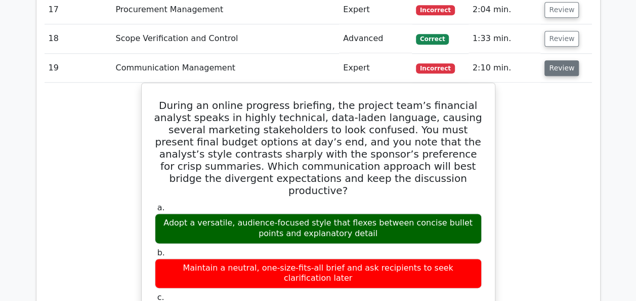
scroll to position [2277, 0]
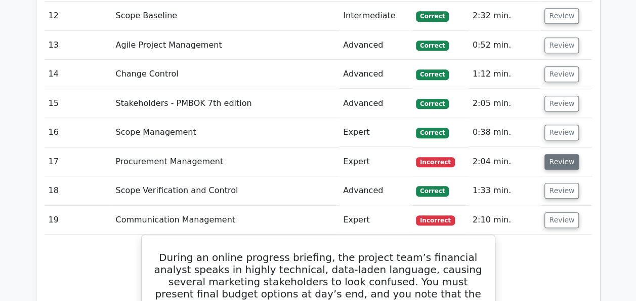
click at [554, 154] on button "Review" at bounding box center [562, 162] width 34 height 16
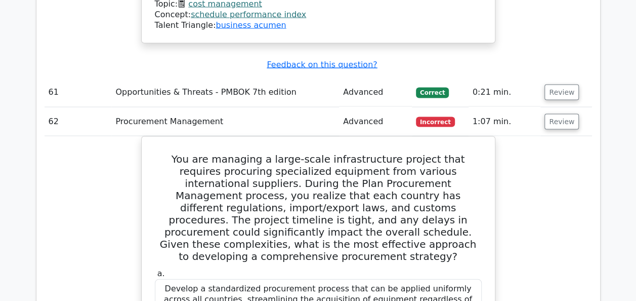
scroll to position [8756, 0]
